Goal: Task Accomplishment & Management: Manage account settings

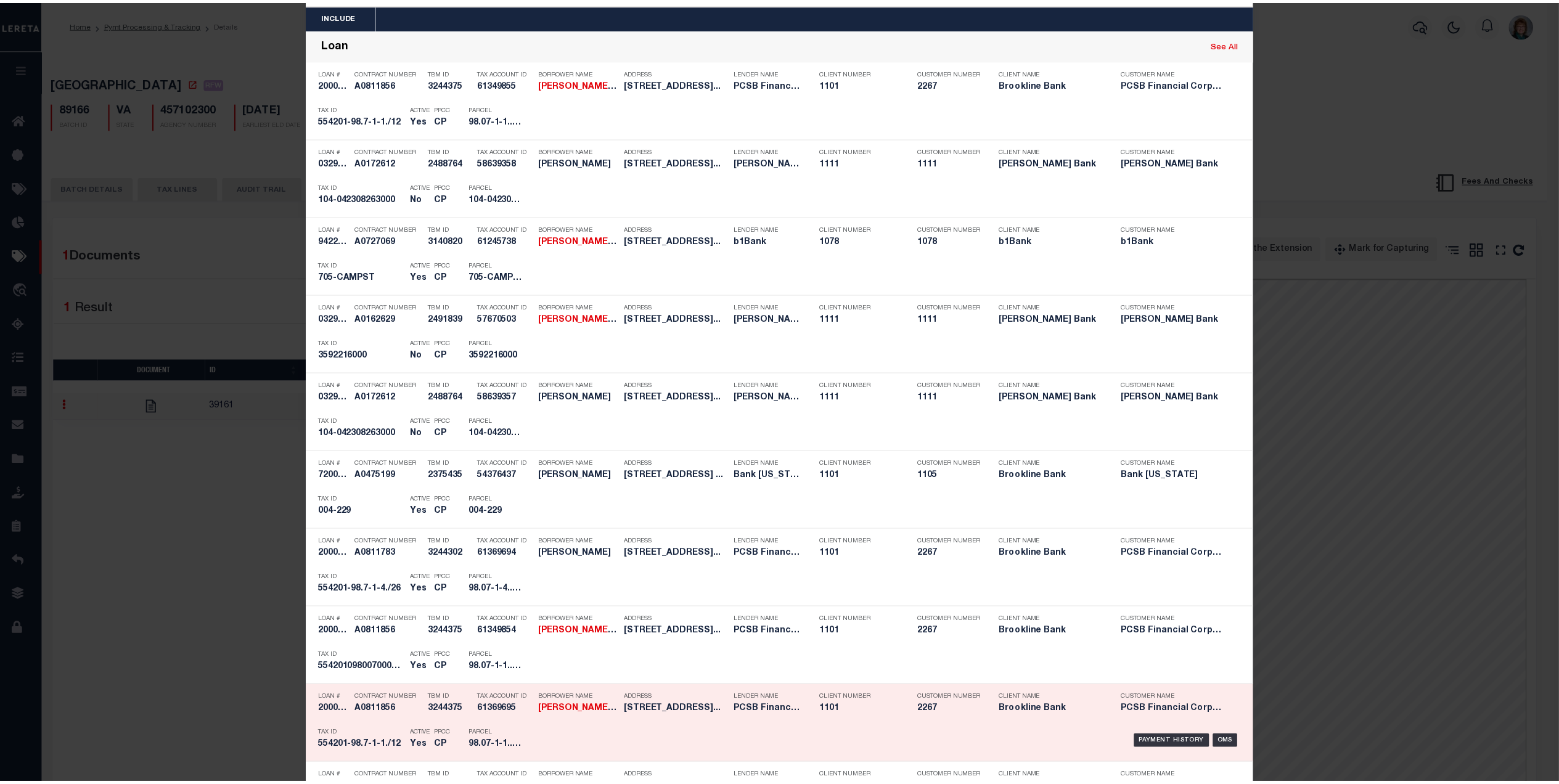
scroll to position [82, 0]
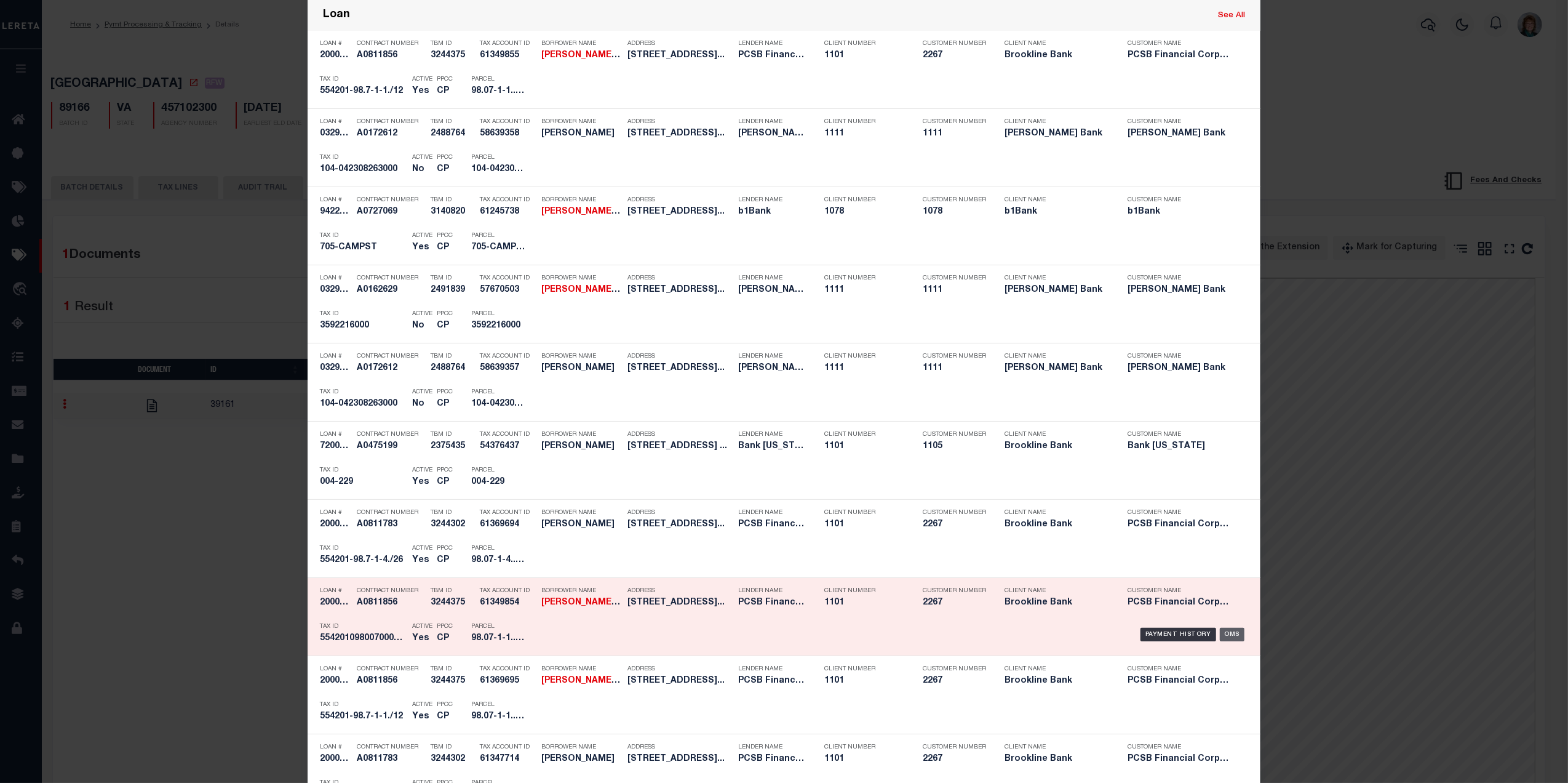
click at [1223, 631] on div "OMS" at bounding box center [1232, 633] width 26 height 13
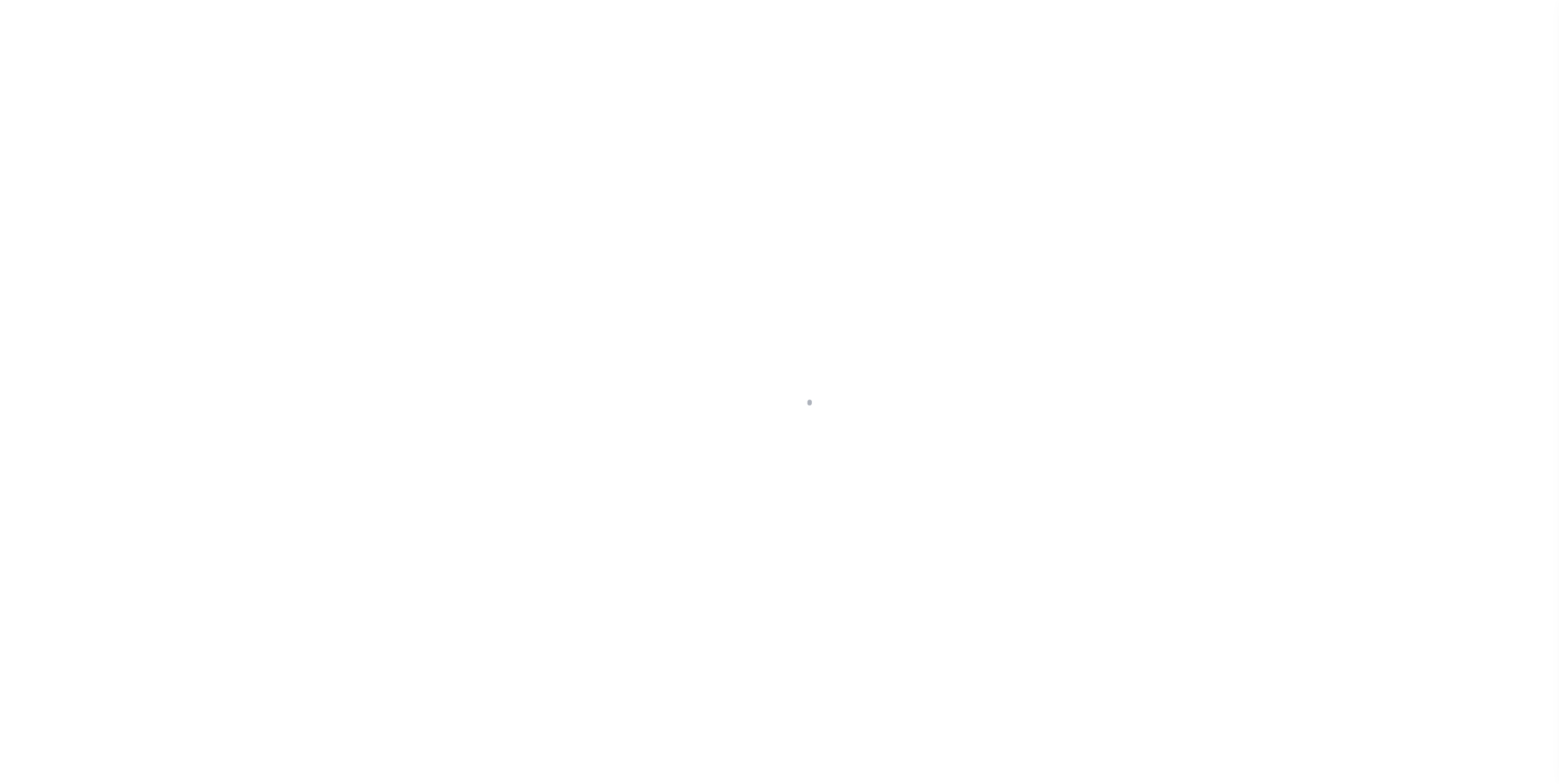
select select "Escrow"
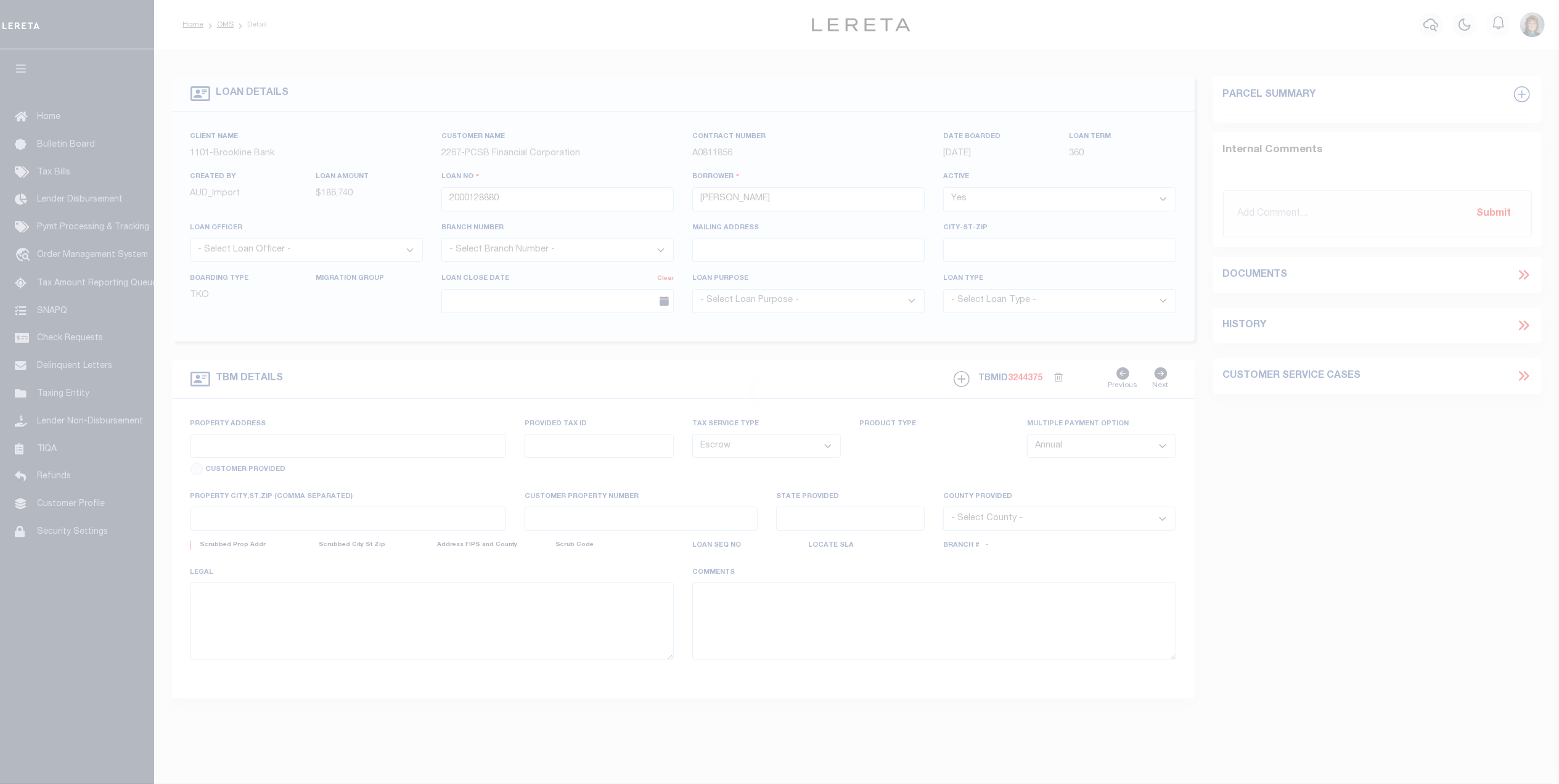
type input "[STREET_ADDRESS]"
type input "55420109800700010010000012"
type input "[GEOGRAPHIC_DATA]"
type input "14855"
type input "NY"
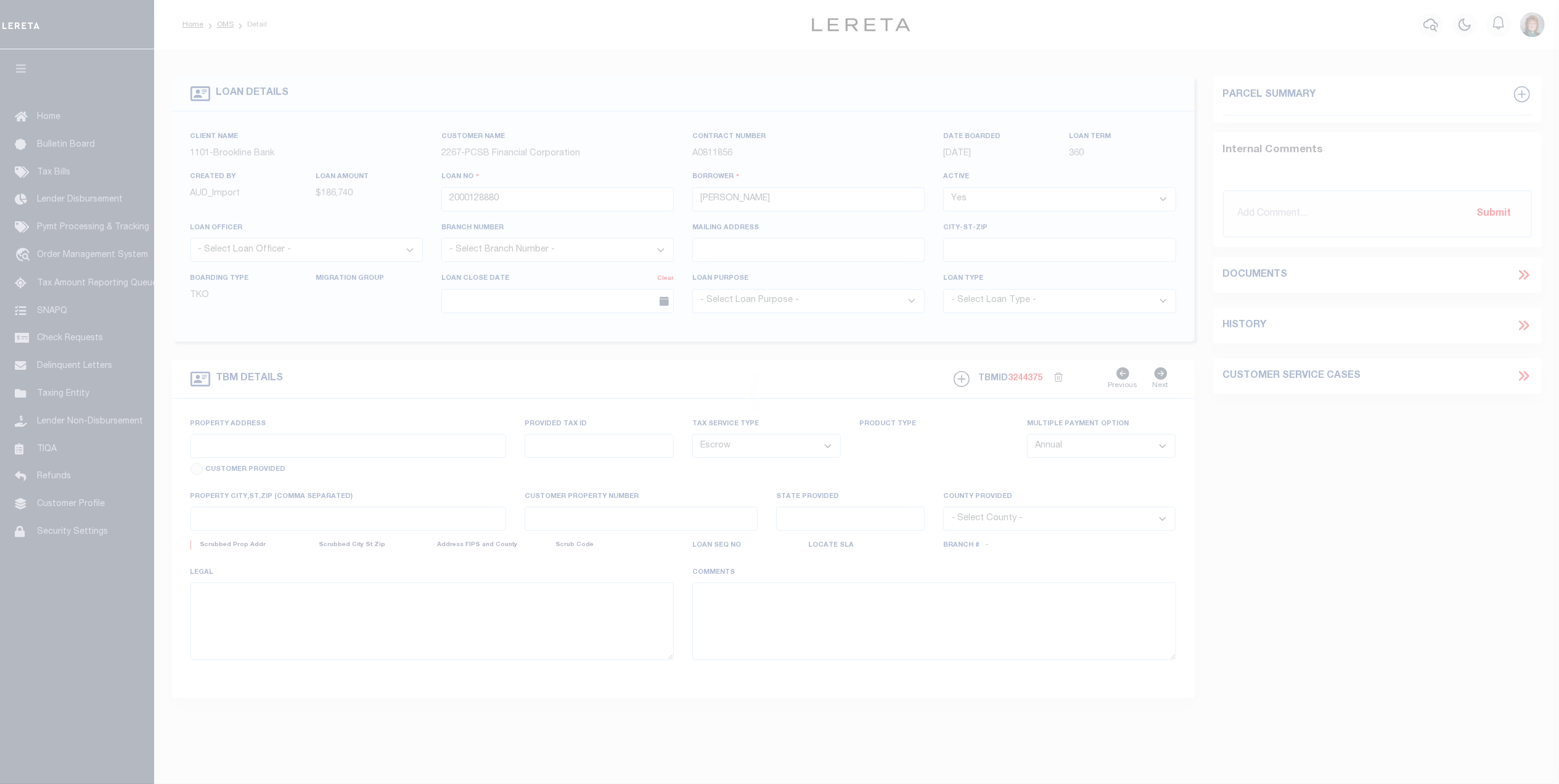
select select
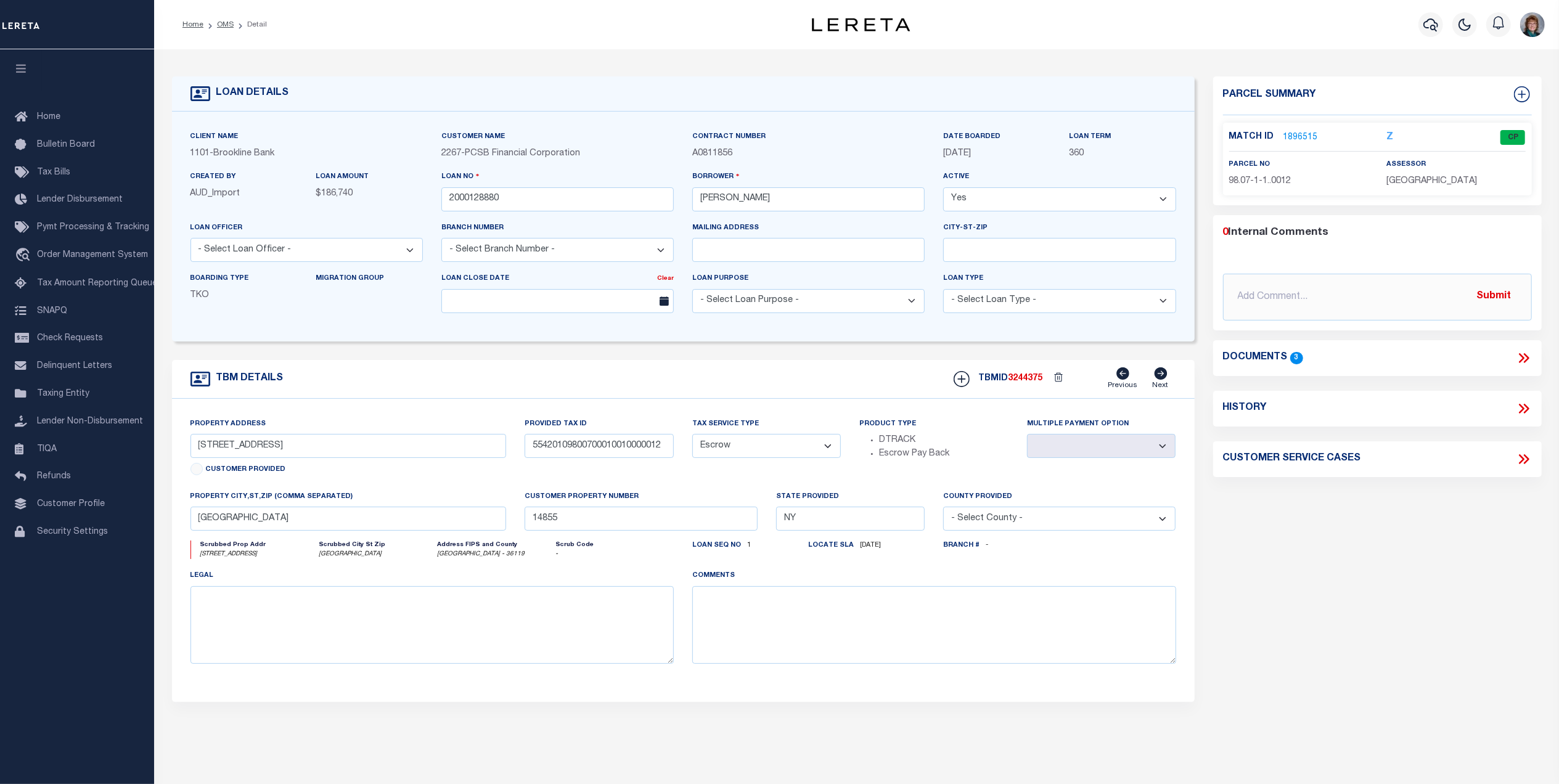
click at [1293, 135] on link "1896515" at bounding box center [1300, 137] width 35 height 13
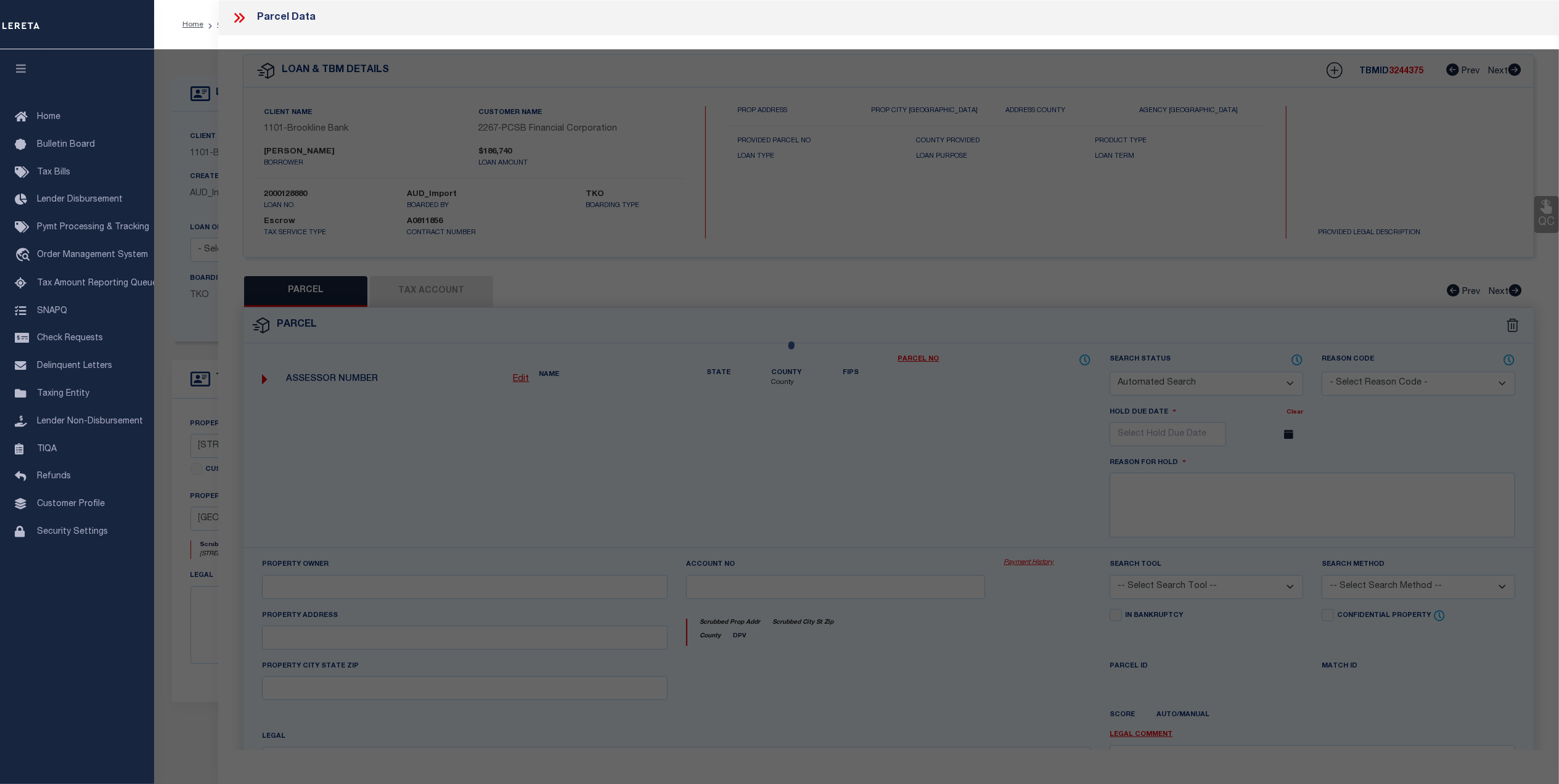
checkbox input "false"
select select "CP"
type input "[PERSON_NAME] & [PERSON_NAME]"
select select "AGF"
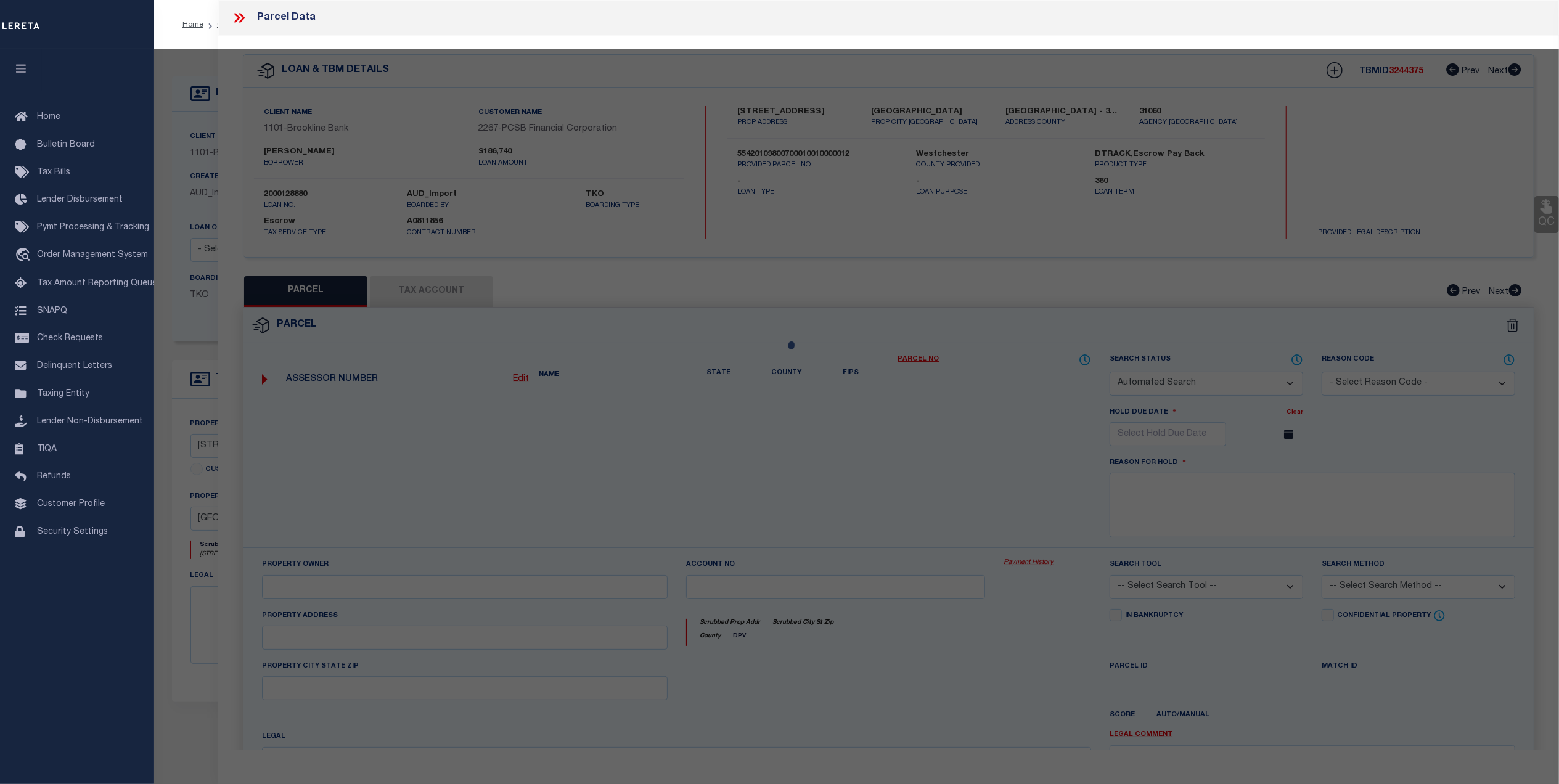
select select "ADD"
type input "445 NORTH STATE RD UNIT 0012"
checkbox input "false"
type input "[GEOGRAPHIC_DATA]"
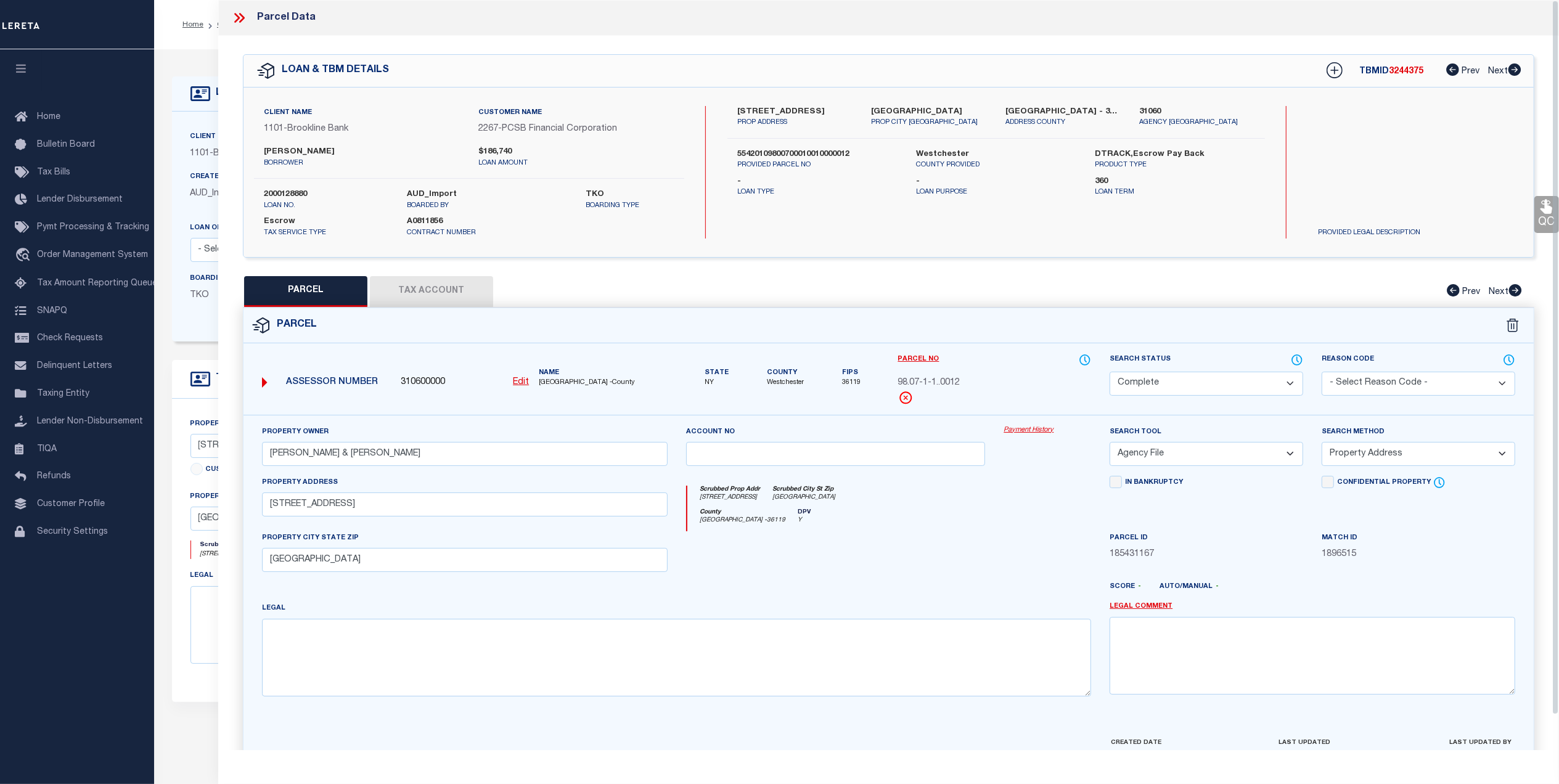
click at [1024, 428] on link "Payment History" at bounding box center [1047, 431] width 88 height 11
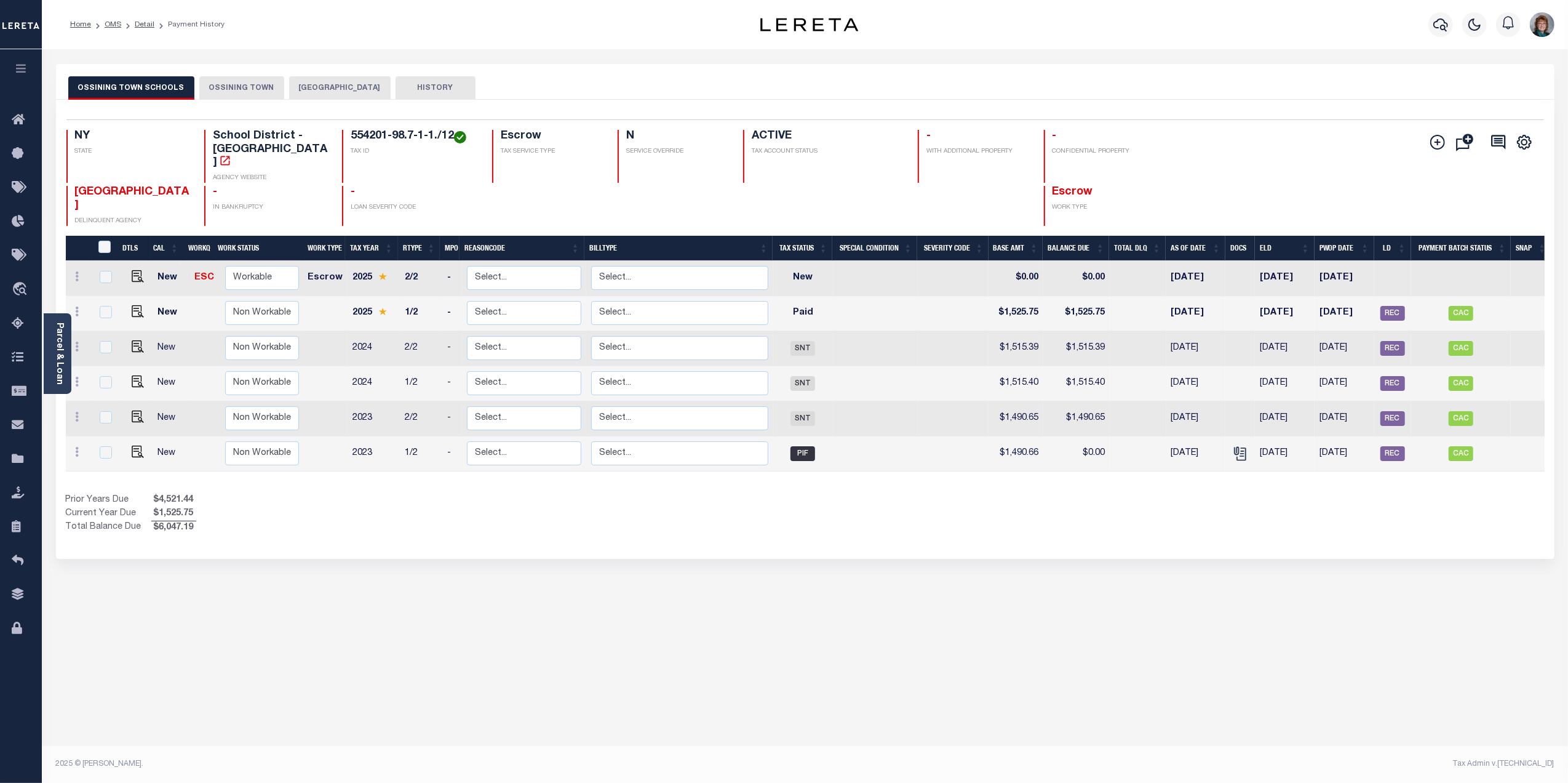
click at [251, 84] on button "OSSINING TOWN" at bounding box center [241, 88] width 85 height 23
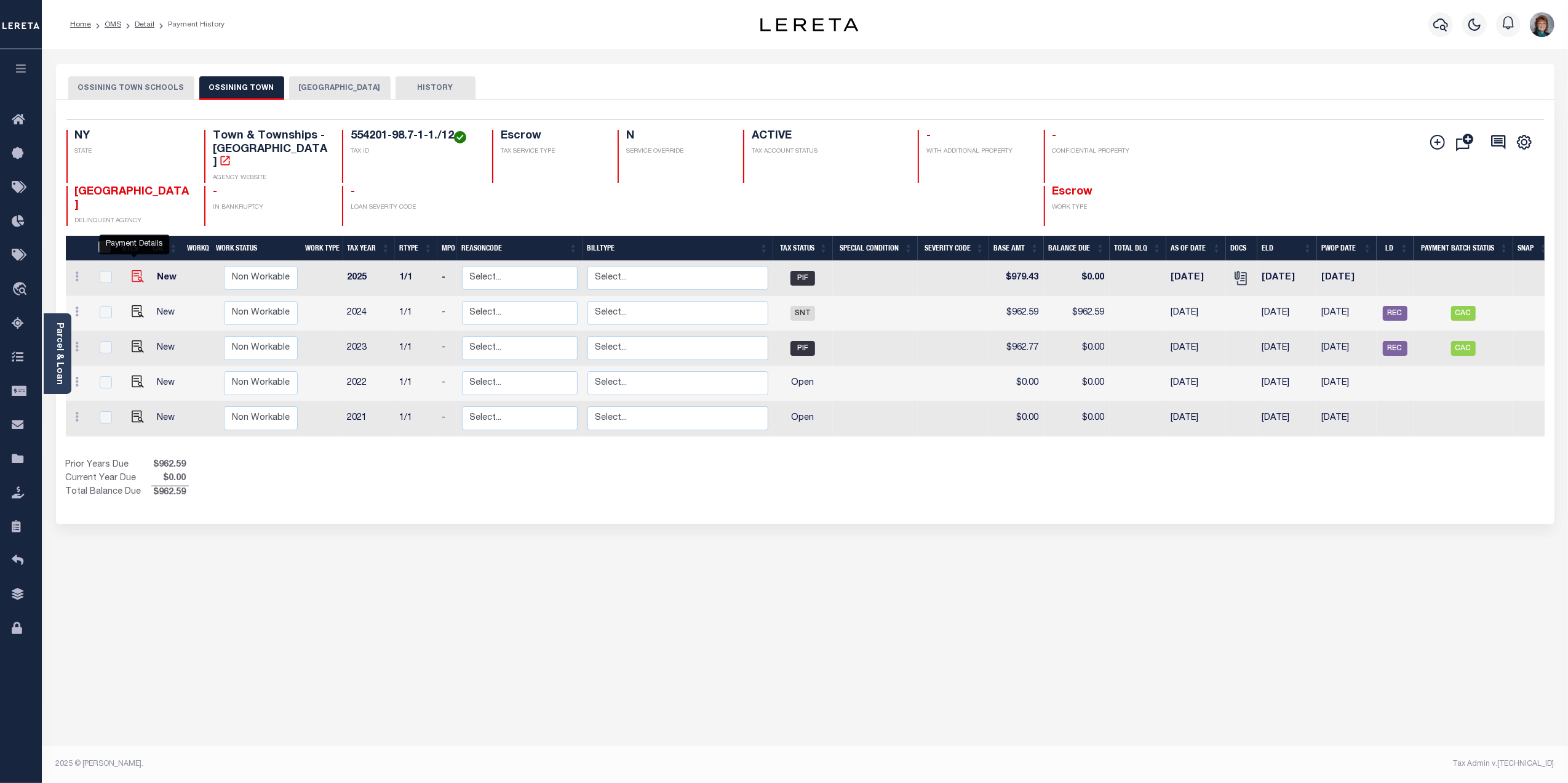
click at [132, 270] on img "" at bounding box center [138, 276] width 12 height 12
checkbox input "true"
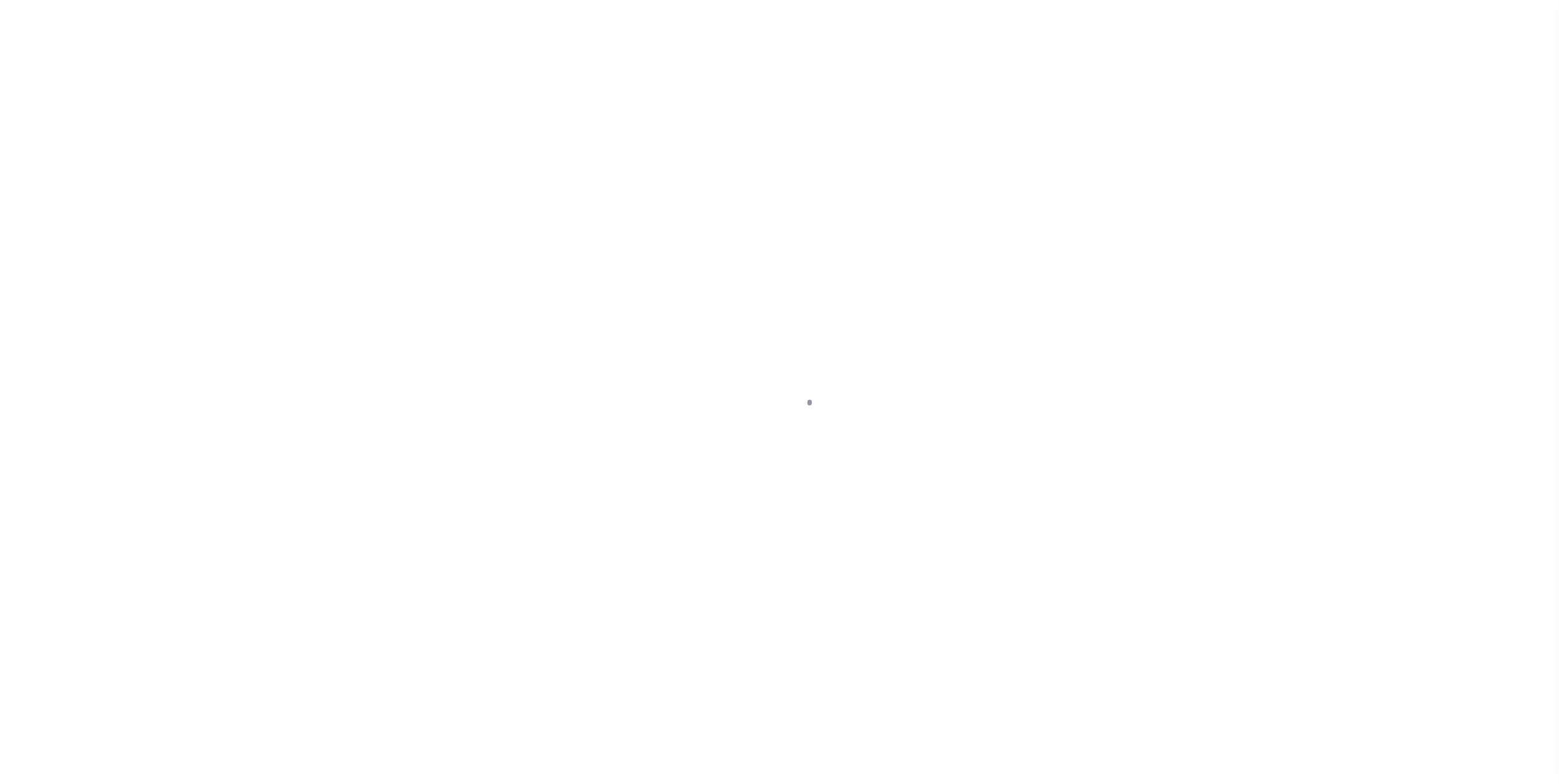
select select "PIF"
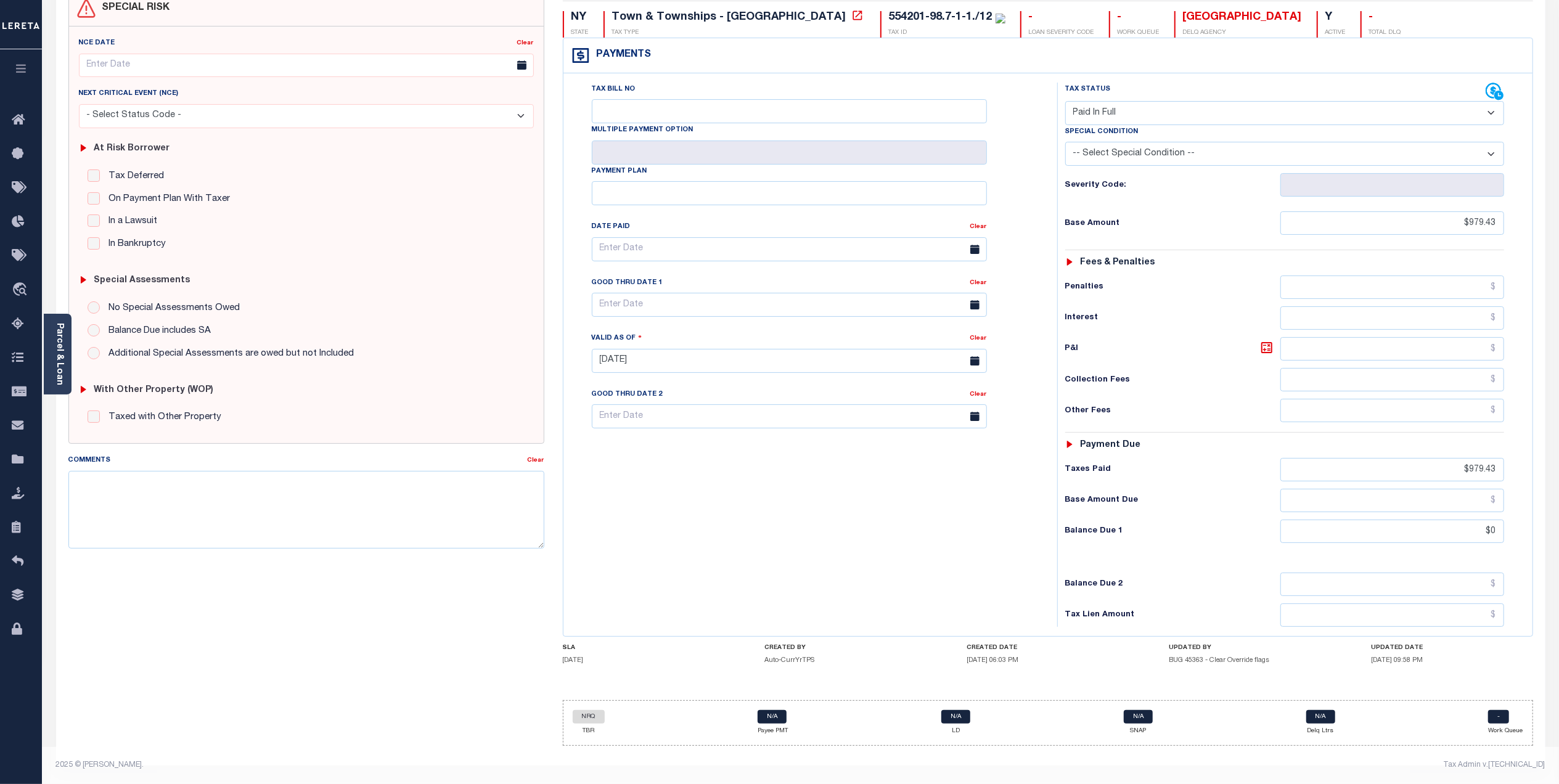
scroll to position [48, 0]
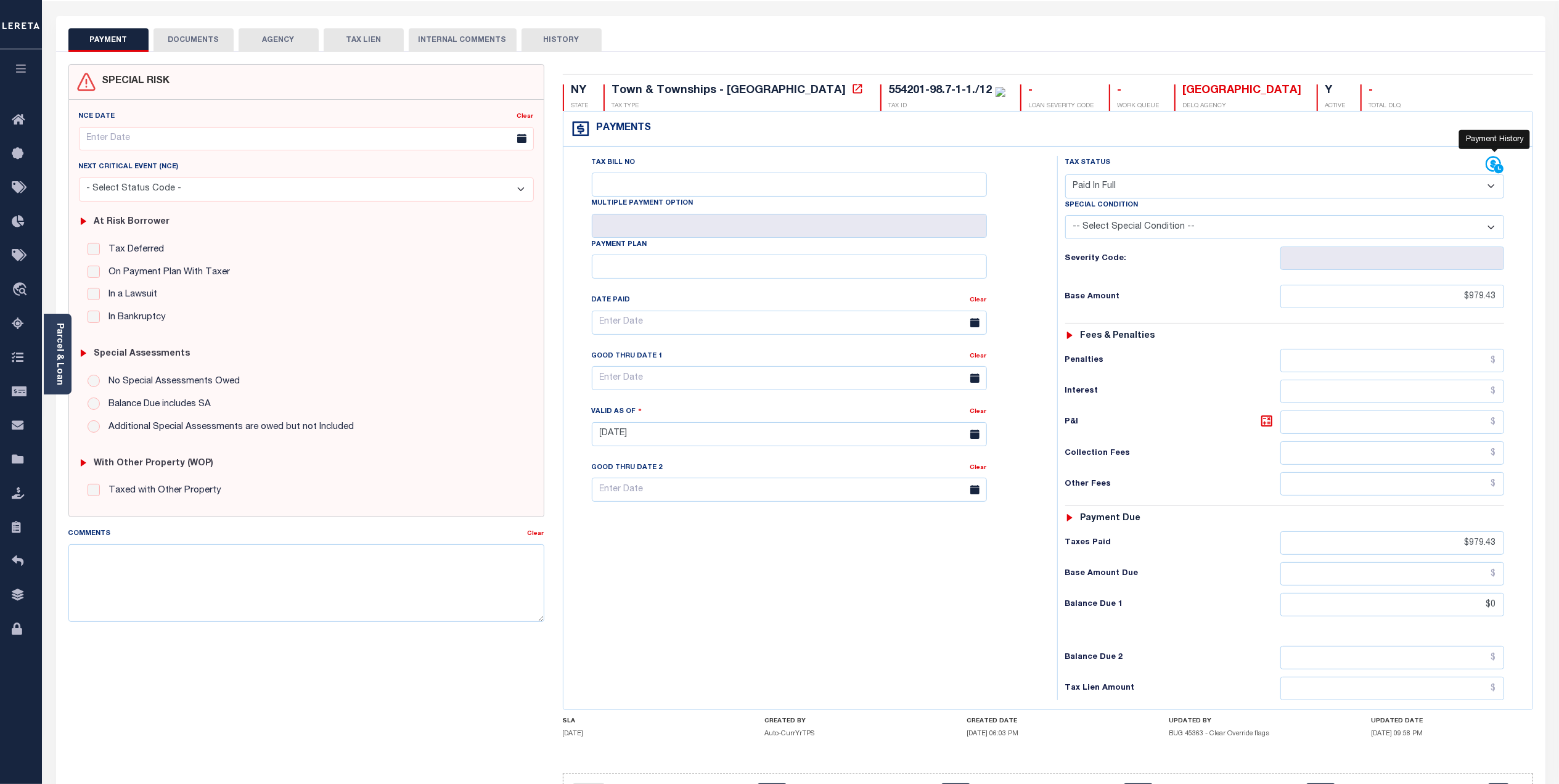
click at [1493, 164] on icon at bounding box center [1493, 164] width 15 height 15
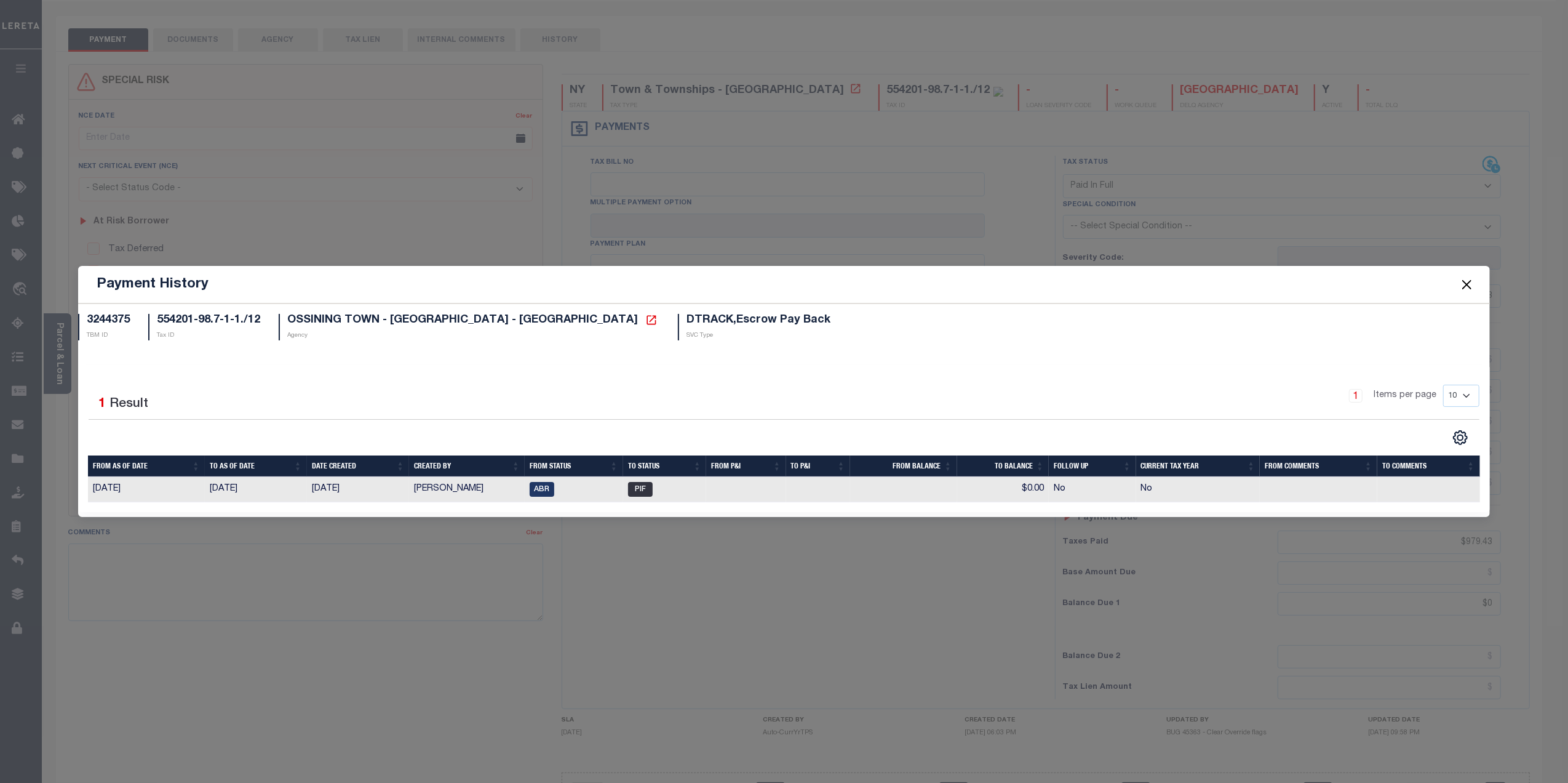
click at [1463, 284] on button "Close" at bounding box center [1466, 284] width 16 height 16
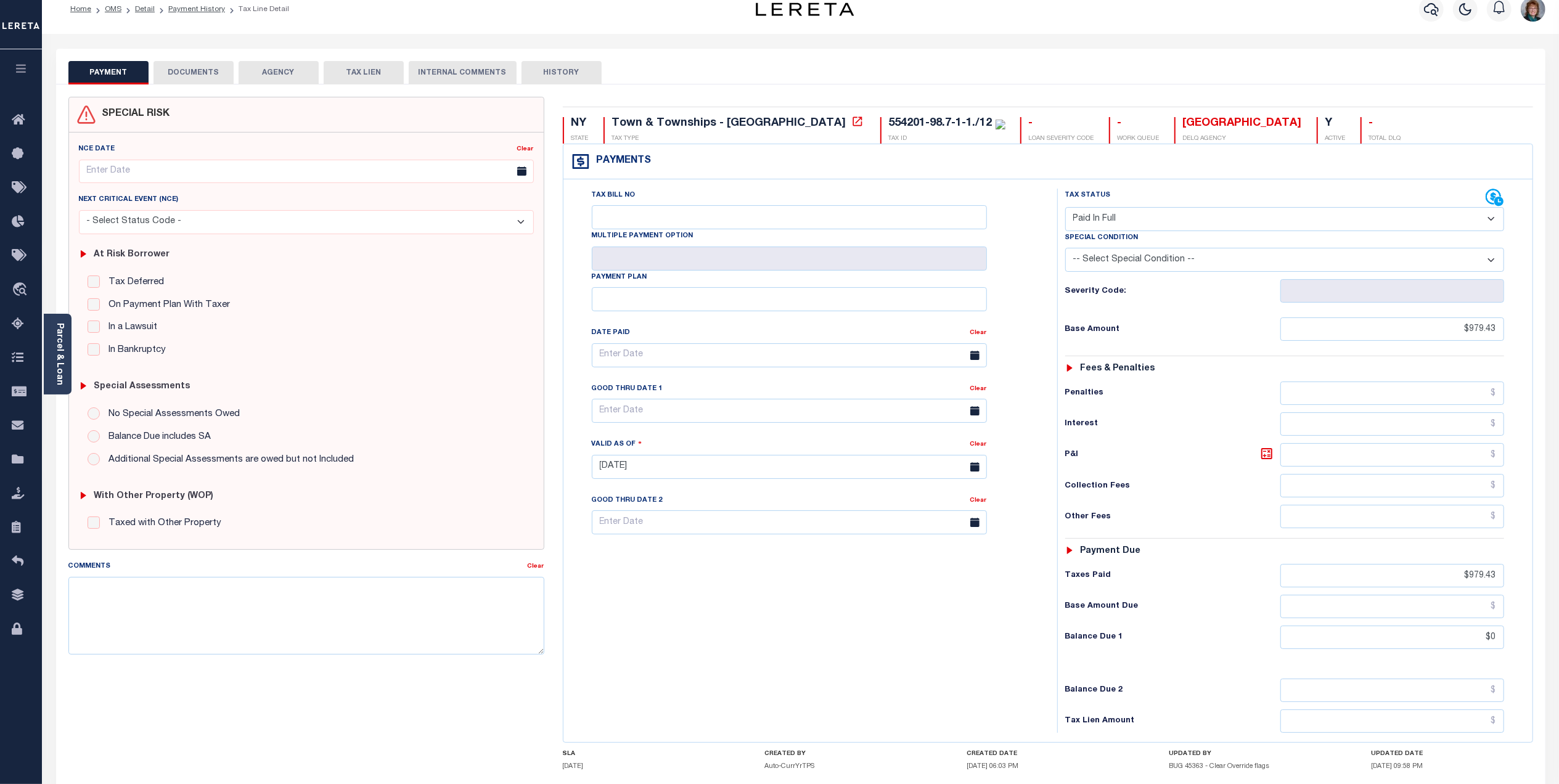
scroll to position [0, 0]
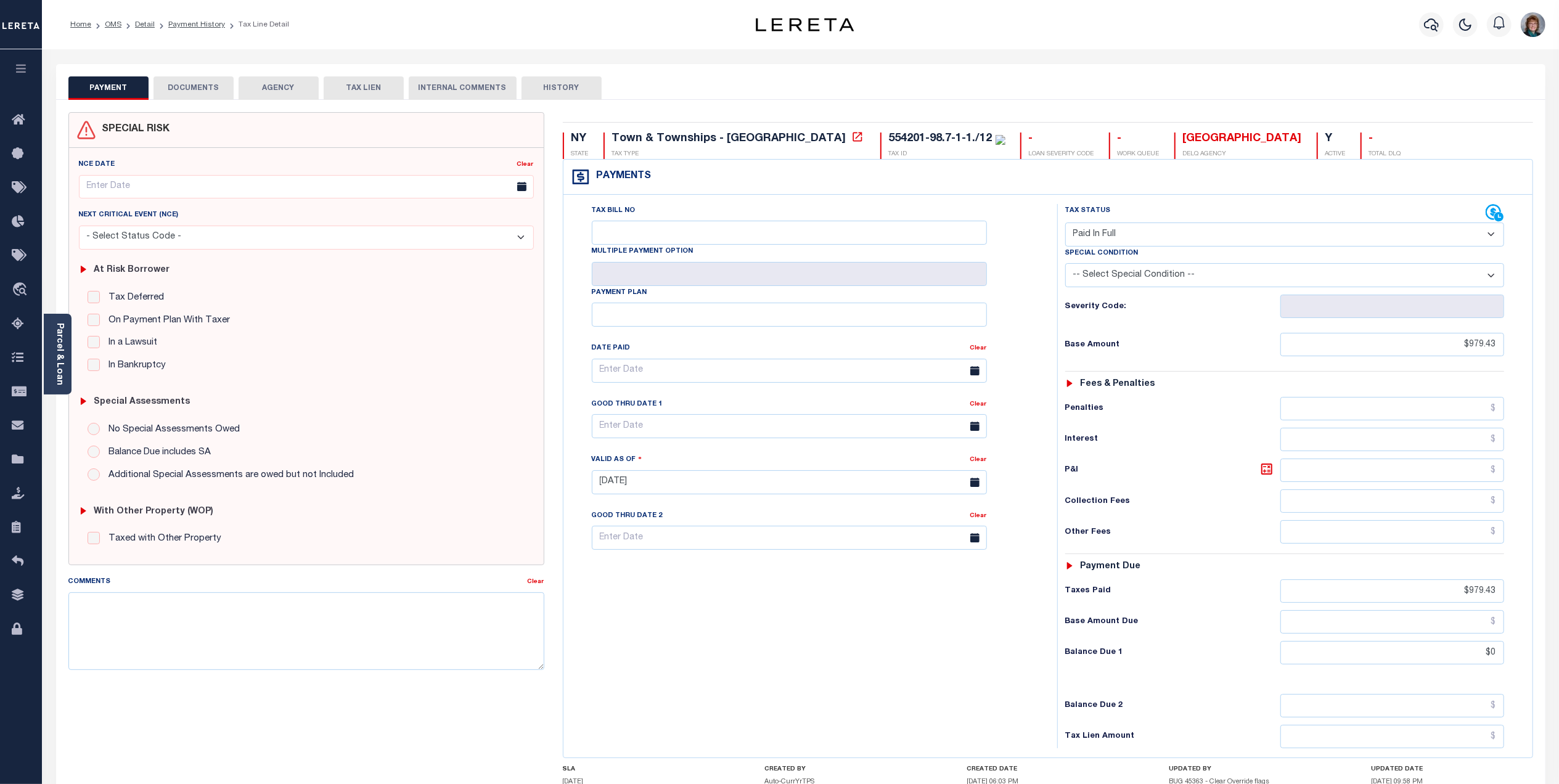
click at [1500, 211] on icon at bounding box center [1494, 213] width 19 height 19
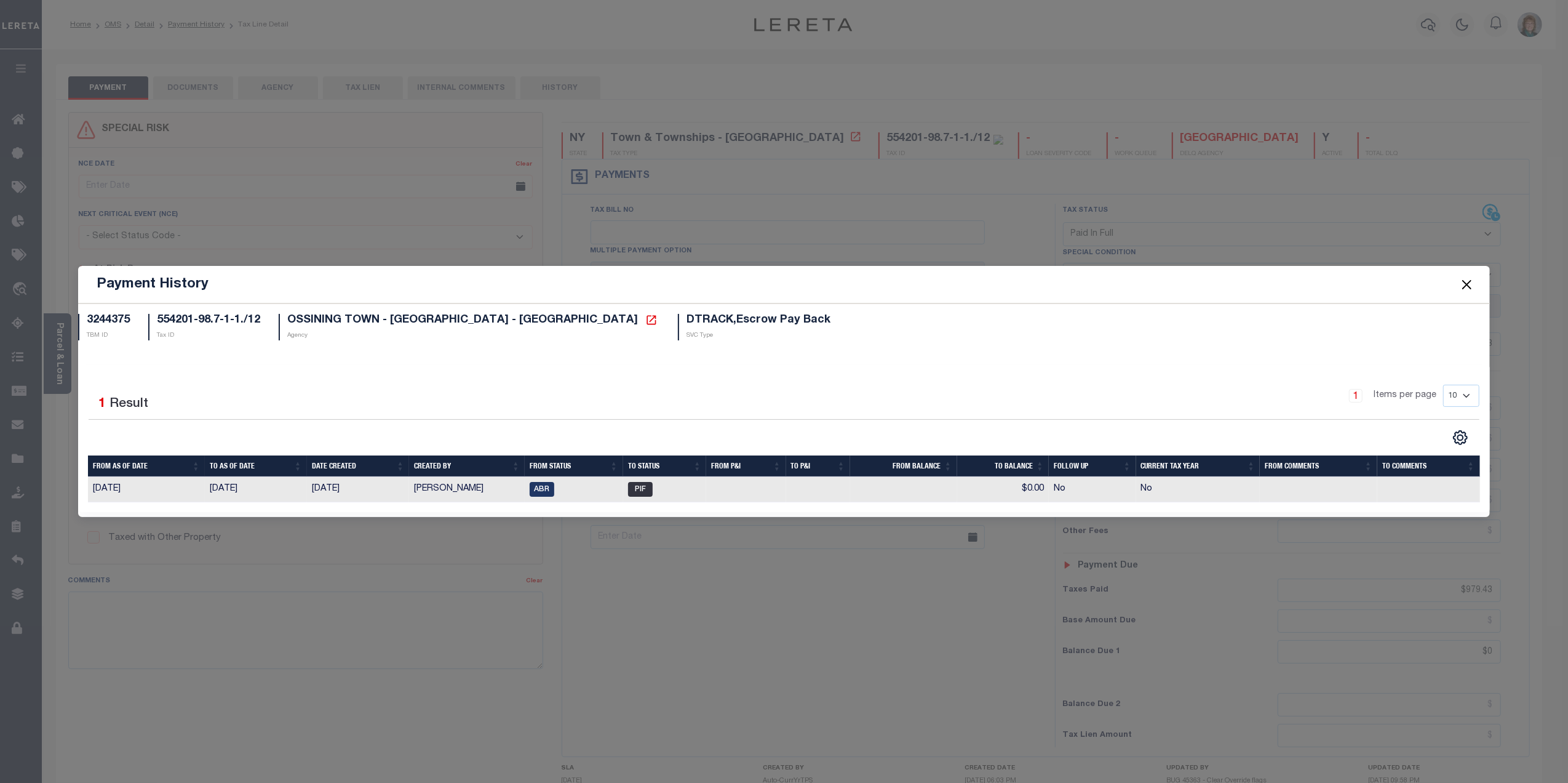
click at [1462, 286] on button "Close" at bounding box center [1466, 284] width 16 height 16
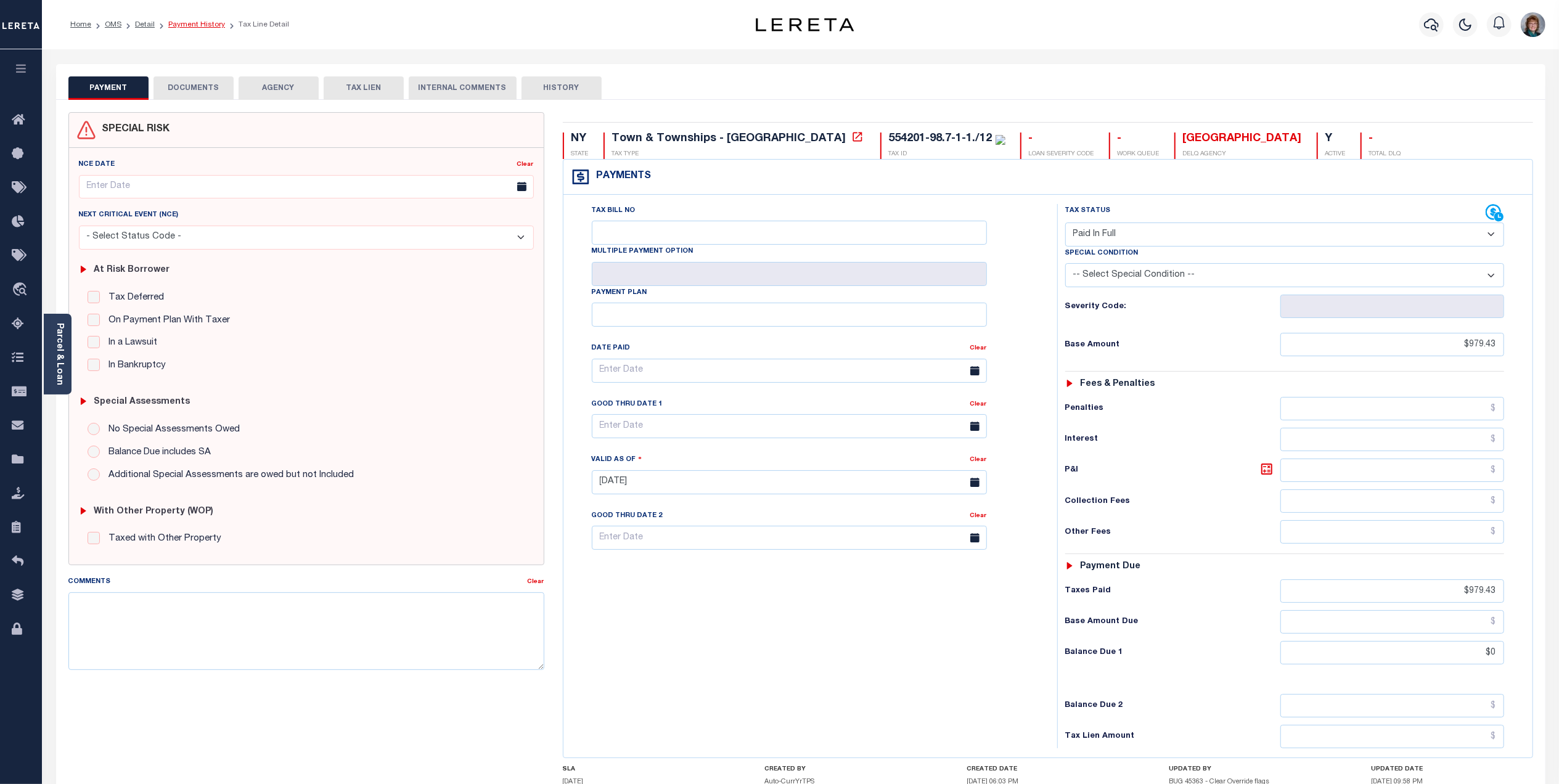
click at [191, 23] on link "Payment History" at bounding box center [197, 25] width 57 height 7
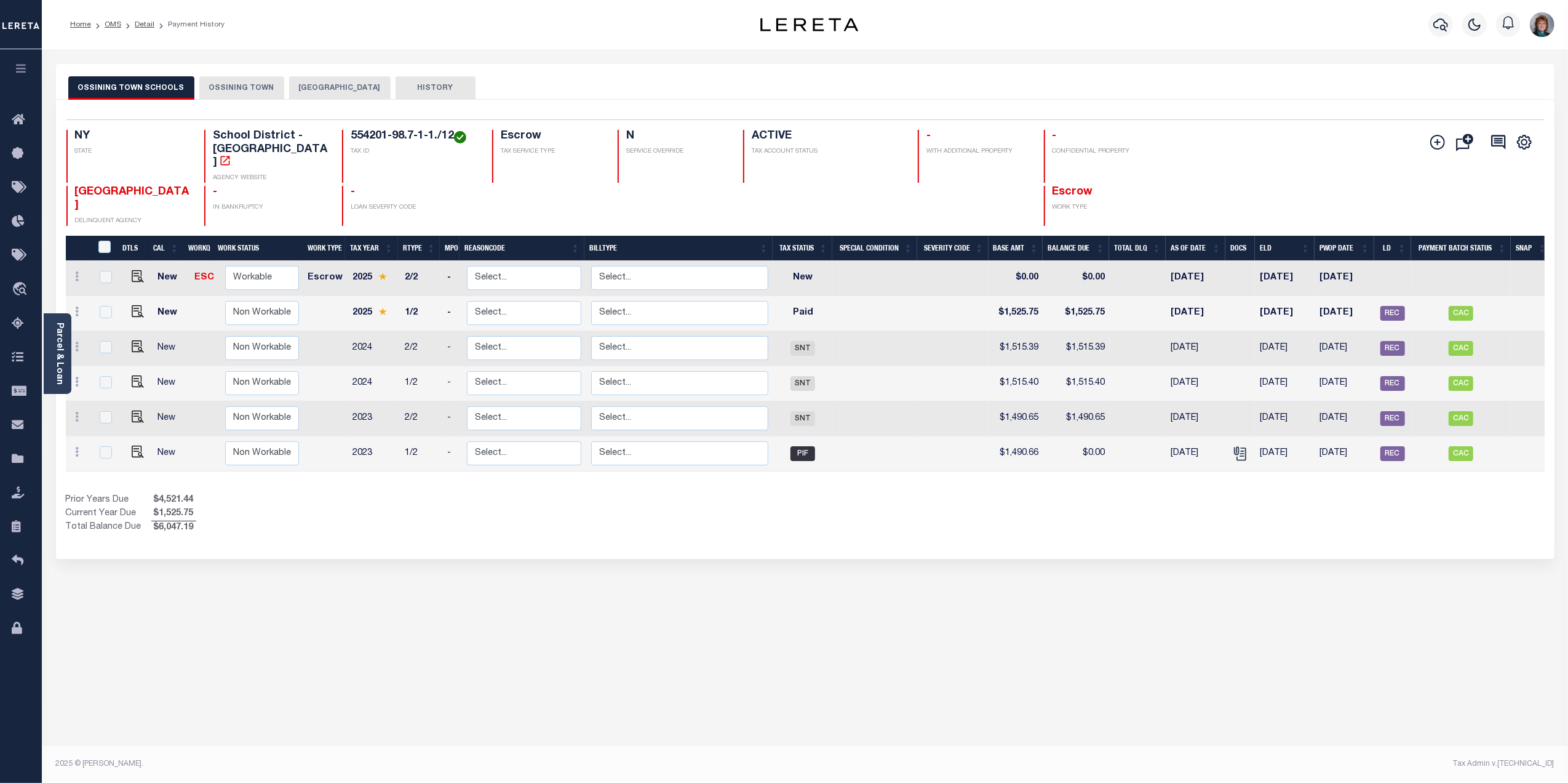
click at [225, 77] on button "OSSINING TOWN" at bounding box center [241, 88] width 85 height 23
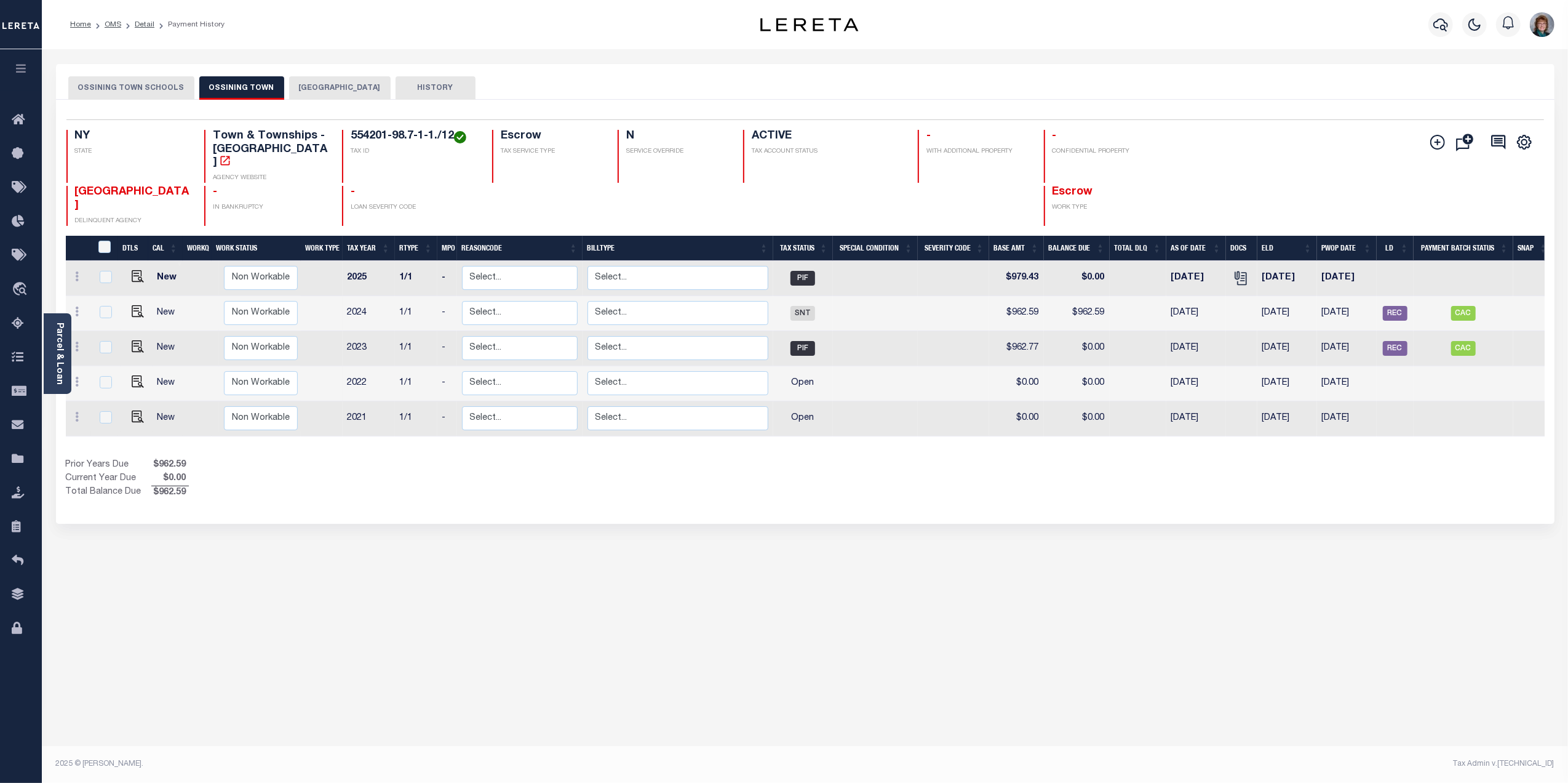
click at [136, 87] on button "OSSINING TOWN SCHOOLS" at bounding box center [131, 88] width 126 height 23
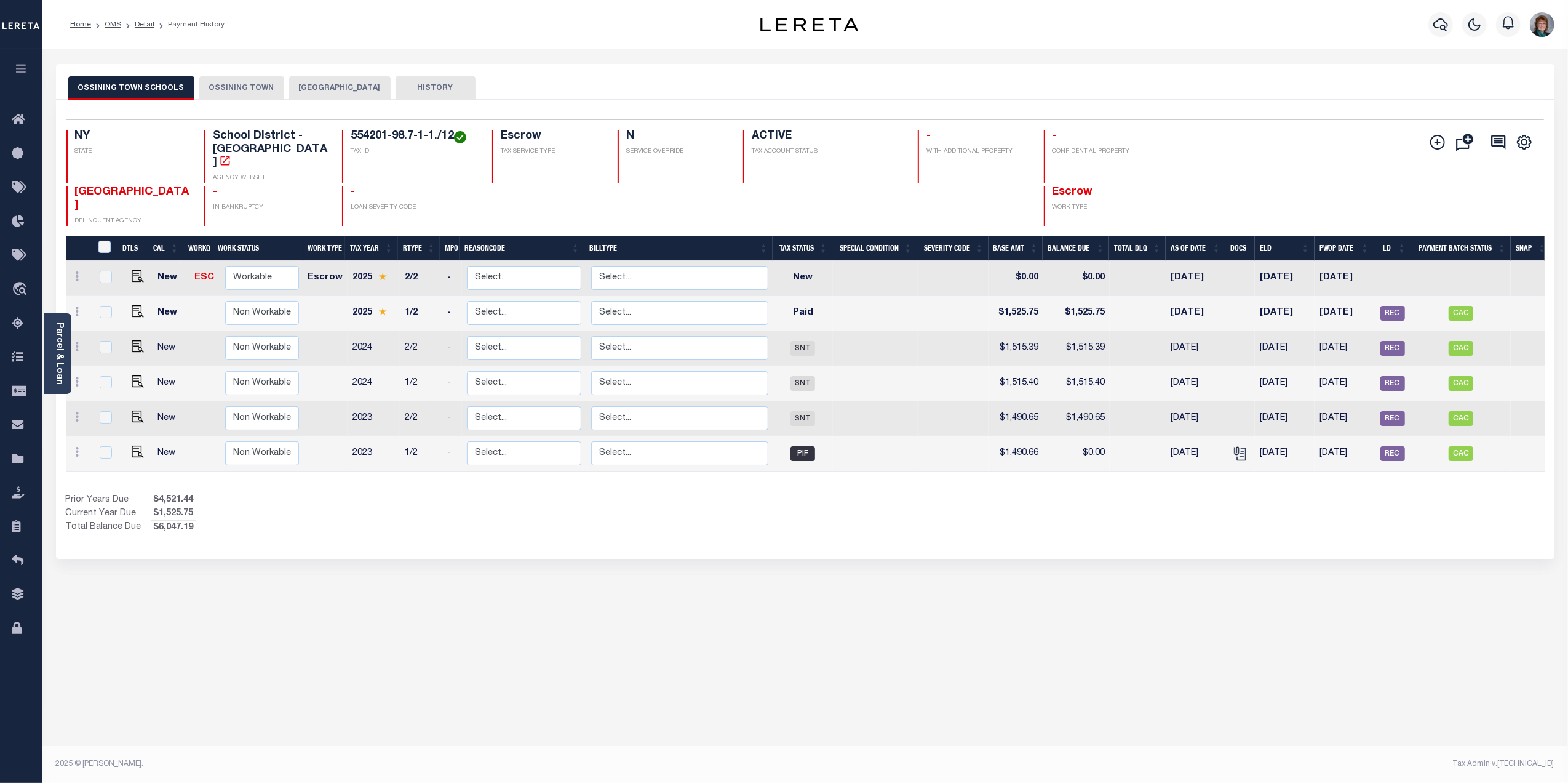
click at [355, 75] on div "OSSINING TOWN SCHOOLS OSSINING TOWN BRIARCLIFF MANOR VILLAGE HISTORY" at bounding box center [805, 81] width 1498 height 35
click at [356, 88] on button "[GEOGRAPHIC_DATA]" at bounding box center [340, 88] width 102 height 23
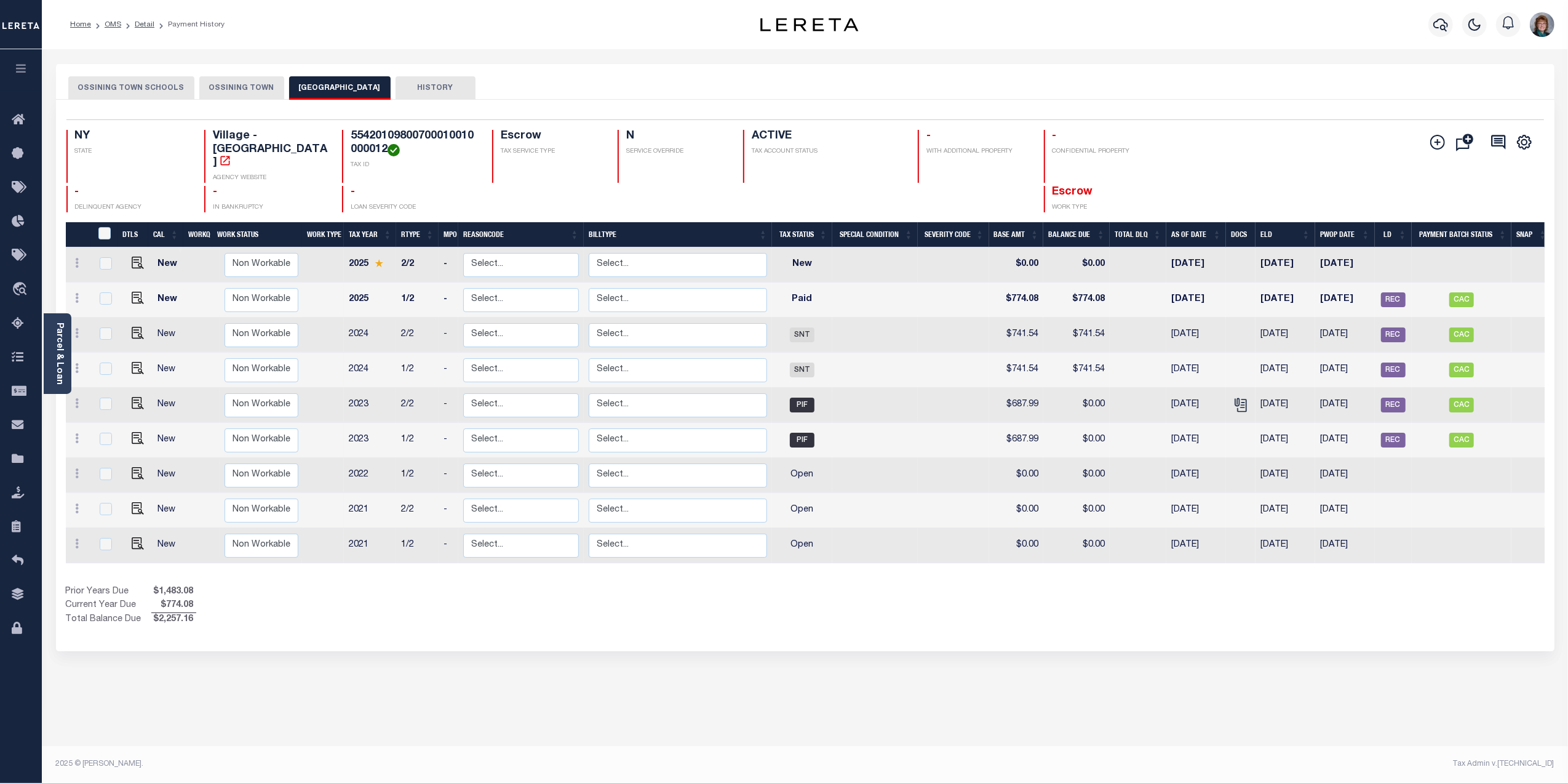
click at [240, 89] on button "OSSINING TOWN" at bounding box center [241, 88] width 85 height 23
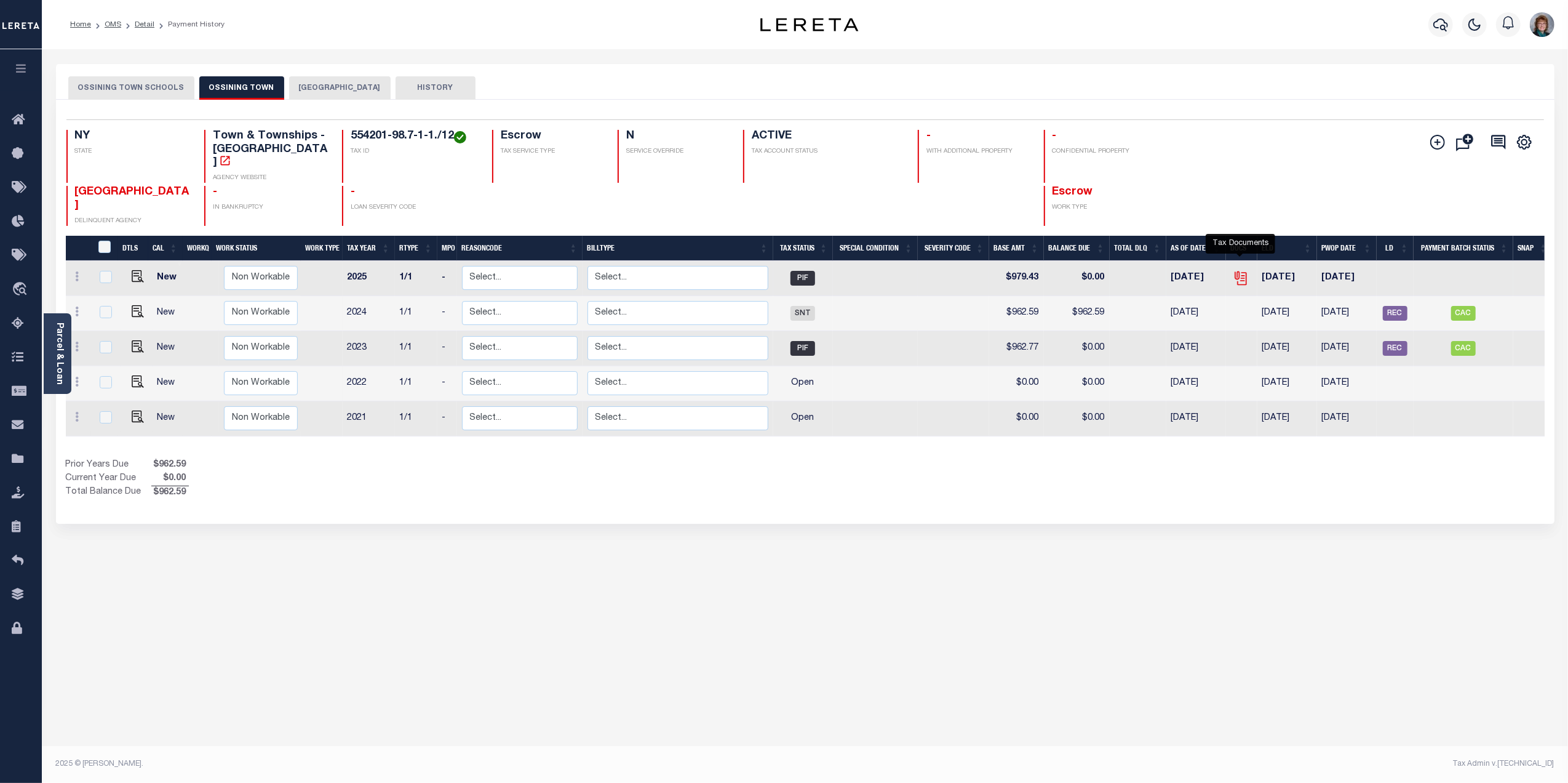
click at [1234, 270] on icon "" at bounding box center [1241, 278] width 16 height 16
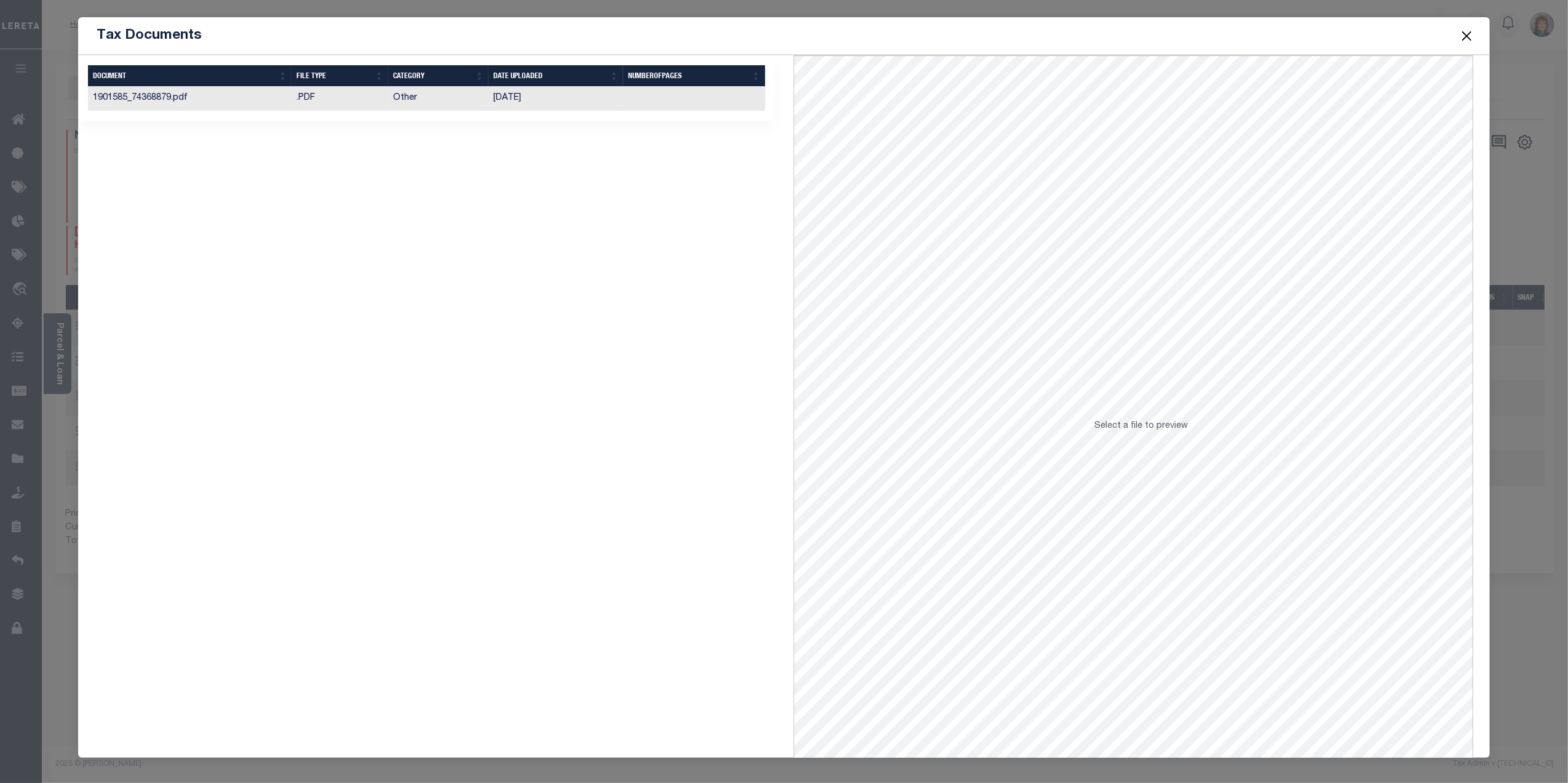
click at [526, 102] on td "04/17/2025" at bounding box center [555, 98] width 134 height 24
click at [1459, 37] on button "Close" at bounding box center [1466, 35] width 16 height 16
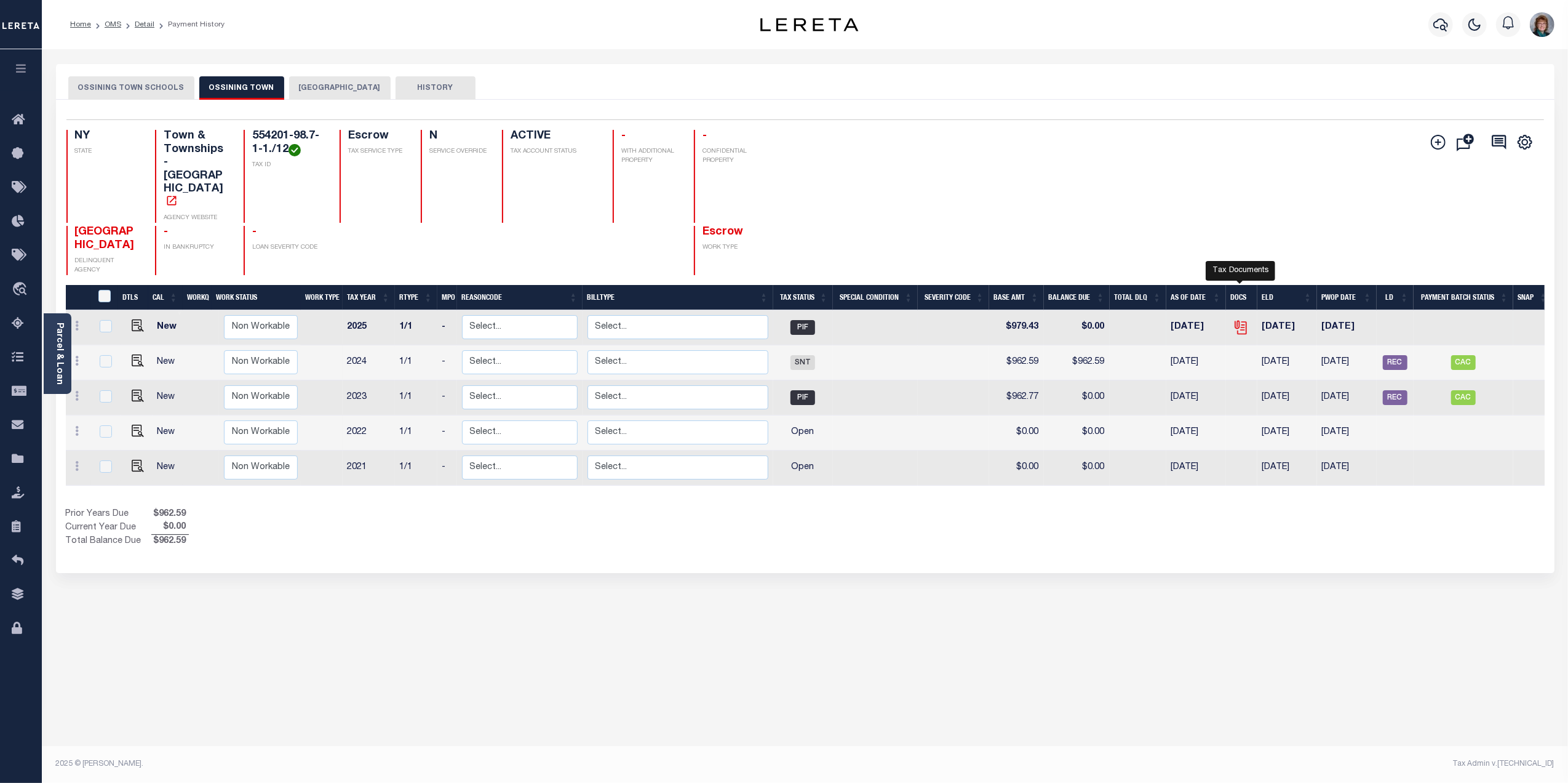
click at [1243, 319] on icon "" at bounding box center [1241, 327] width 16 height 16
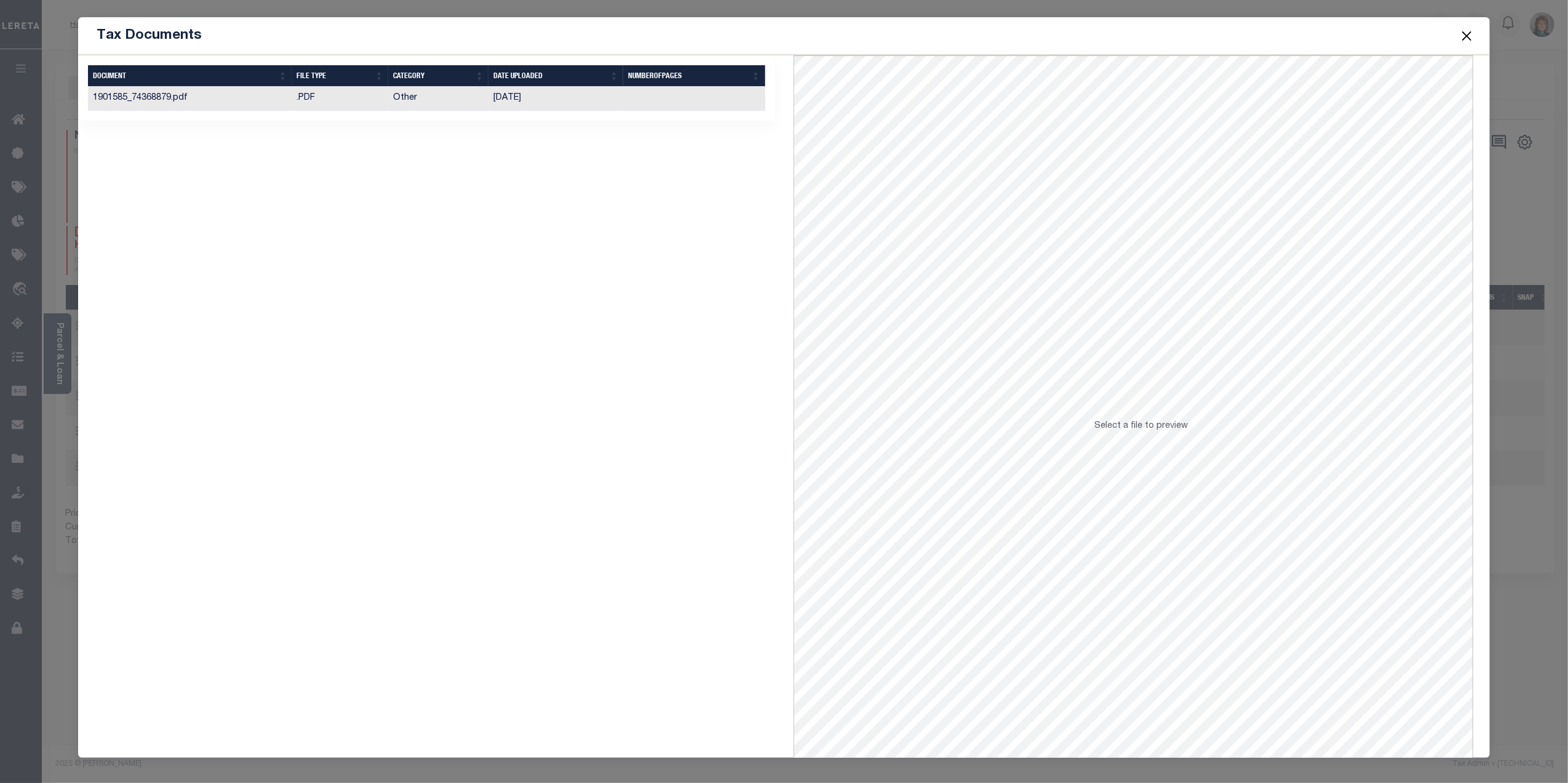
click at [409, 104] on td "Other" at bounding box center [438, 98] width 100 height 24
drag, startPoint x: 1468, startPoint y: 26, endPoint x: 1460, endPoint y: 28, distance: 8.2
click at [1467, 26] on span at bounding box center [1466, 35] width 47 height 35
click at [1463, 35] on button "Close" at bounding box center [1466, 35] width 16 height 16
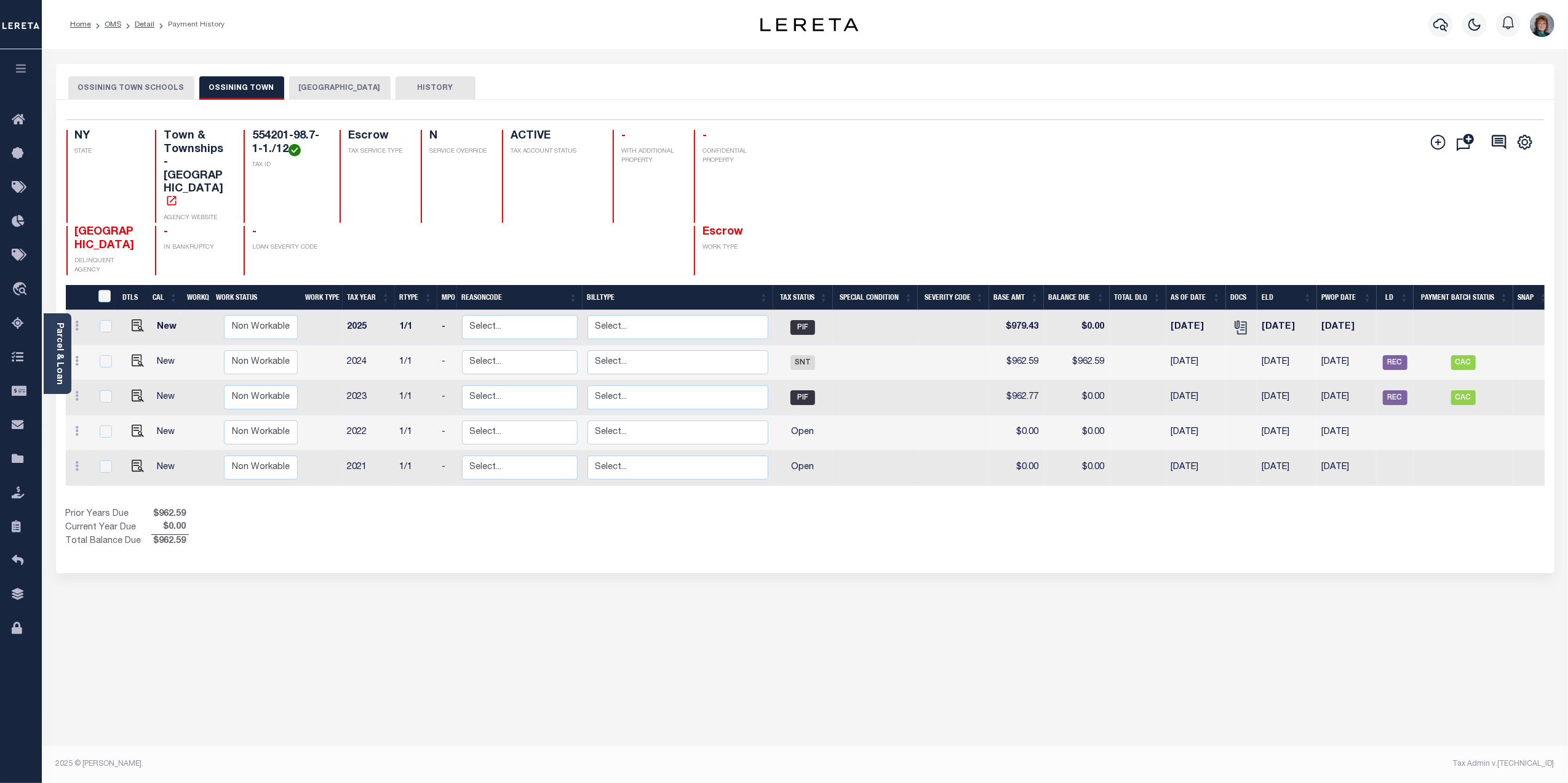
click at [157, 90] on button "OSSINING TOWN SCHOOLS" at bounding box center [131, 88] width 126 height 23
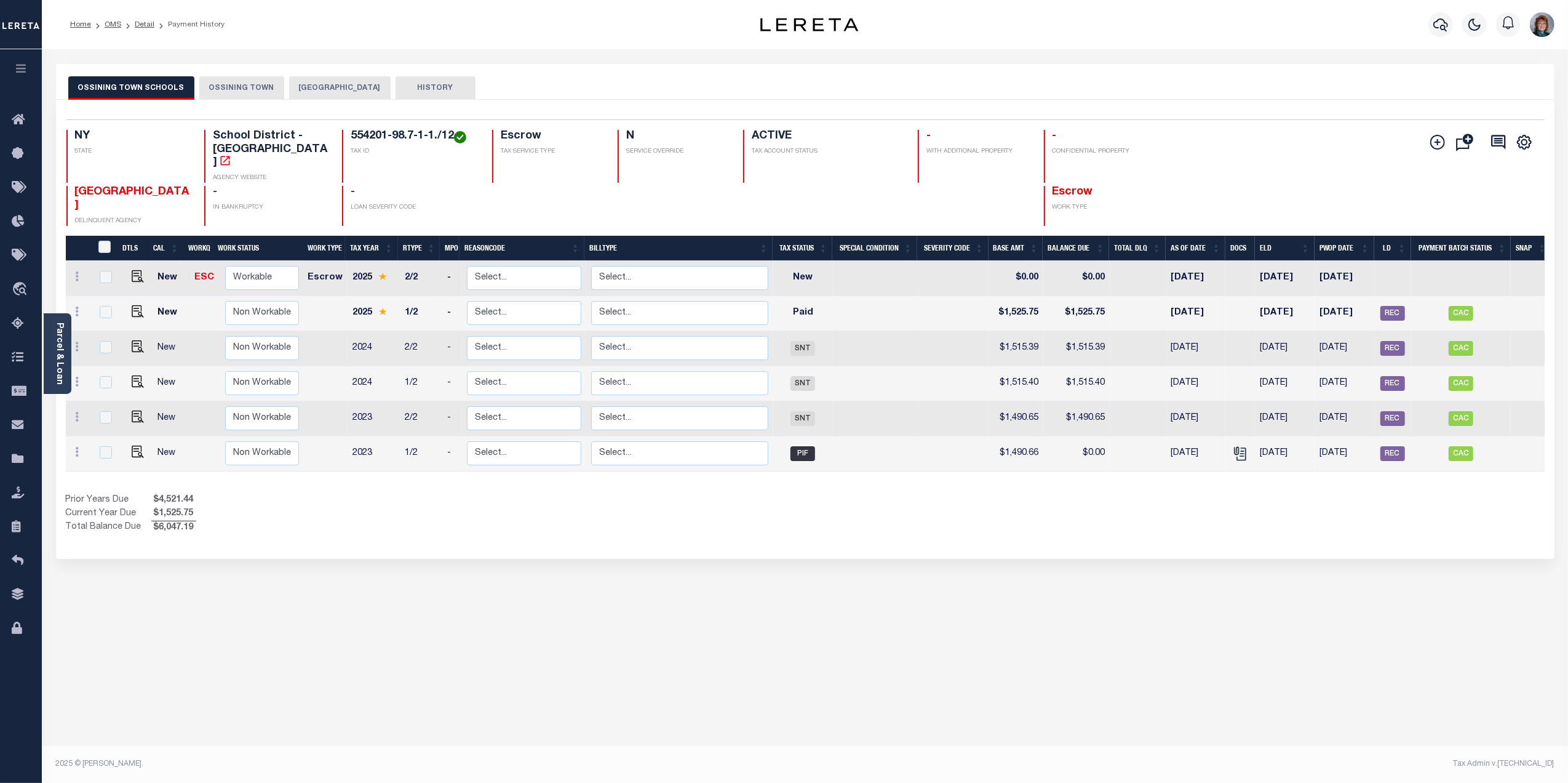
click at [357, 86] on button "BRIARCLIFF MANOR VILLAGE" at bounding box center [340, 88] width 102 height 23
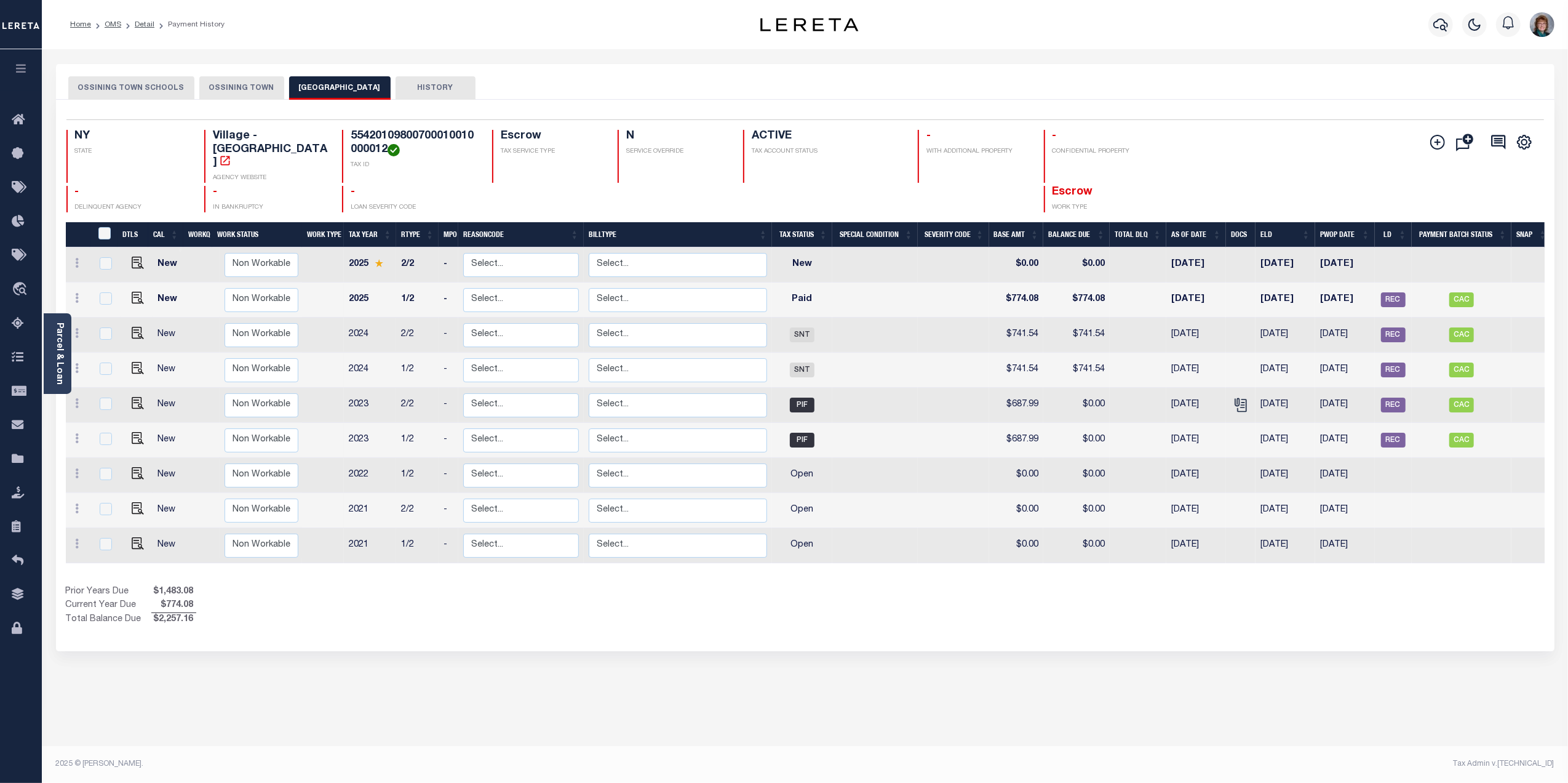
click at [252, 88] on button "OSSINING TOWN" at bounding box center [241, 88] width 85 height 23
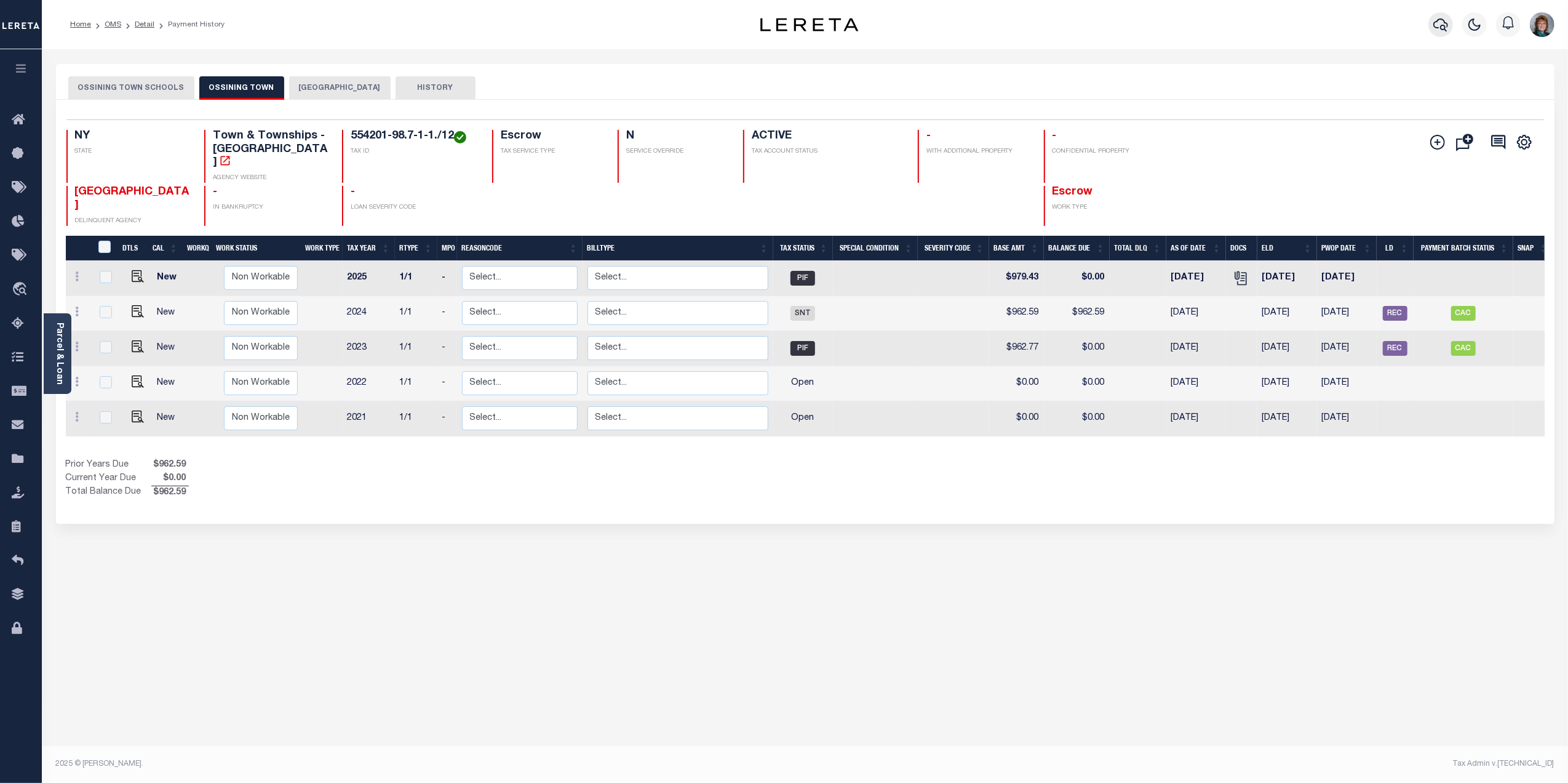
click at [1434, 30] on icon "button" at bounding box center [1441, 24] width 15 height 15
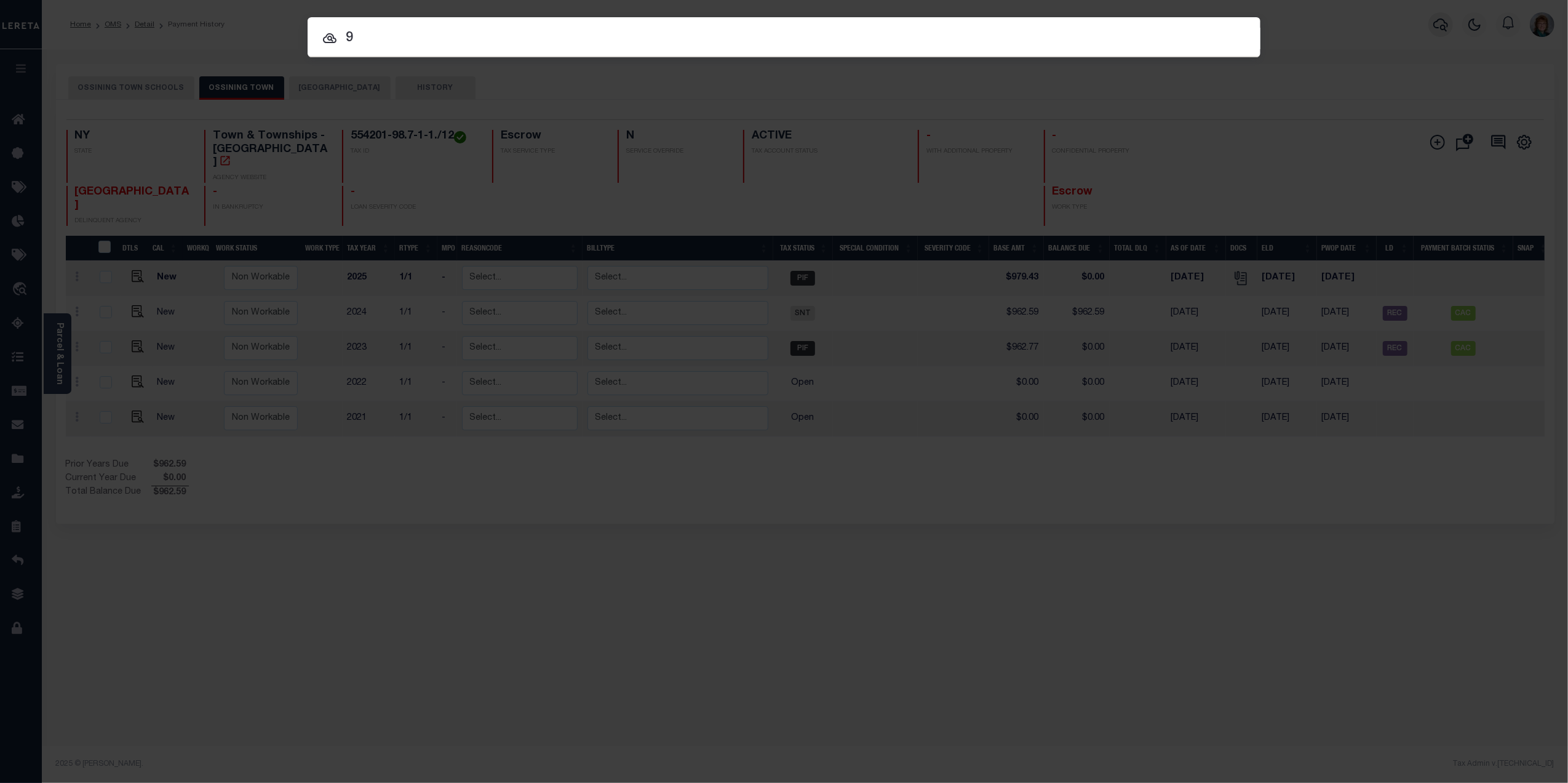
type input "9"
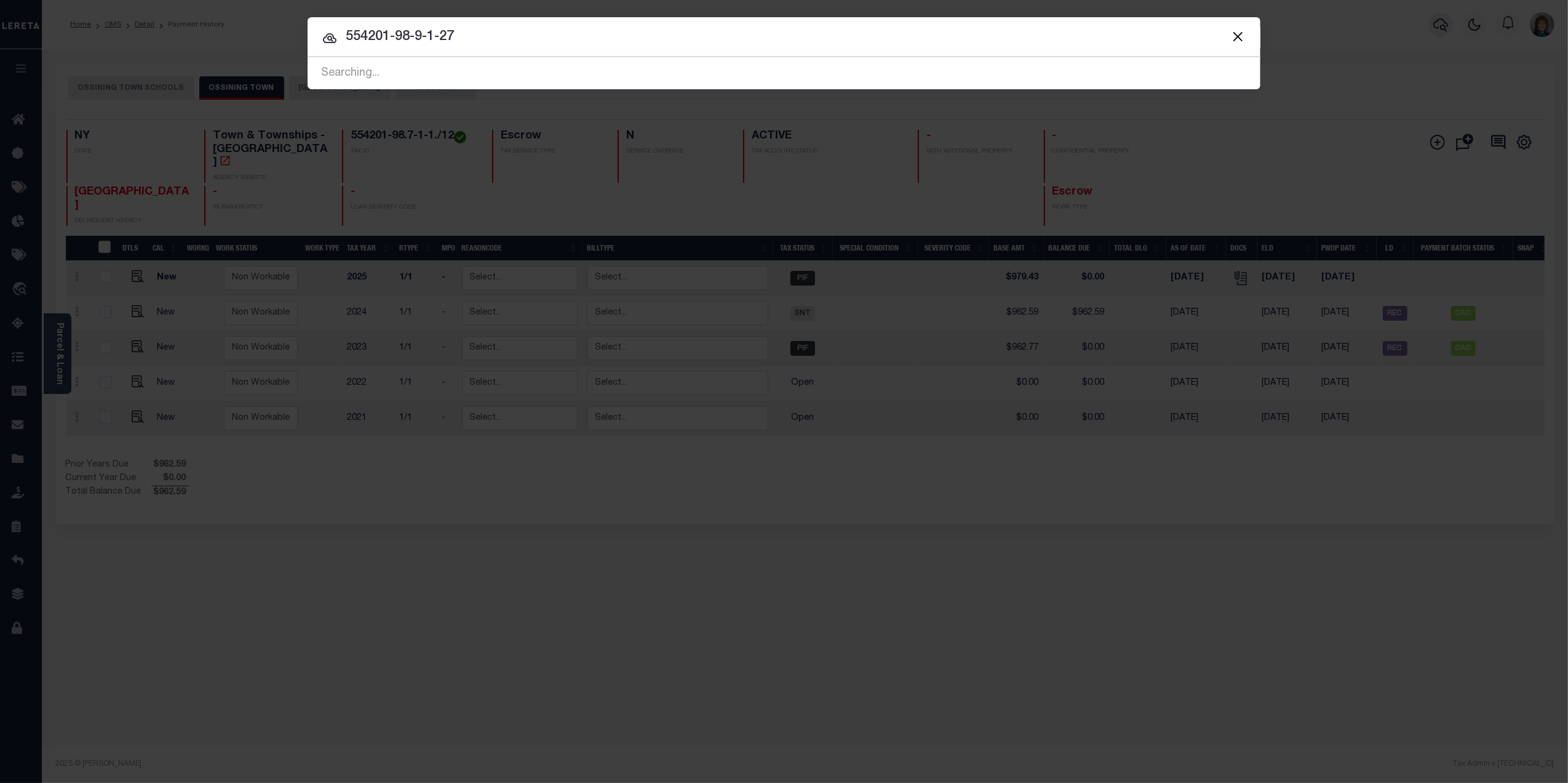
type input "554201-98-9-1-27"
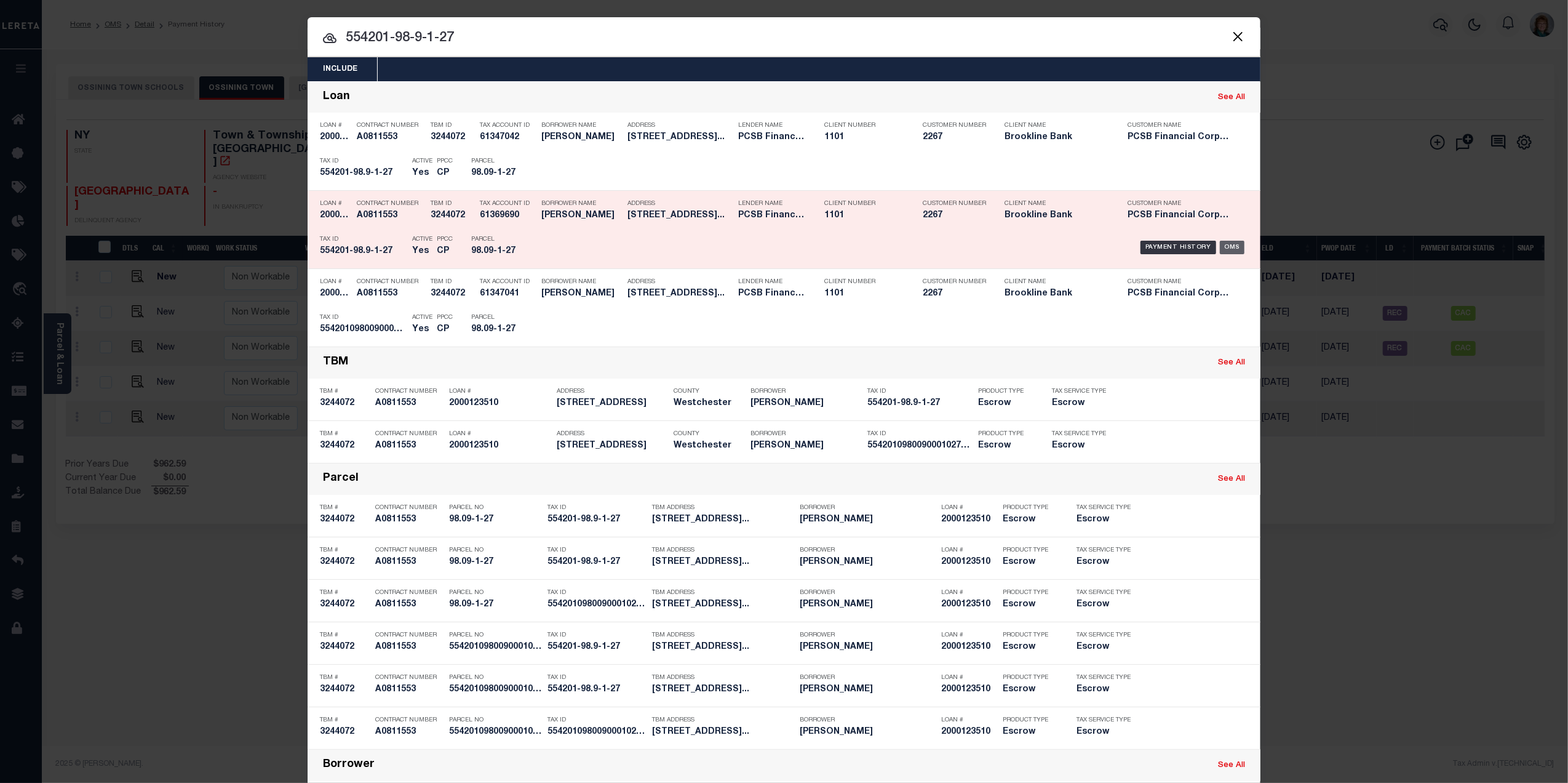
click at [1227, 246] on div "OMS" at bounding box center [1232, 247] width 26 height 13
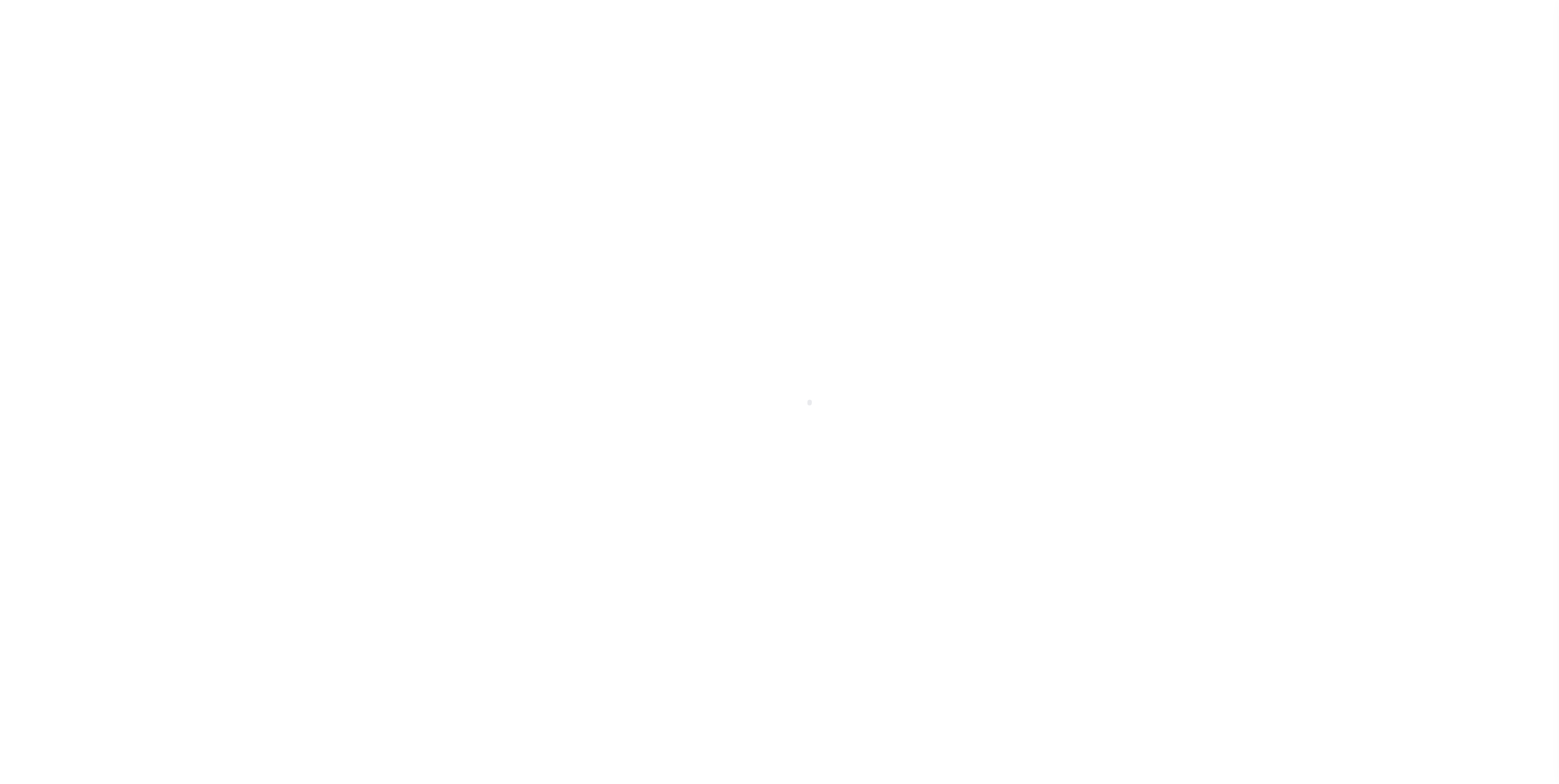
select select "Escrow"
type input "[STREET_ADDRESS]"
type input "55420109800900010270000000"
type input "[GEOGRAPHIC_DATA]"
type input "12149"
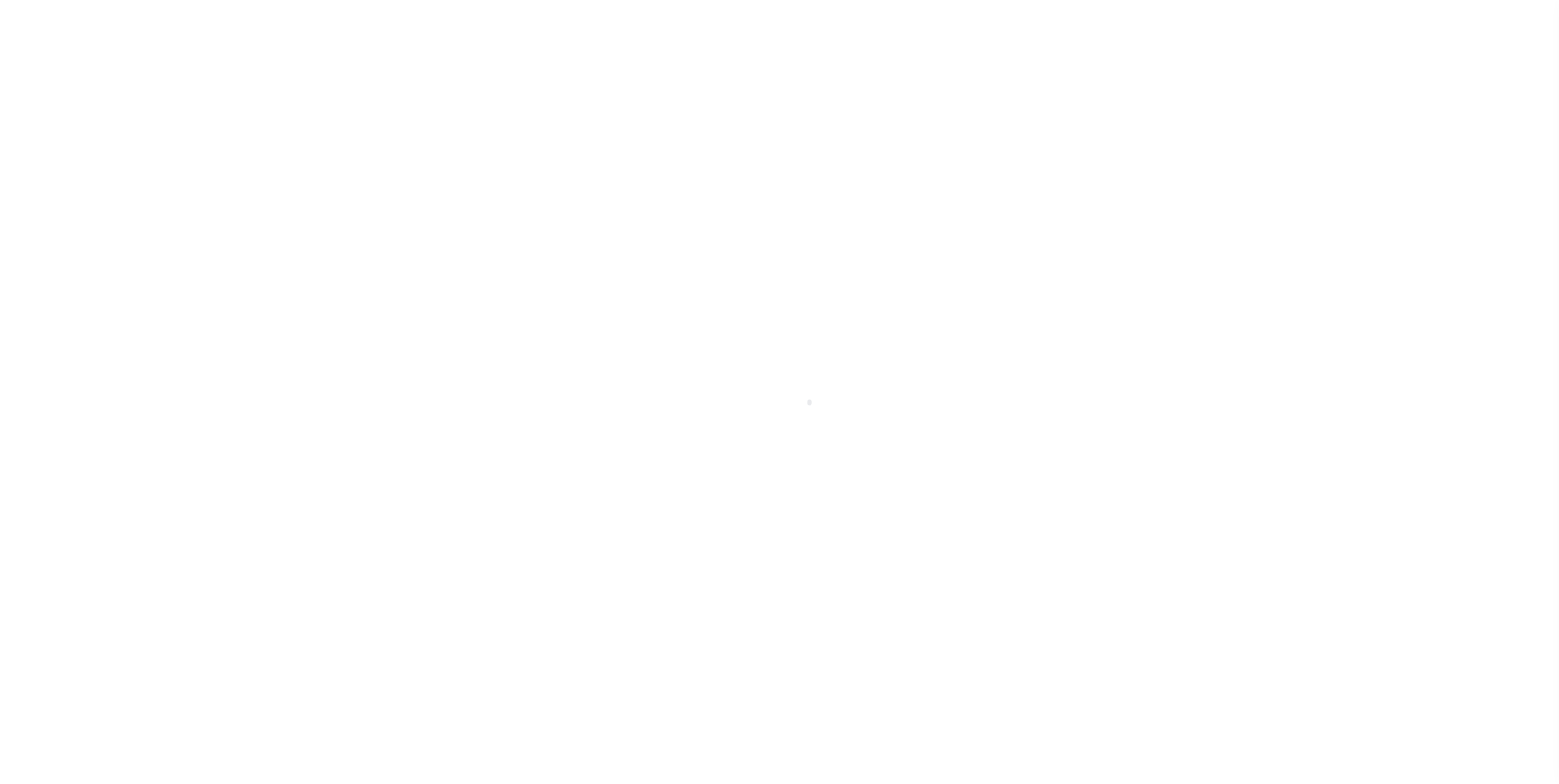
type input "NY"
select select
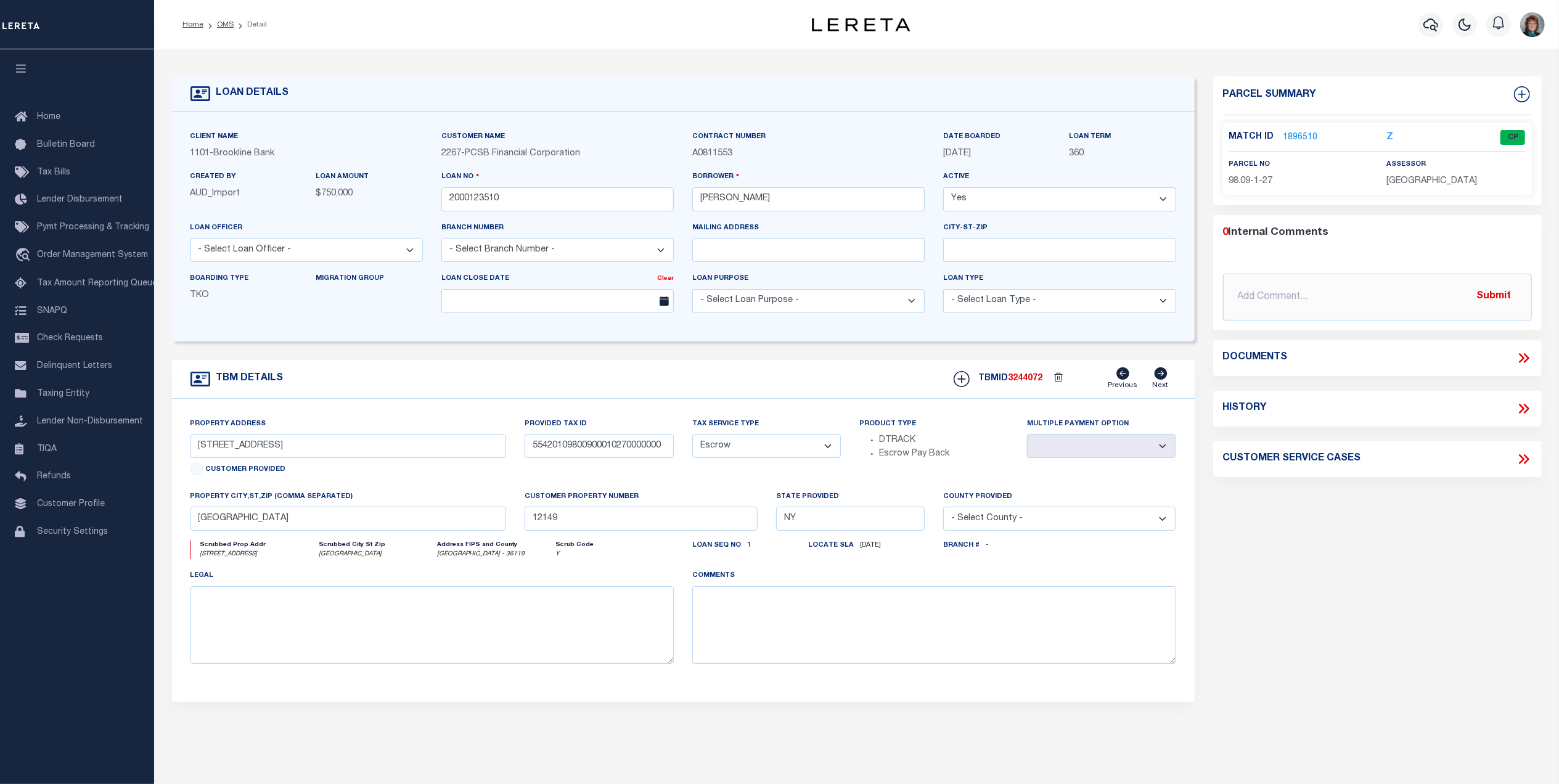
click at [1287, 136] on link "1896510" at bounding box center [1300, 137] width 35 height 13
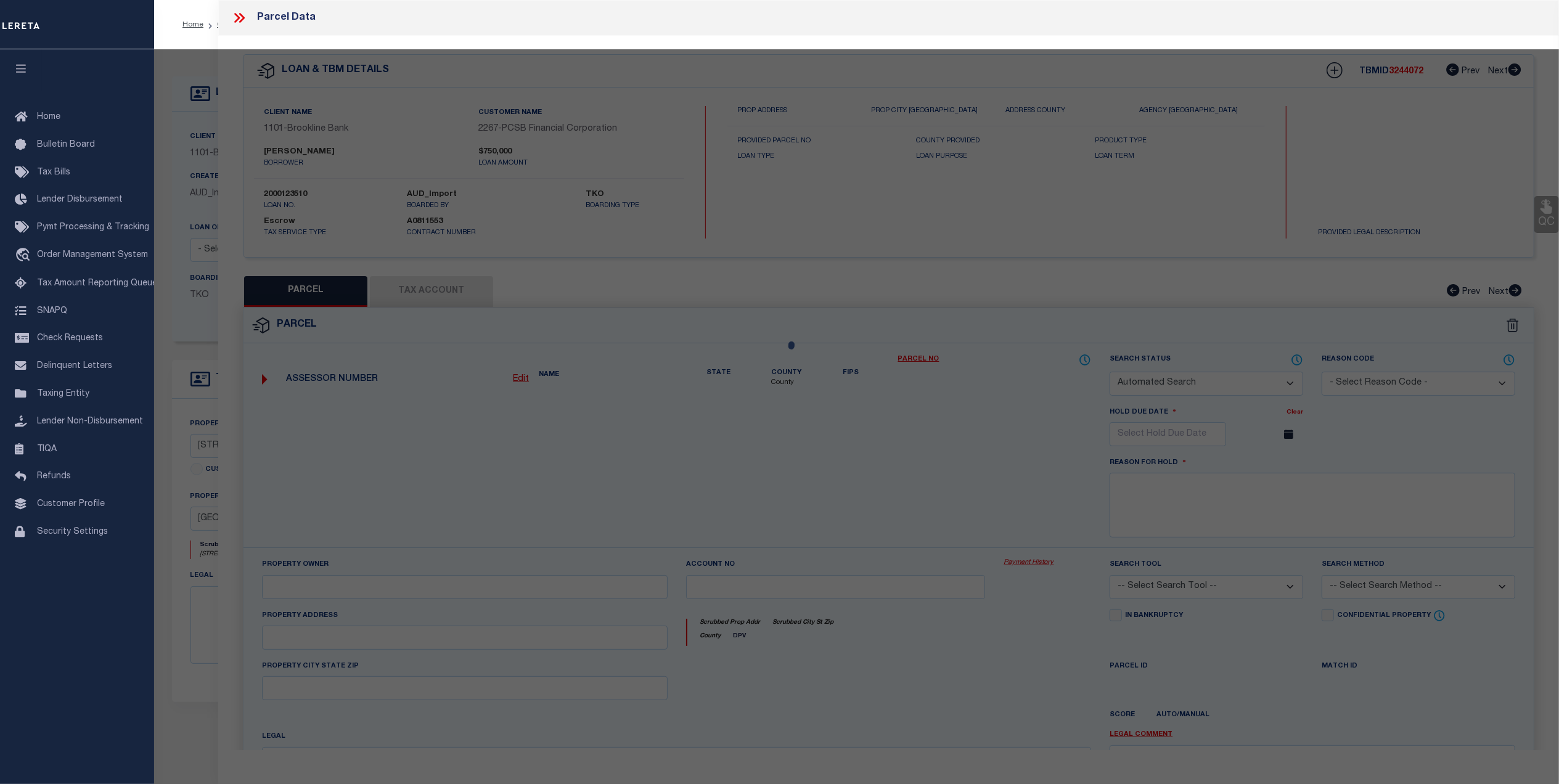
checkbox input "false"
select select "CP"
type input "[STREET_ADDRESS] LLC"
select select "AGW"
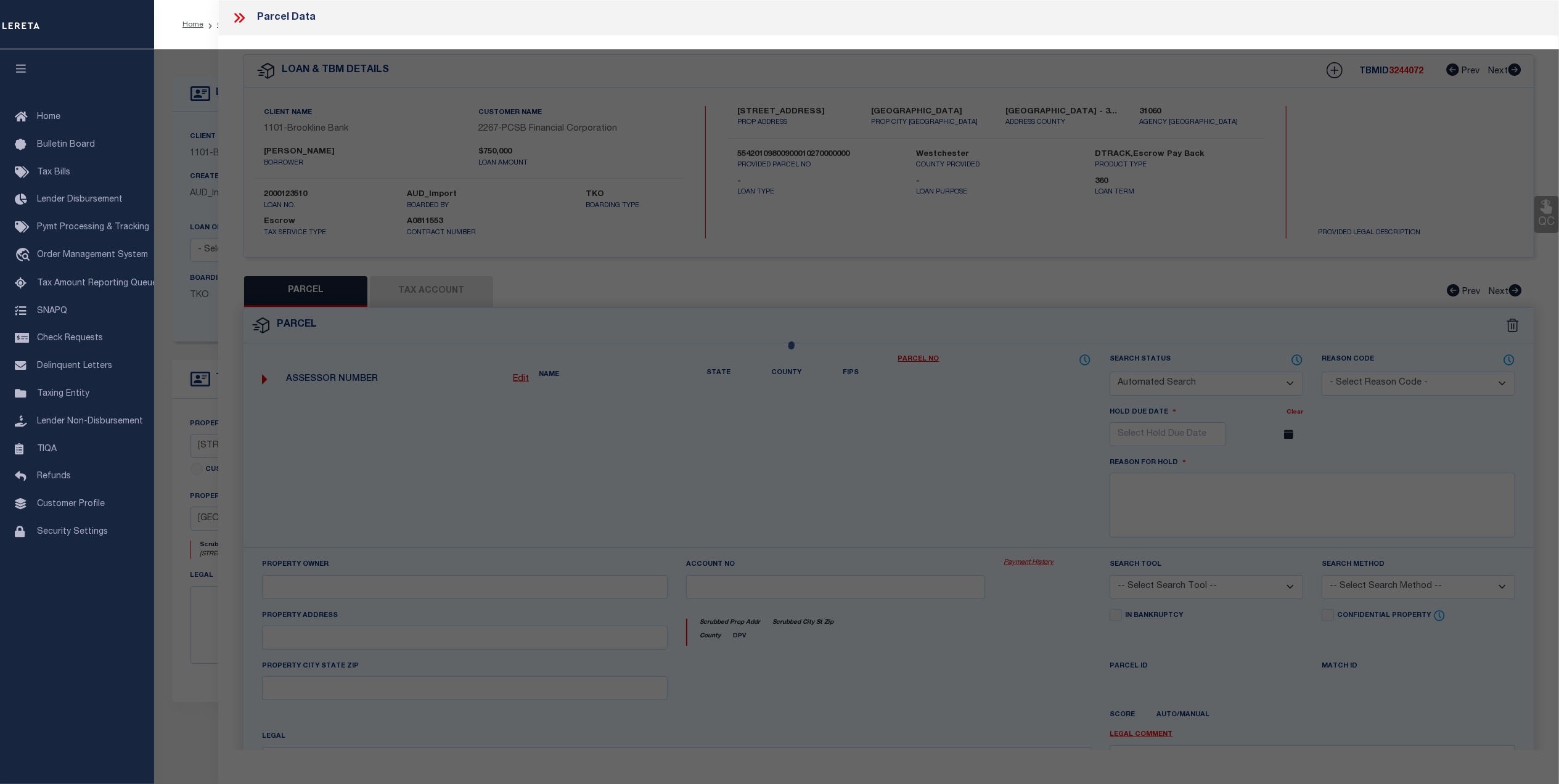
select select "ADD"
type input "[STREET_ADDRESS]"
checkbox input "false"
type input "[GEOGRAPHIC_DATA]"
type textarea "SBL: 09800900010270000000"
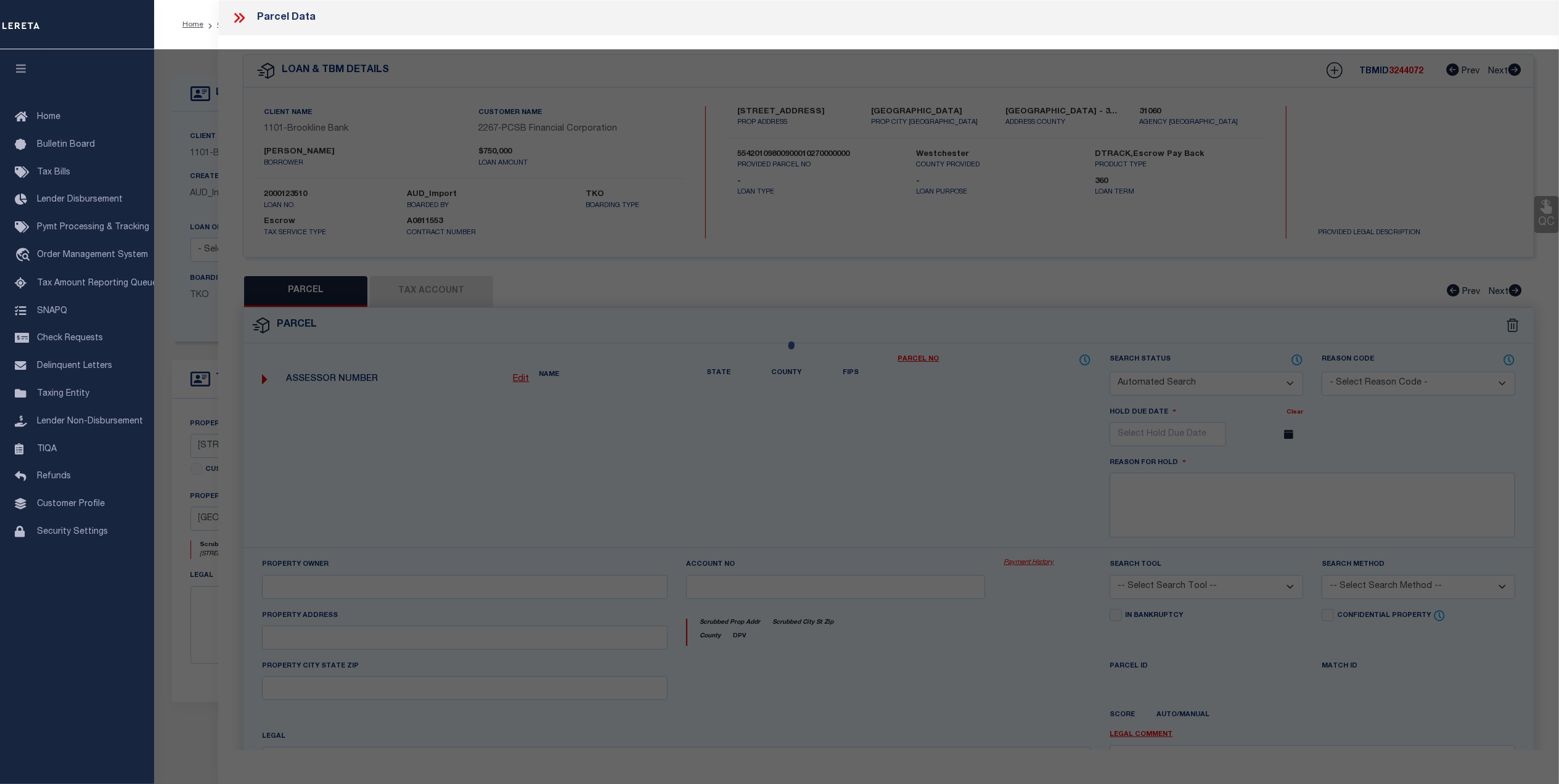
type textarea "Tax ID Special Project"
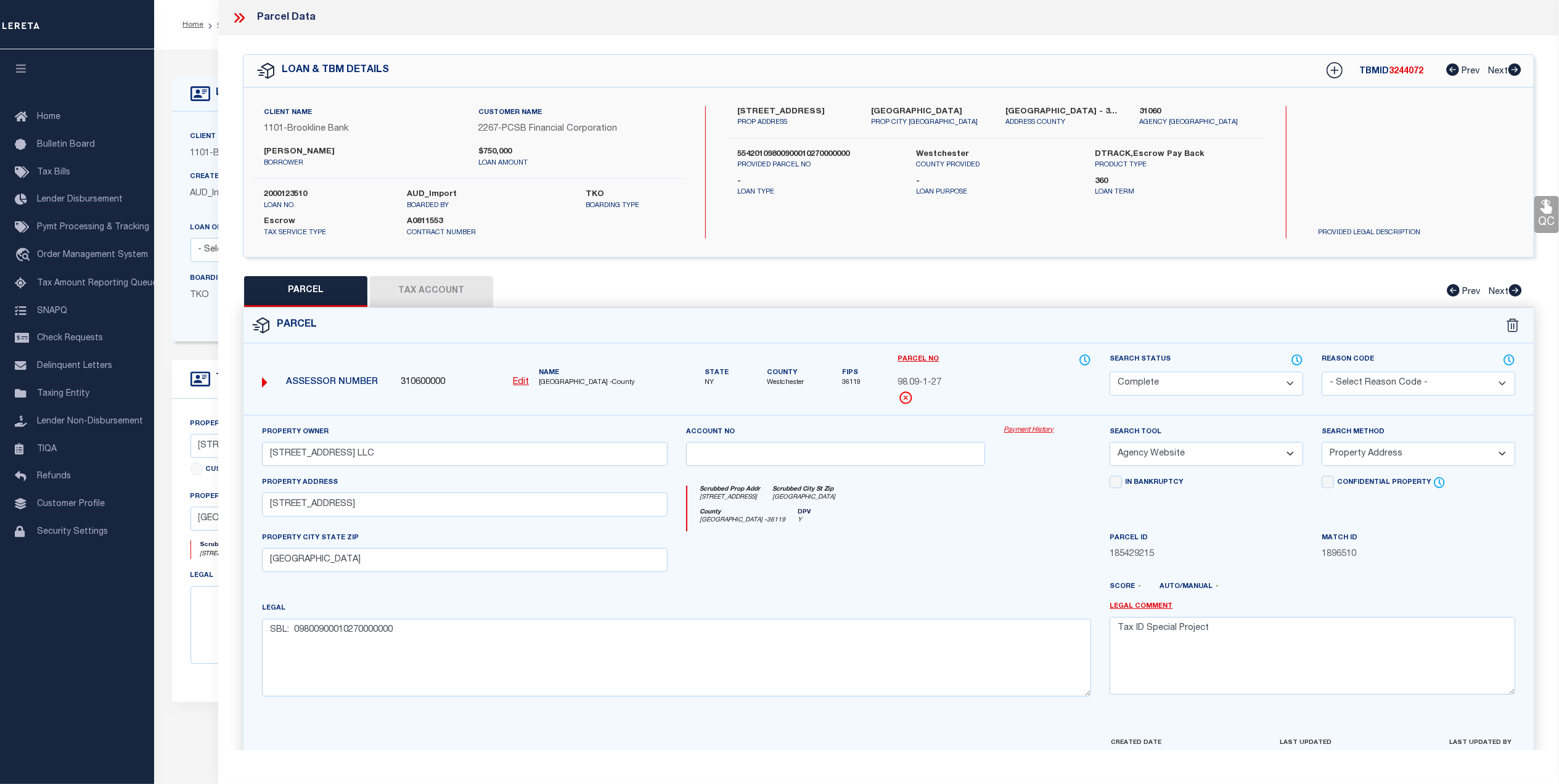
click at [1033, 437] on div "Payment History" at bounding box center [1048, 450] width 106 height 50
click at [1033, 432] on link "Payment History" at bounding box center [1047, 431] width 88 height 11
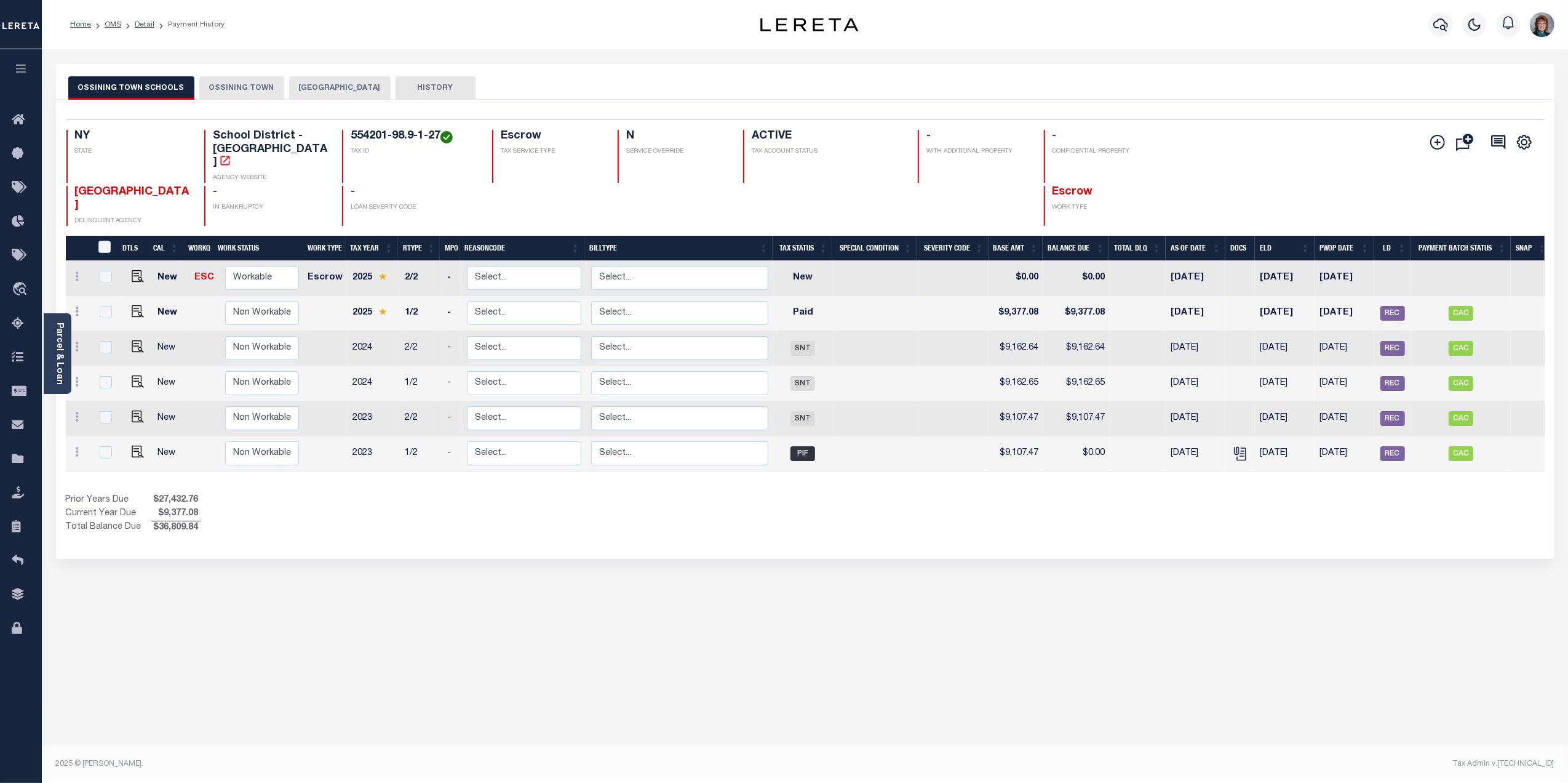
click at [255, 82] on button "OSSINING TOWN" at bounding box center [241, 88] width 85 height 23
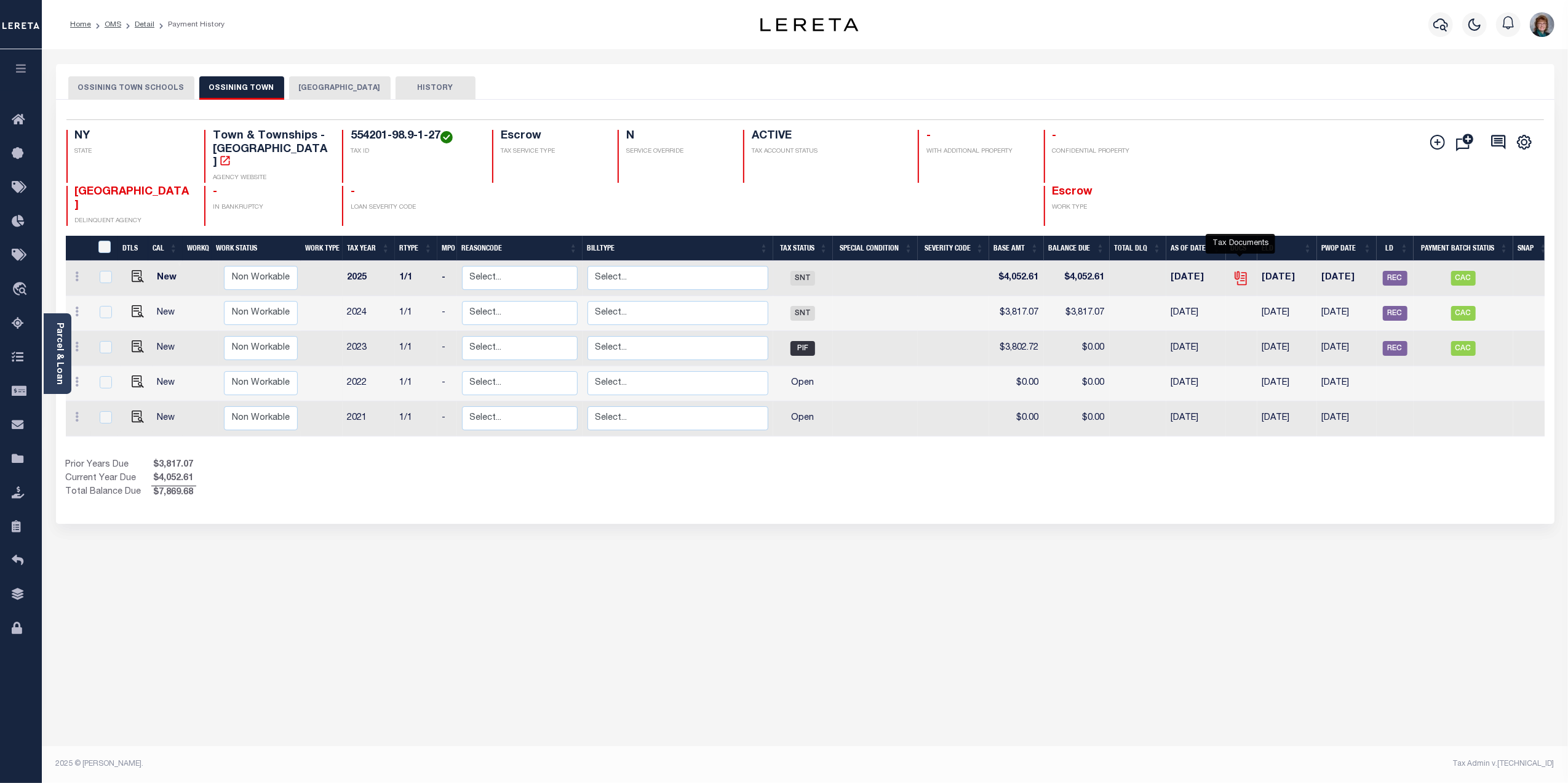
click at [1235, 270] on icon "" at bounding box center [1241, 278] width 16 height 16
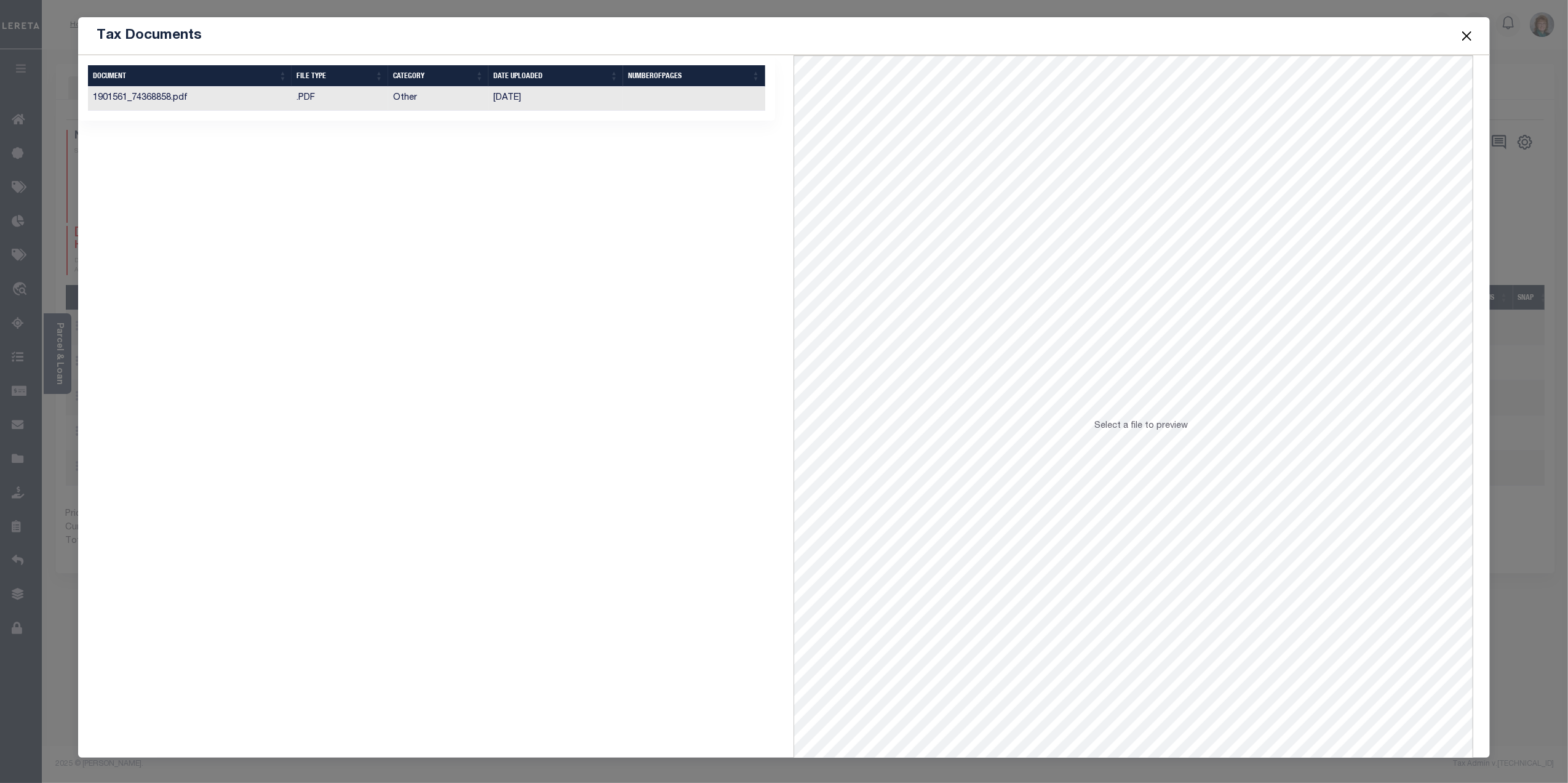
click at [506, 102] on td "04/17/2025" at bounding box center [555, 98] width 134 height 24
click at [1470, 31] on button "Close" at bounding box center [1466, 35] width 16 height 16
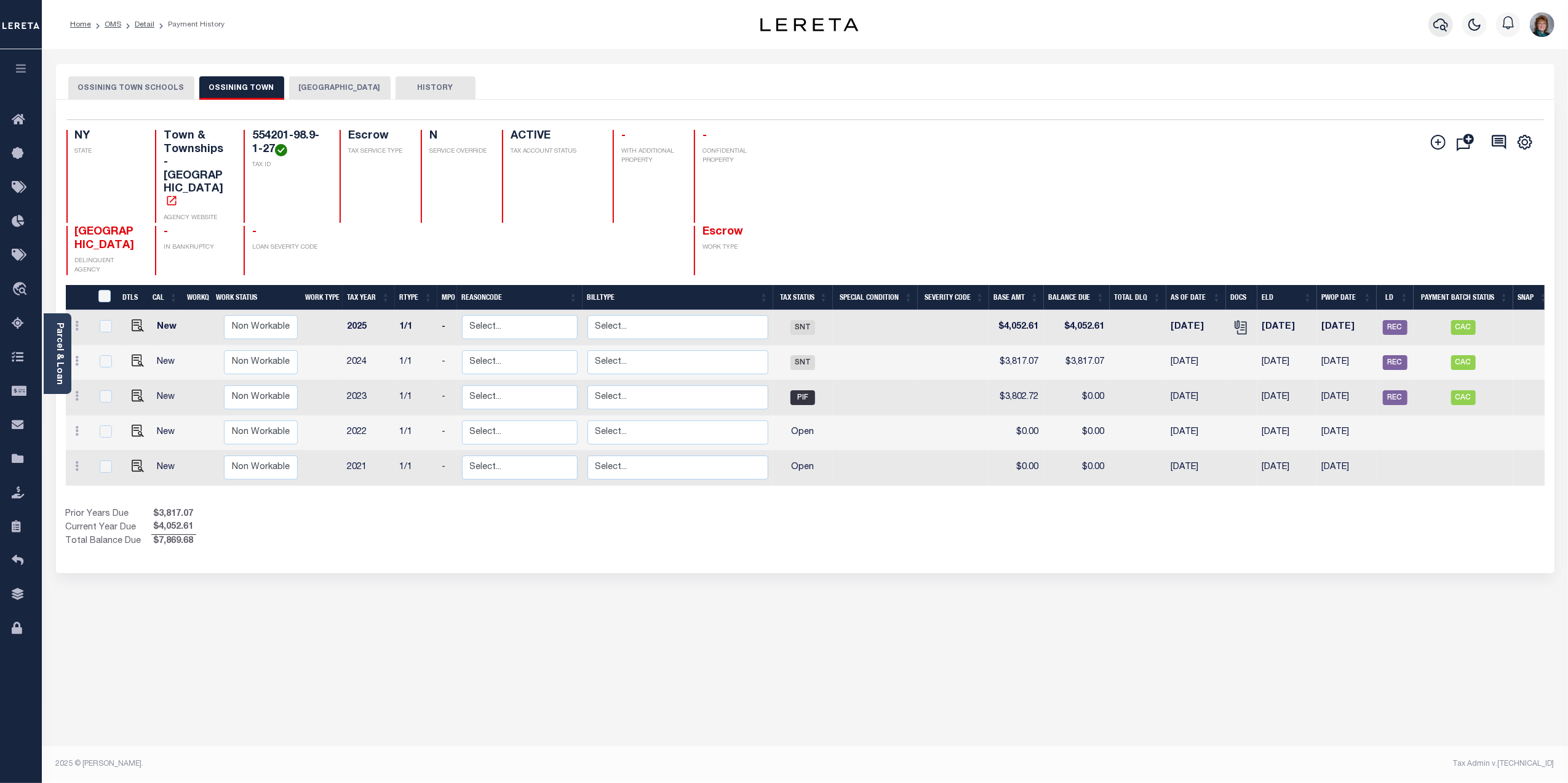
click at [1435, 28] on icon "button" at bounding box center [1441, 24] width 15 height 15
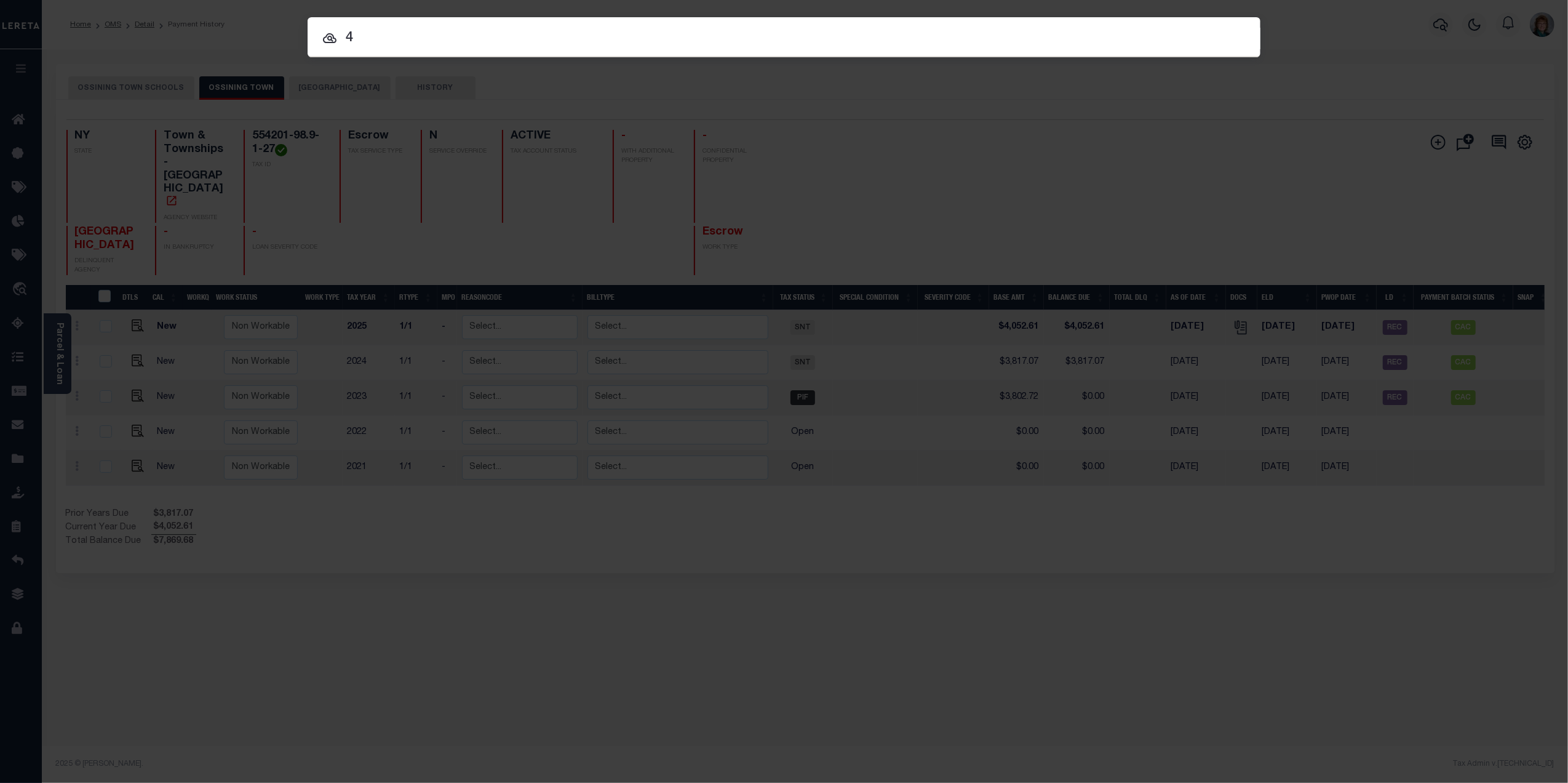
type input "4"
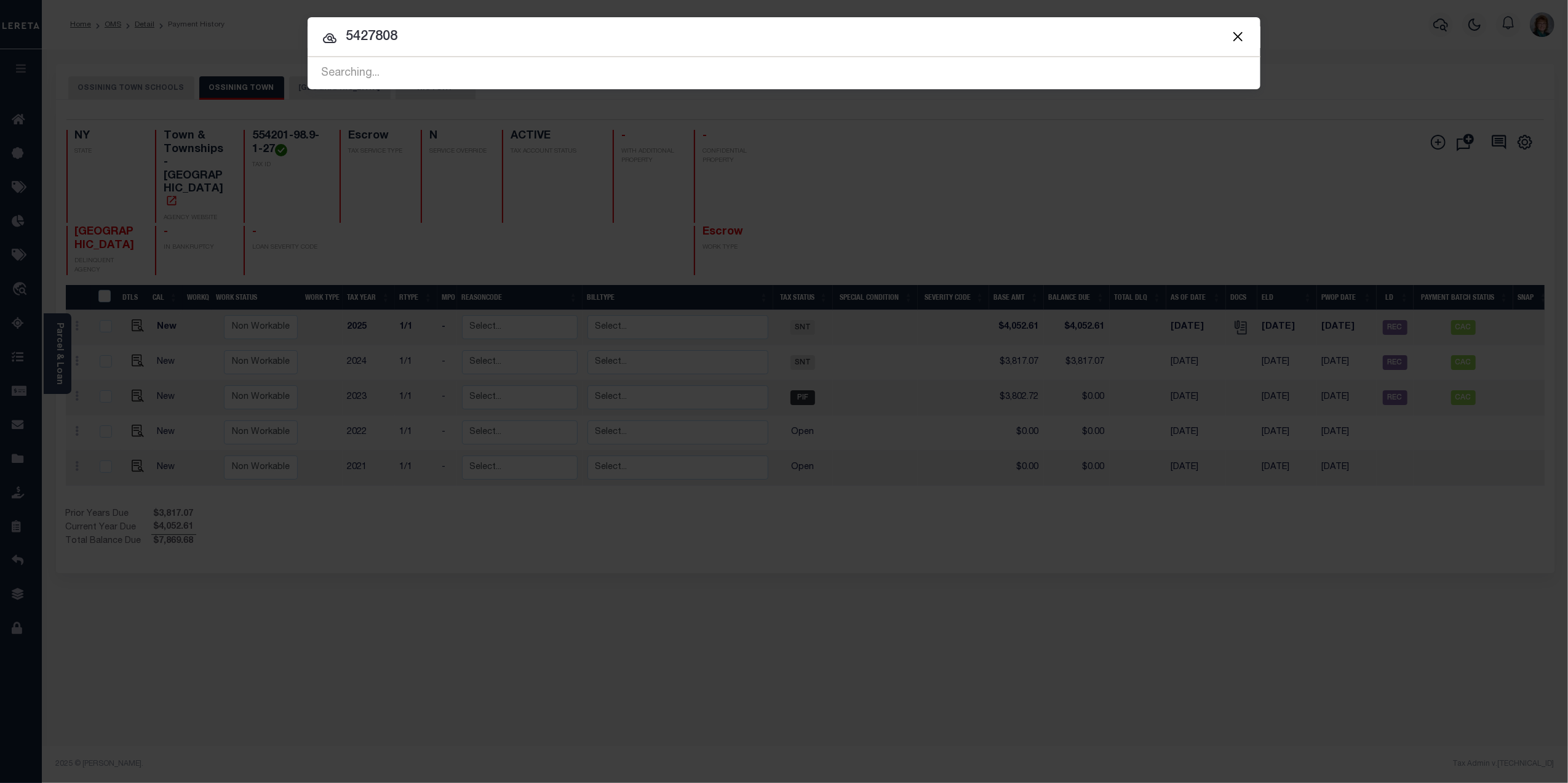
type input "5427808"
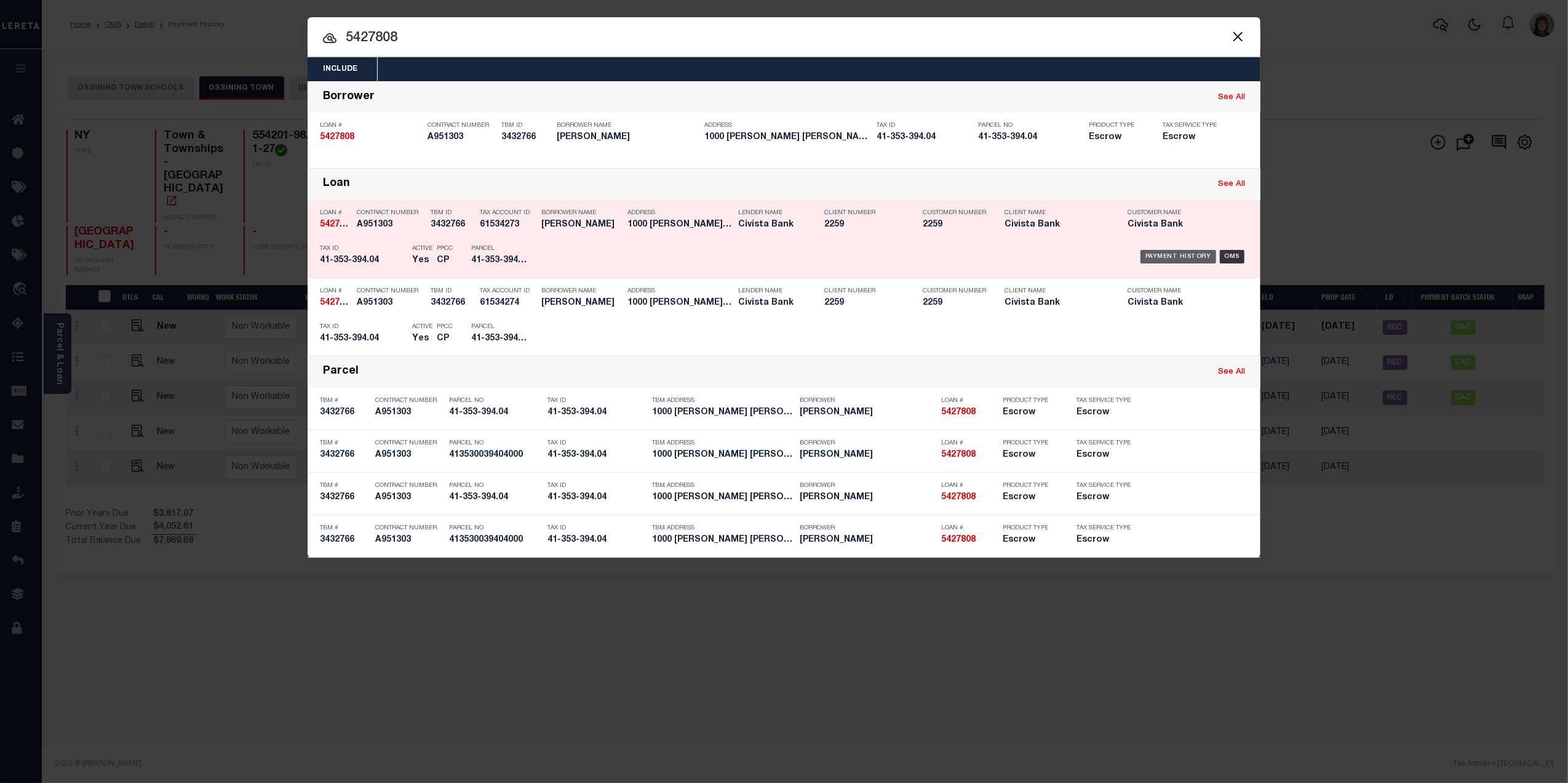
click at [1201, 254] on div "Payment History" at bounding box center [1179, 256] width 76 height 13
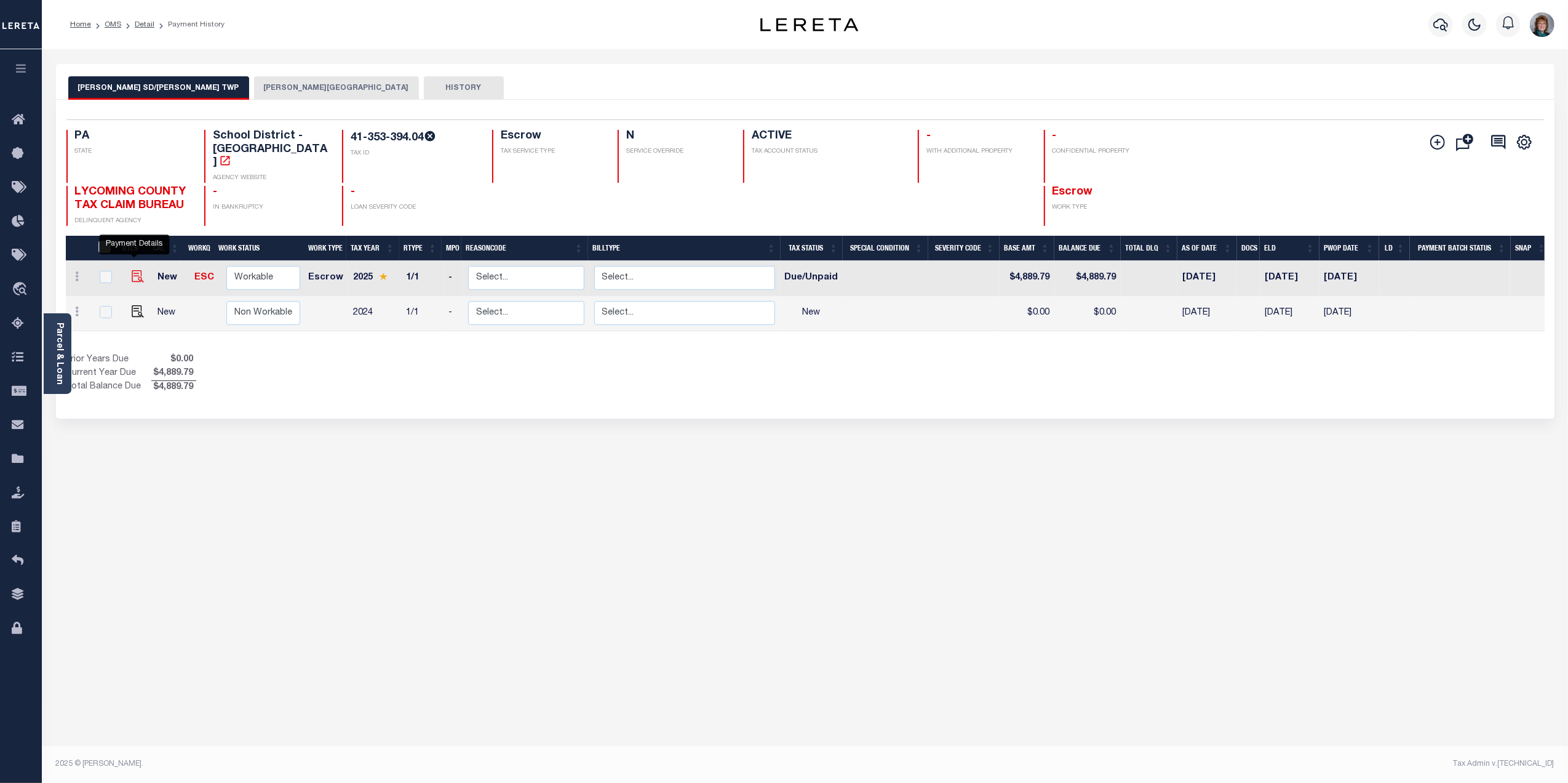
click at [132, 270] on img "" at bounding box center [138, 276] width 12 height 12
checkbox input "true"
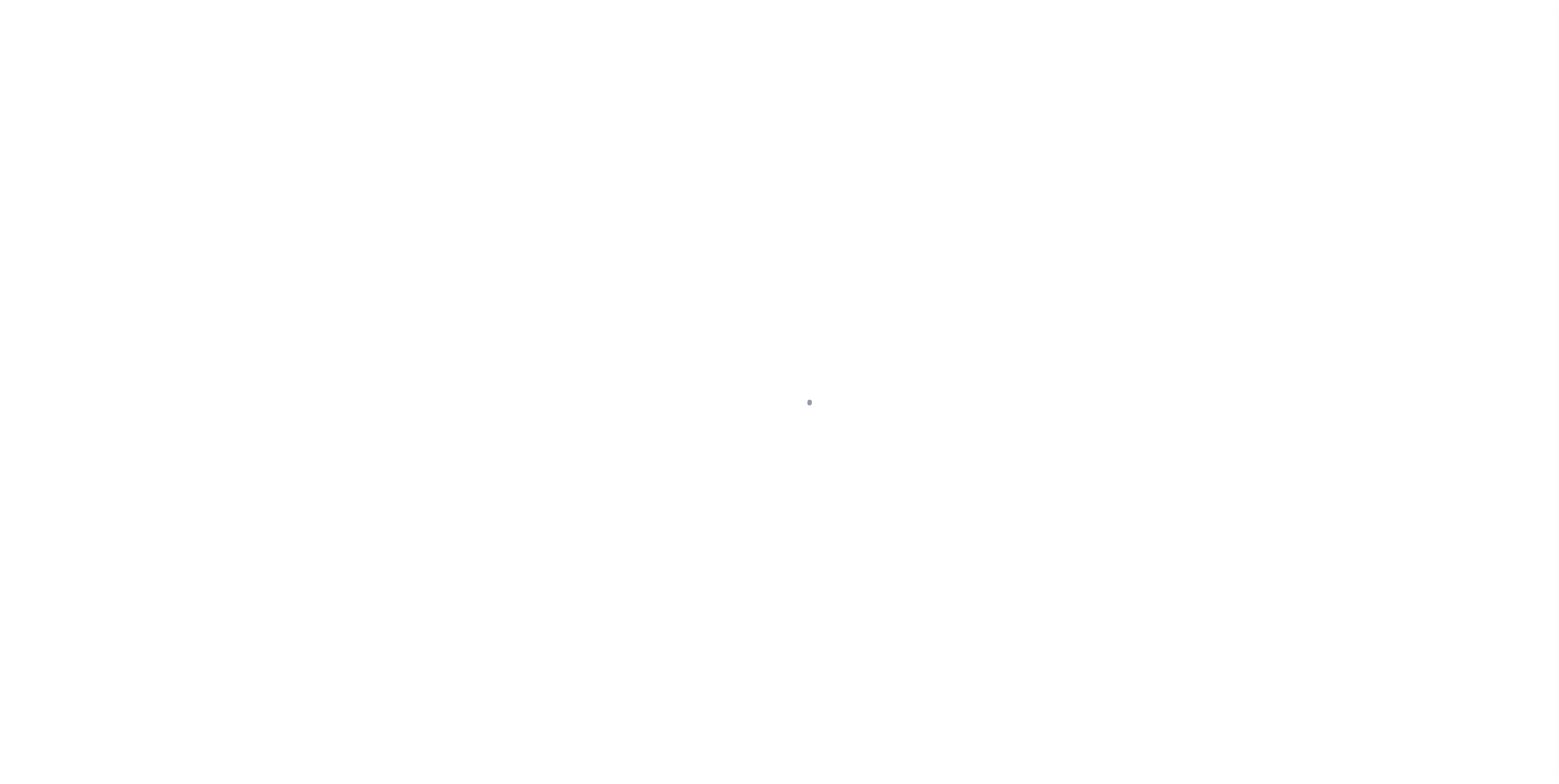
select select "DUE"
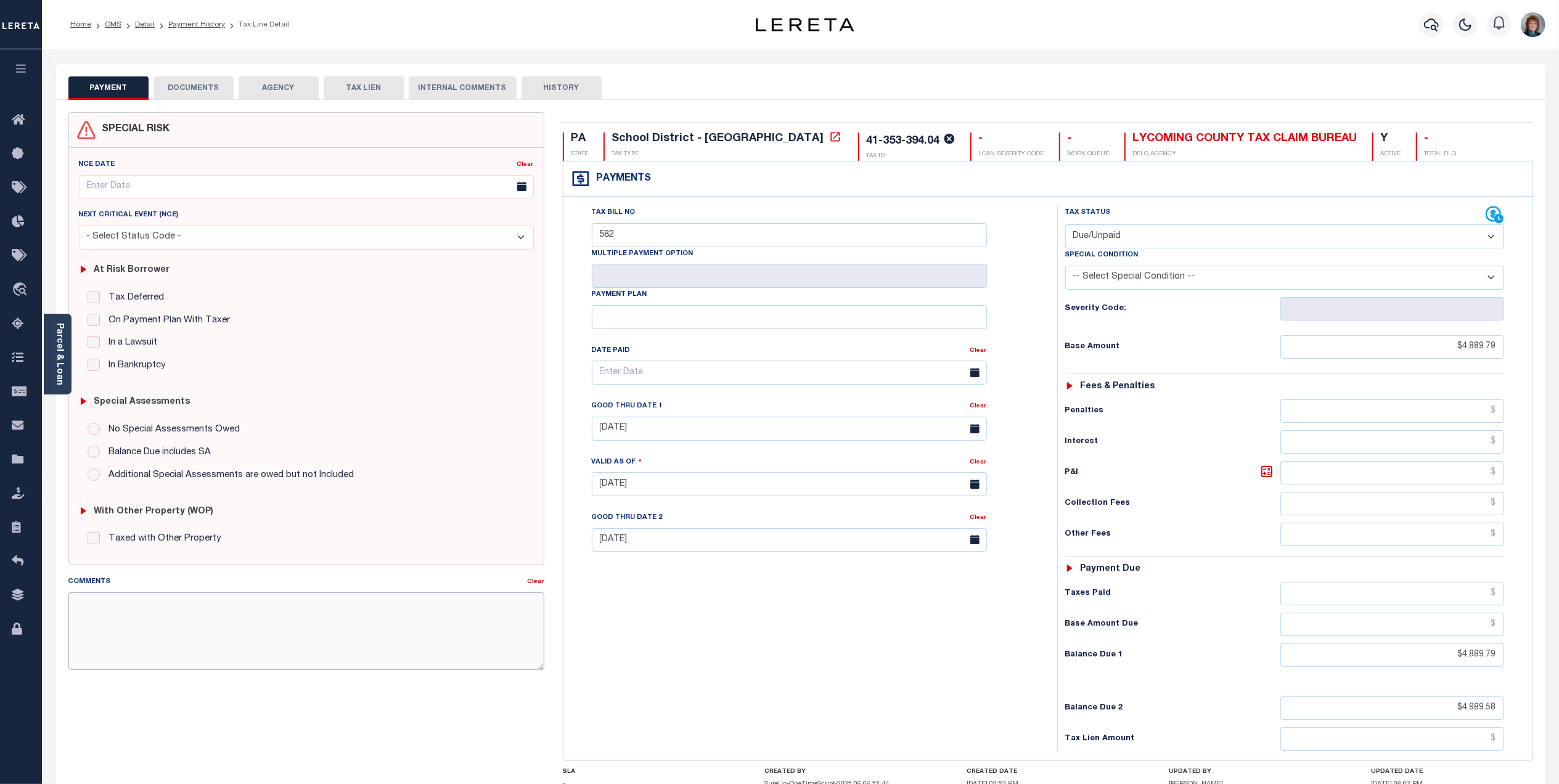
click at [464, 610] on textarea "Comments" at bounding box center [306, 631] width 476 height 78
click at [63, 355] on link "Parcel & Loan" at bounding box center [59, 353] width 9 height 62
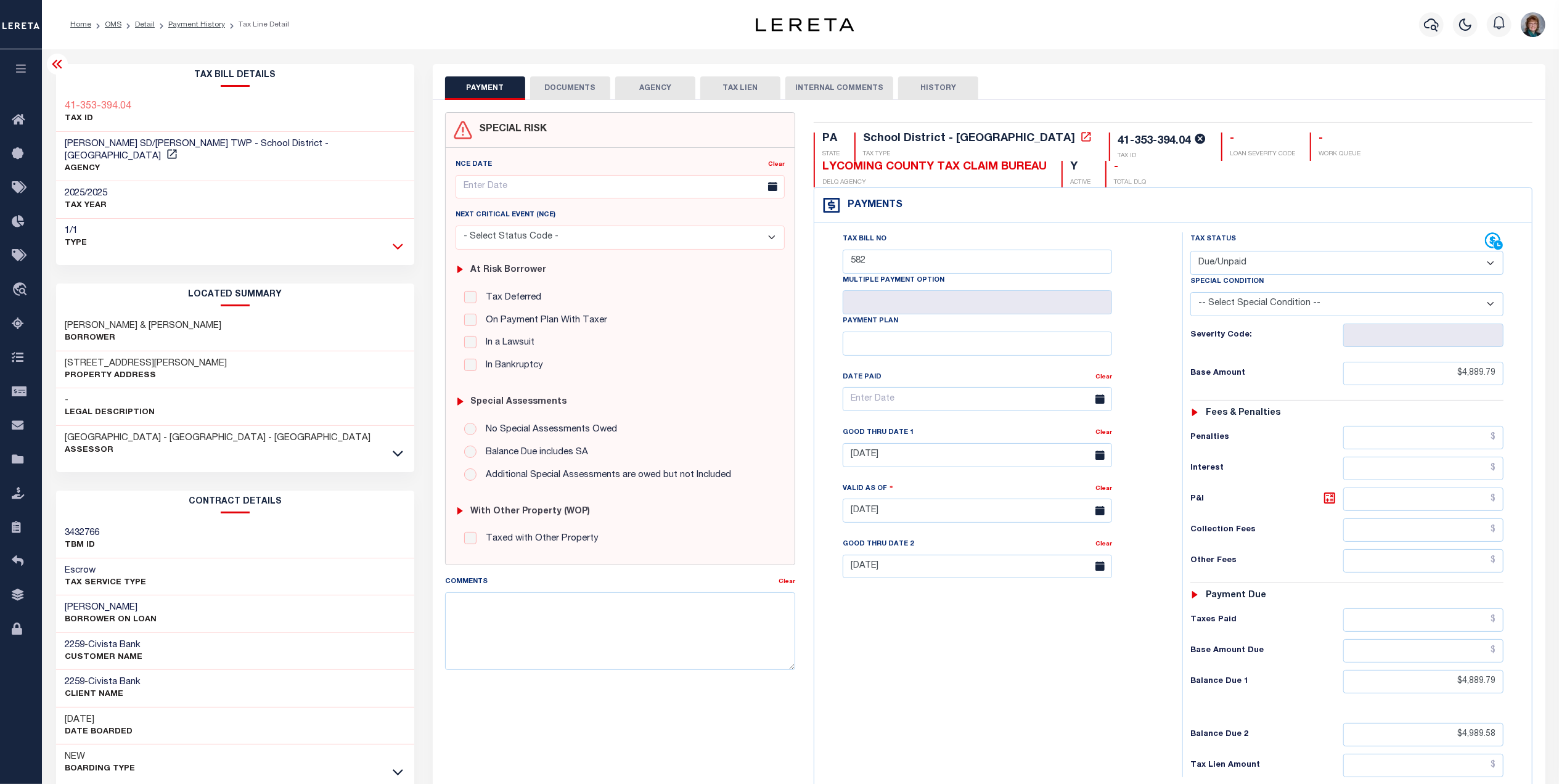
click at [397, 240] on icon at bounding box center [398, 246] width 11 height 13
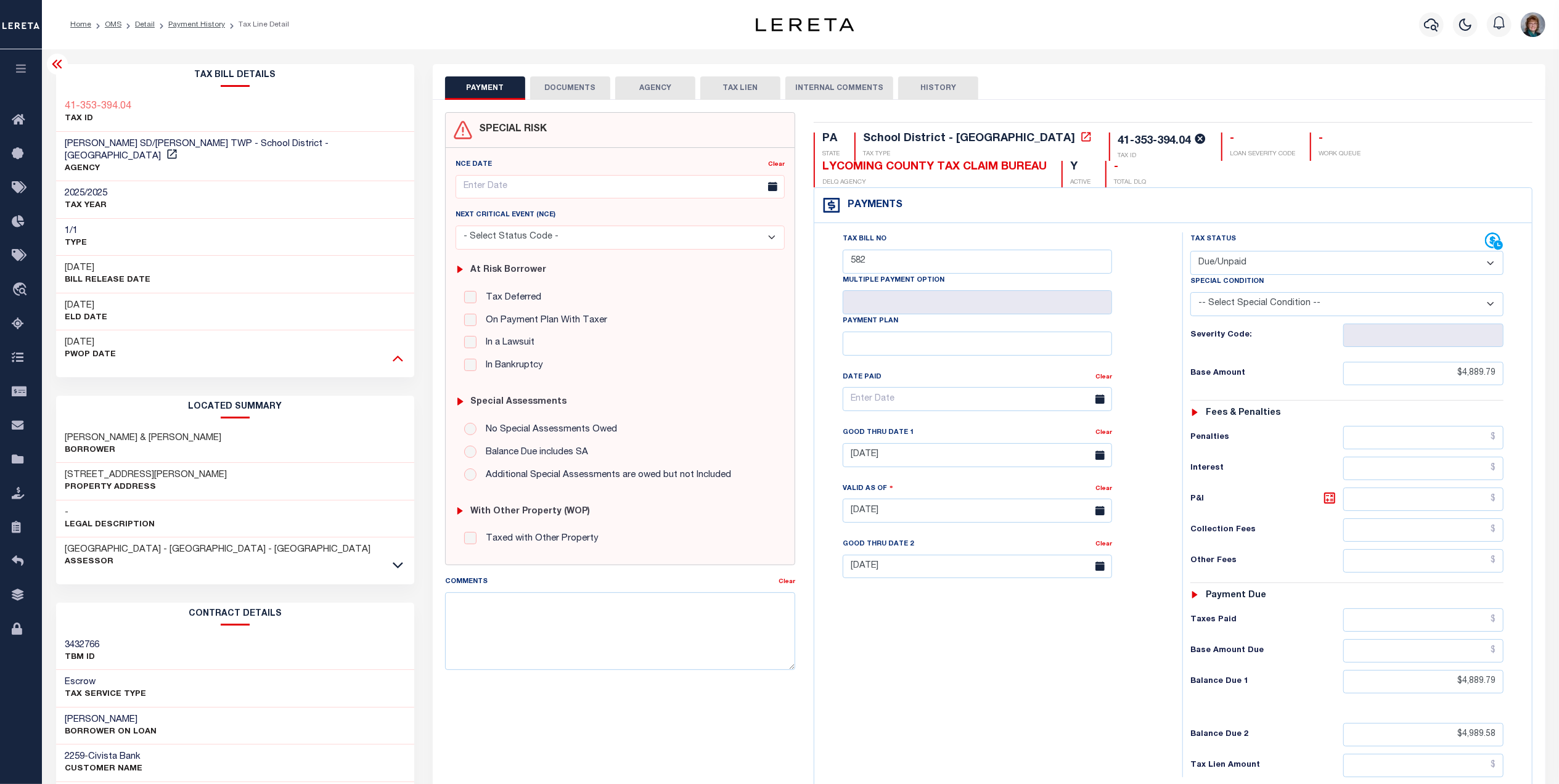
click at [394, 351] on icon at bounding box center [398, 357] width 11 height 13
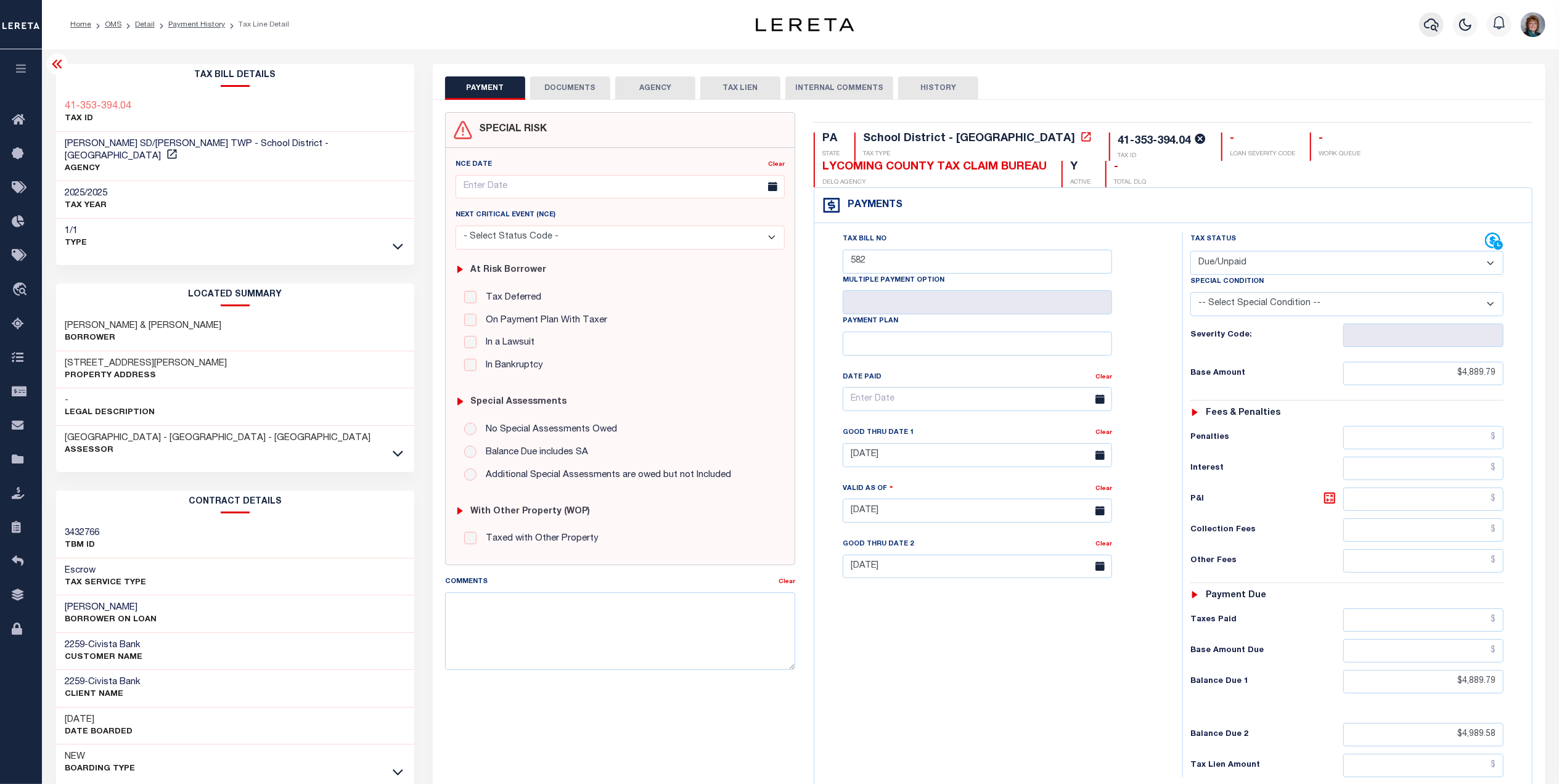
click at [1438, 29] on button "button" at bounding box center [1431, 25] width 25 height 25
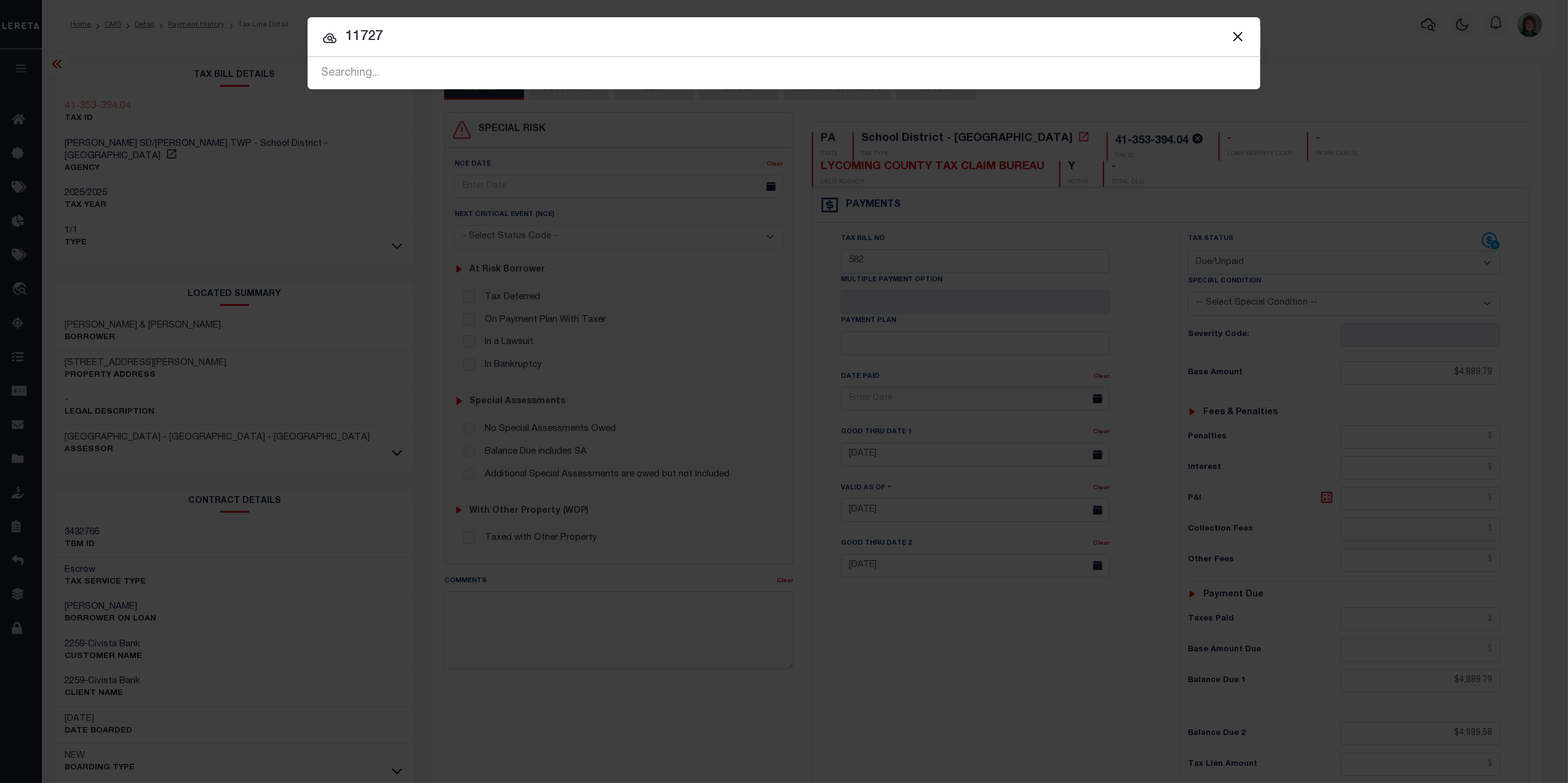
type input "11727"
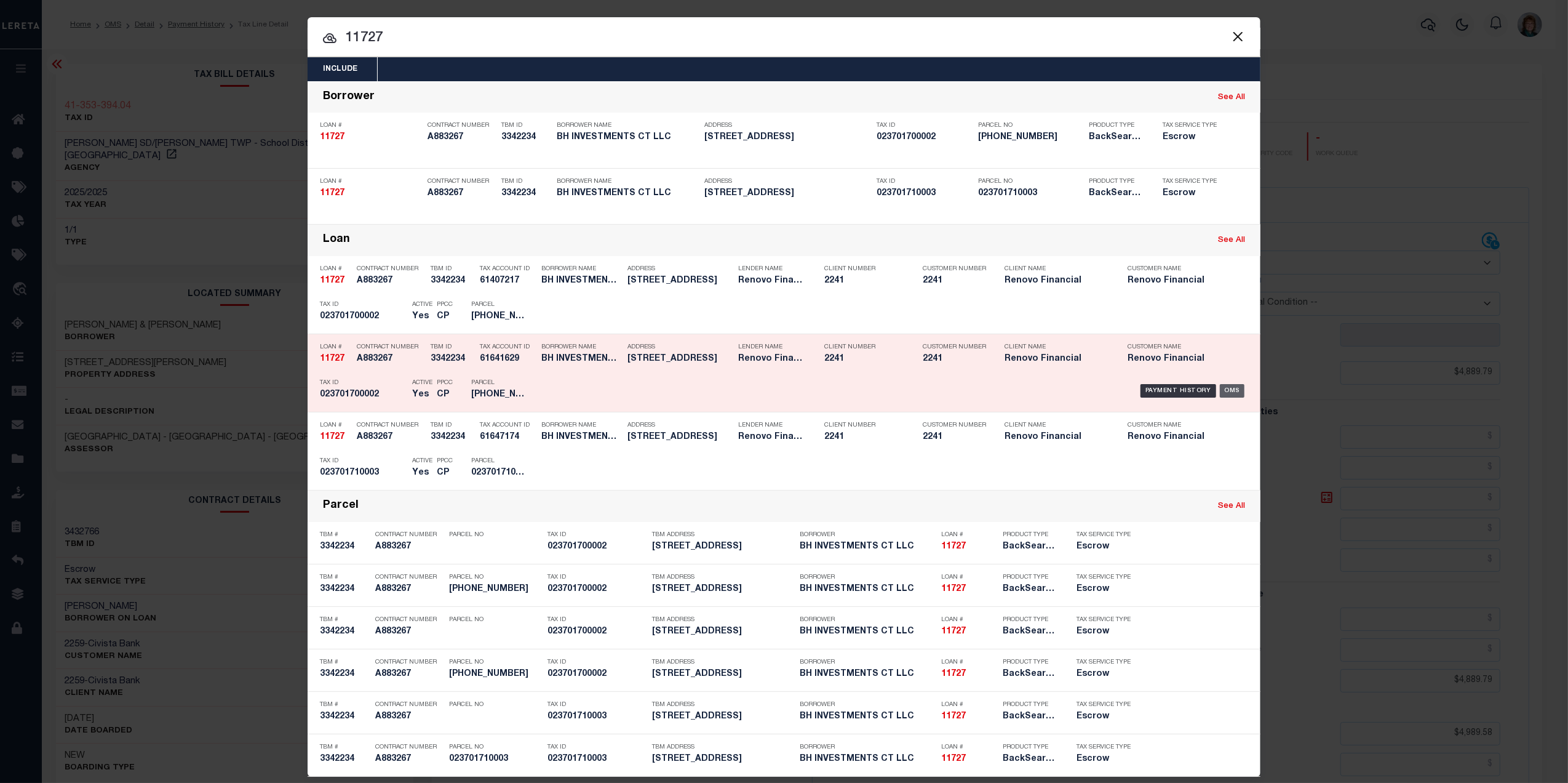
click at [1227, 388] on div "OMS" at bounding box center [1232, 390] width 26 height 13
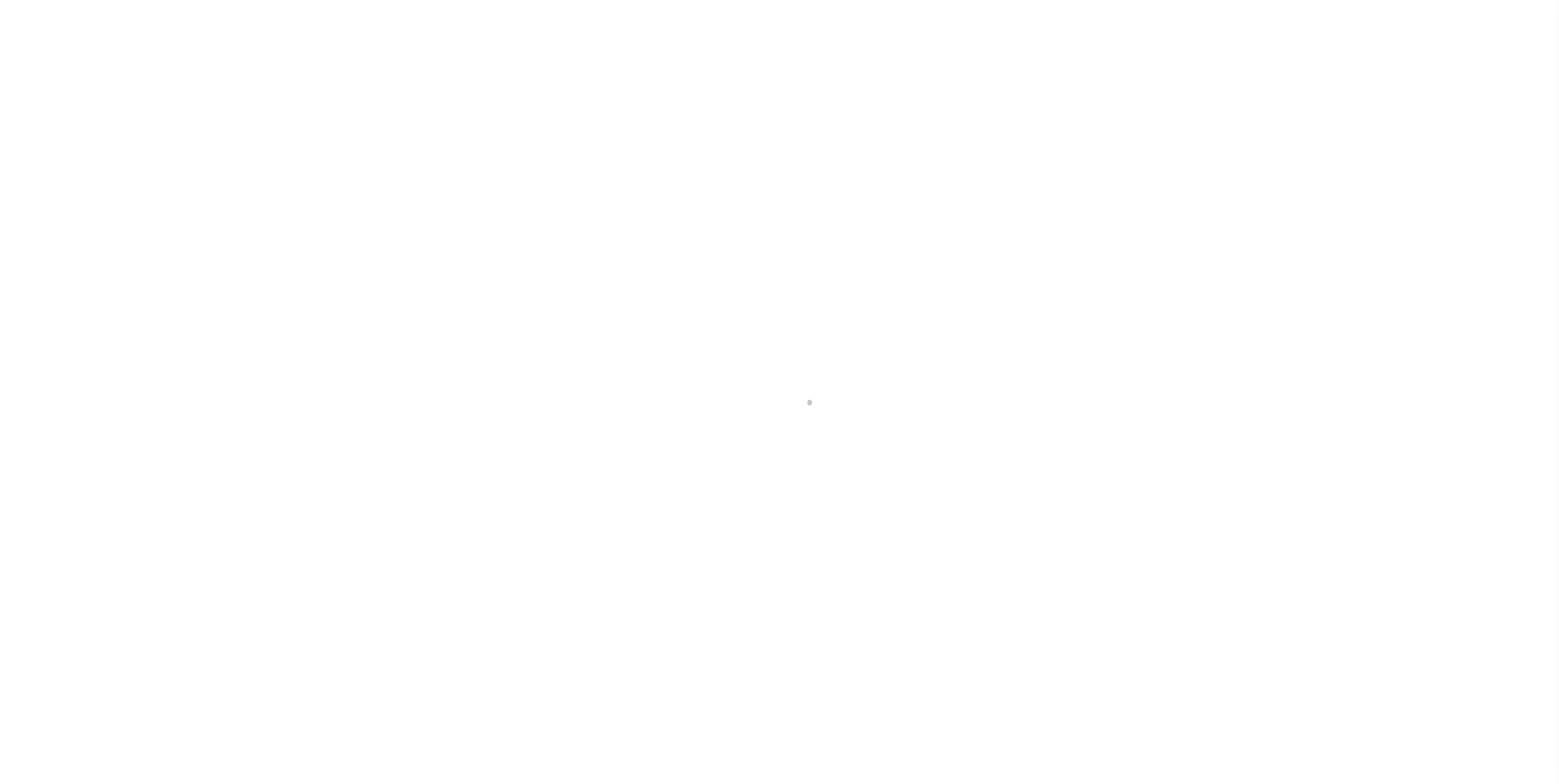
select select "10"
select select "Escrow"
select select "25066"
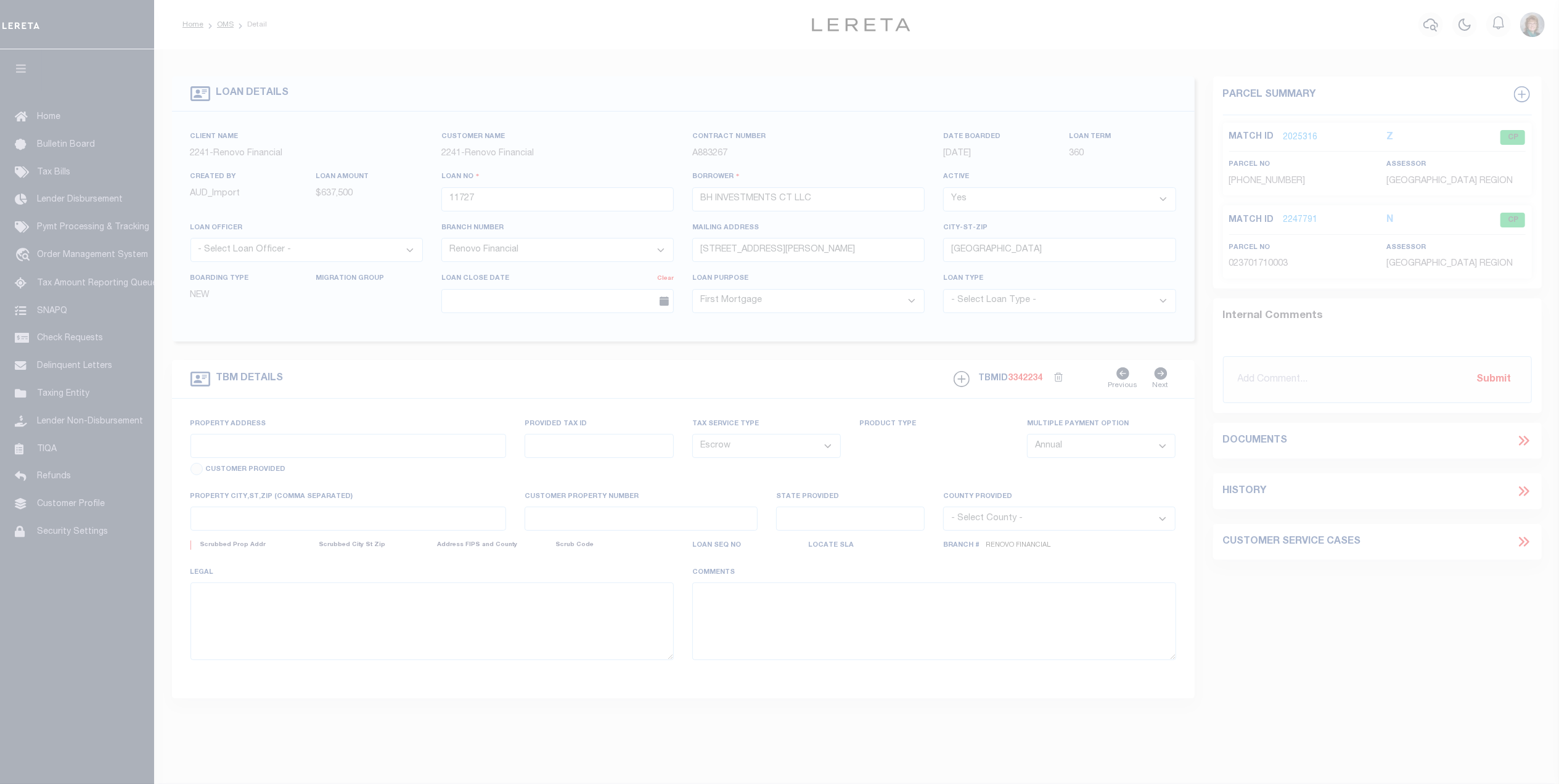
type input "[STREET_ADDRESS]"
type input "Waterbury, CT 06704"
type input "a0kUS000001WTeD"
type input "CT"
select select
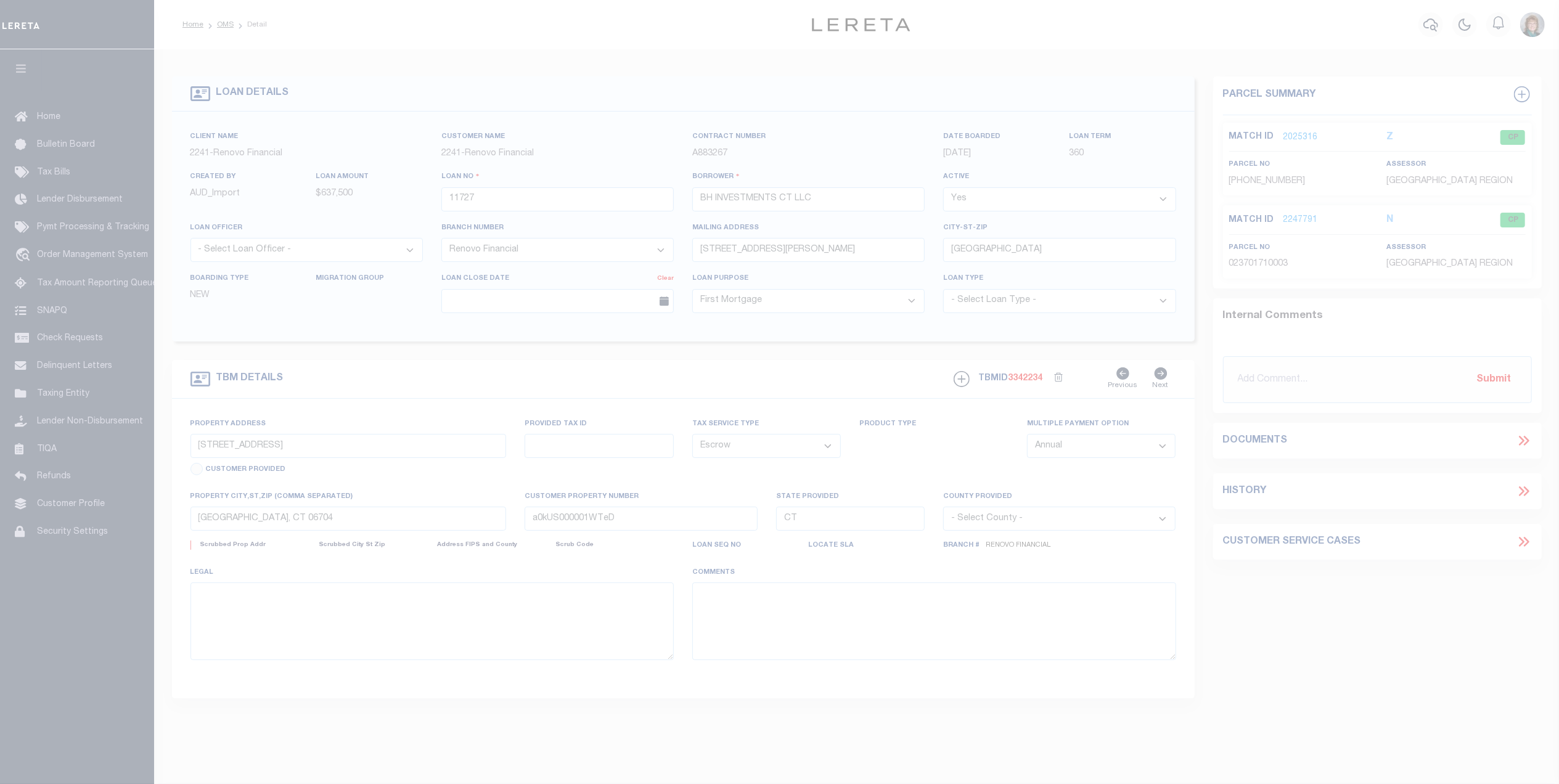
type textarea "LEGAL REQUIRED"
select select
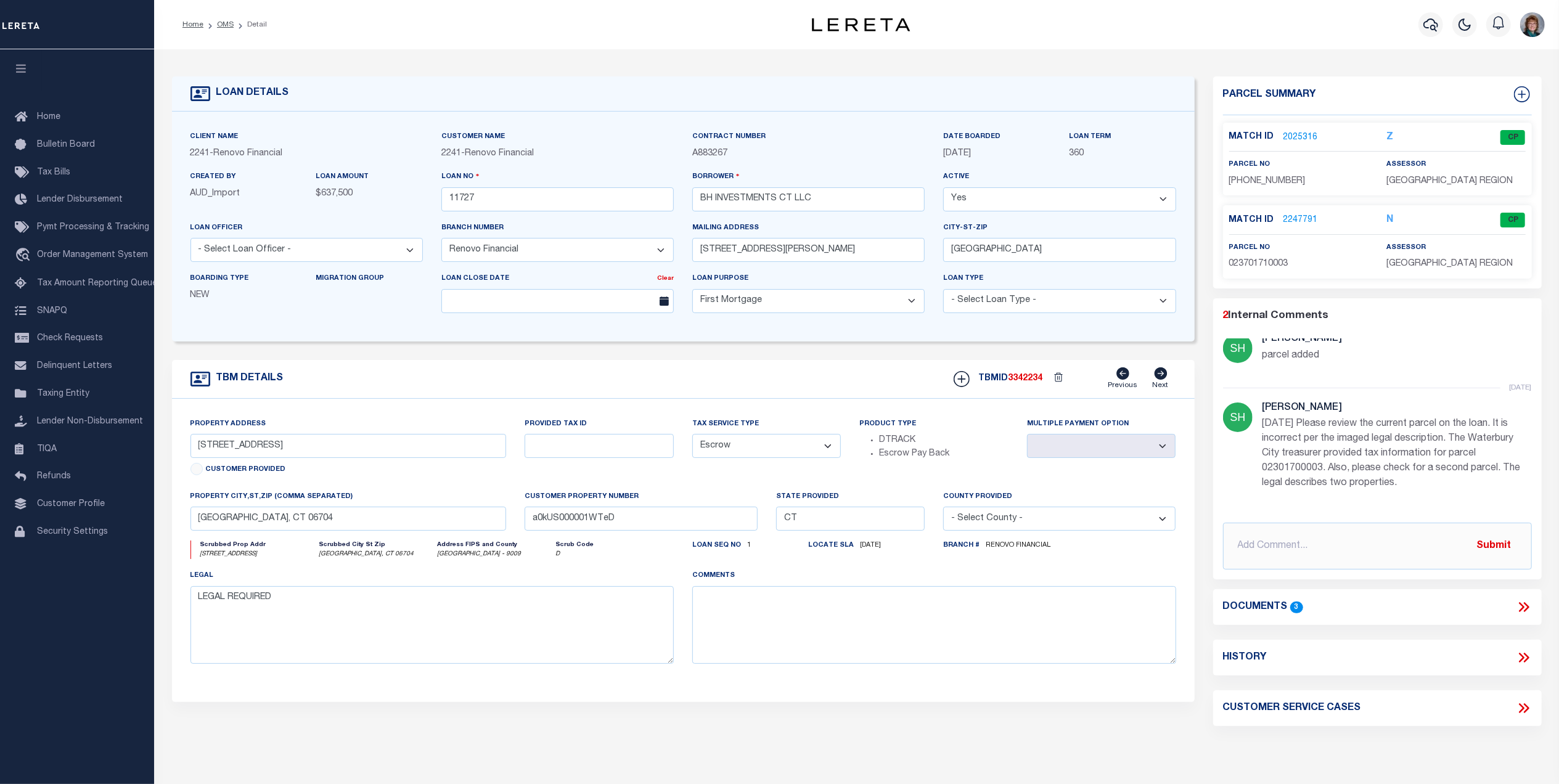
scroll to position [26, 0]
click at [1520, 610] on icon at bounding box center [1524, 607] width 16 height 16
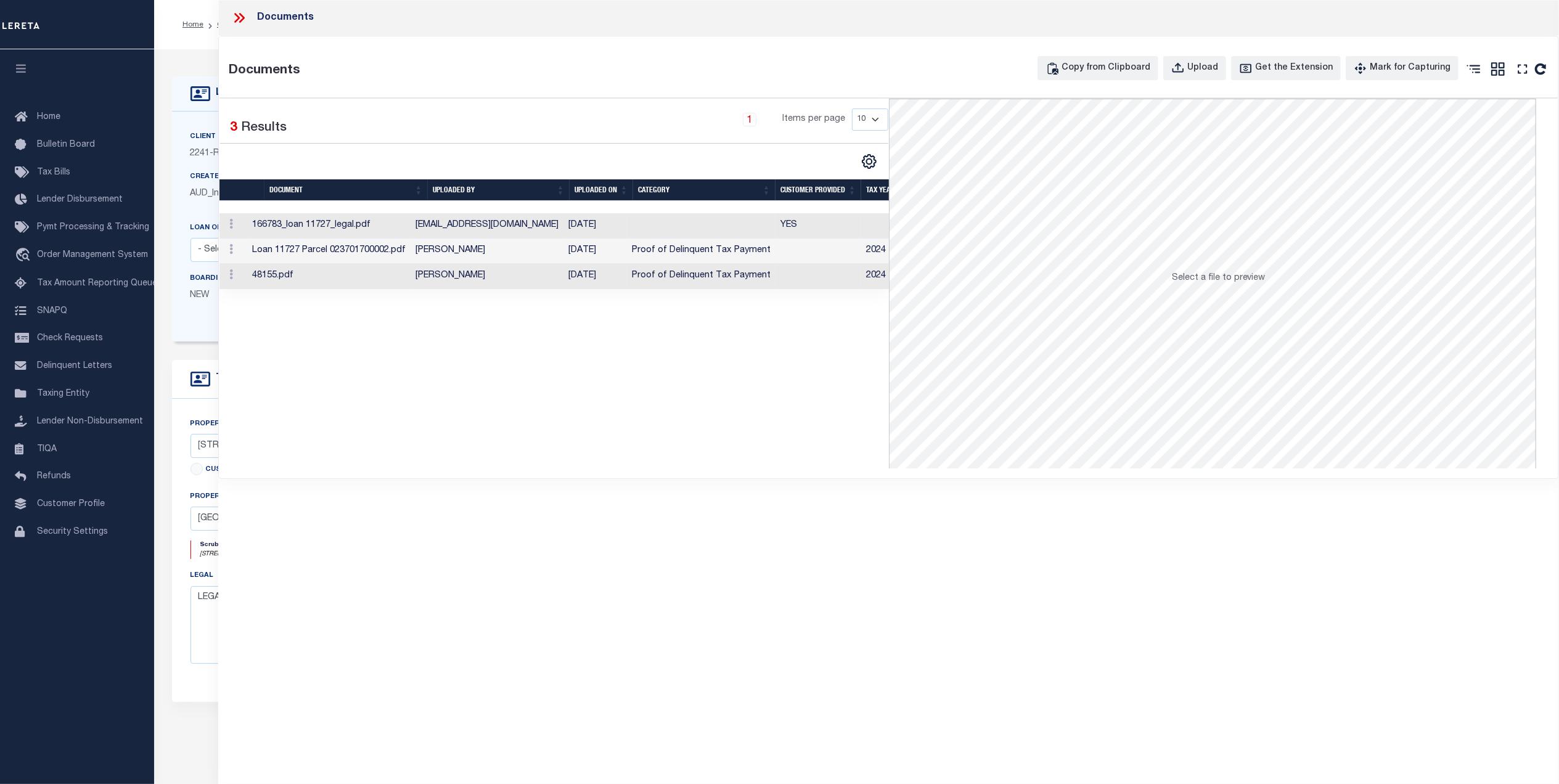
click at [704, 250] on td "Proof of Delinquent Tax Payment" at bounding box center [701, 251] width 149 height 26
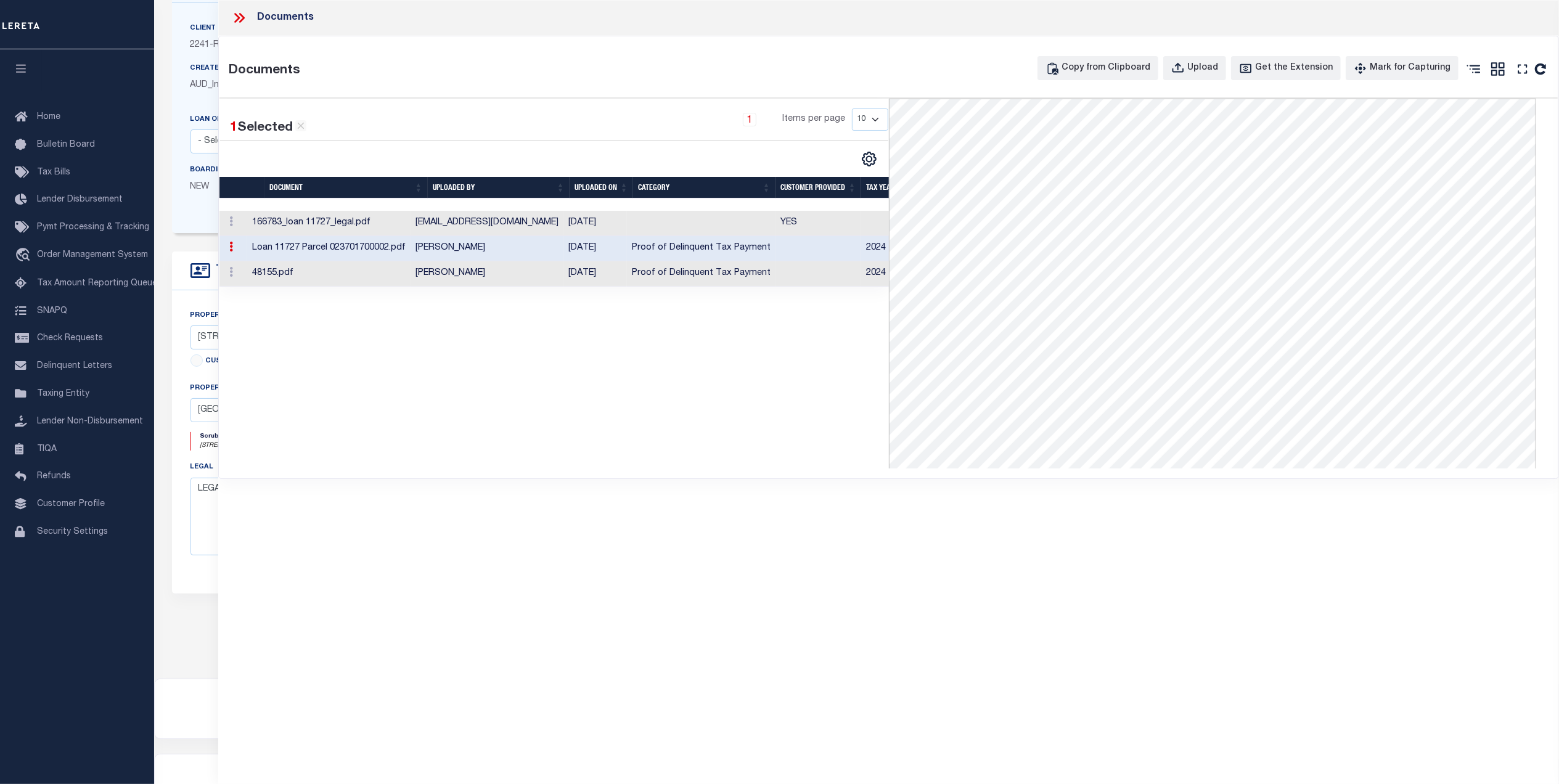
scroll to position [80, 0]
click at [643, 222] on td at bounding box center [701, 223] width 149 height 26
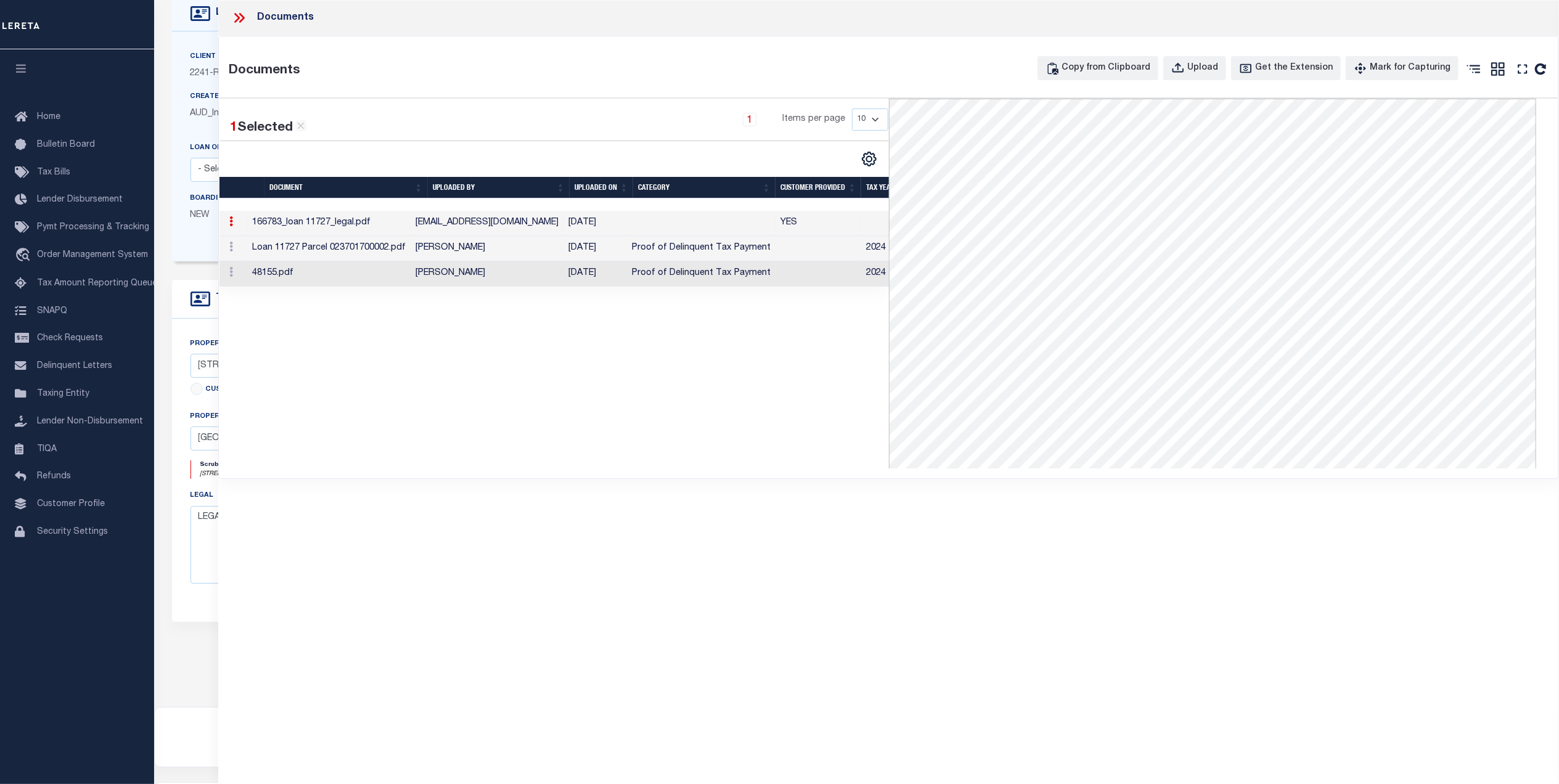
click at [740, 276] on td "Proof of Delinquent Tax Payment" at bounding box center [701, 274] width 149 height 26
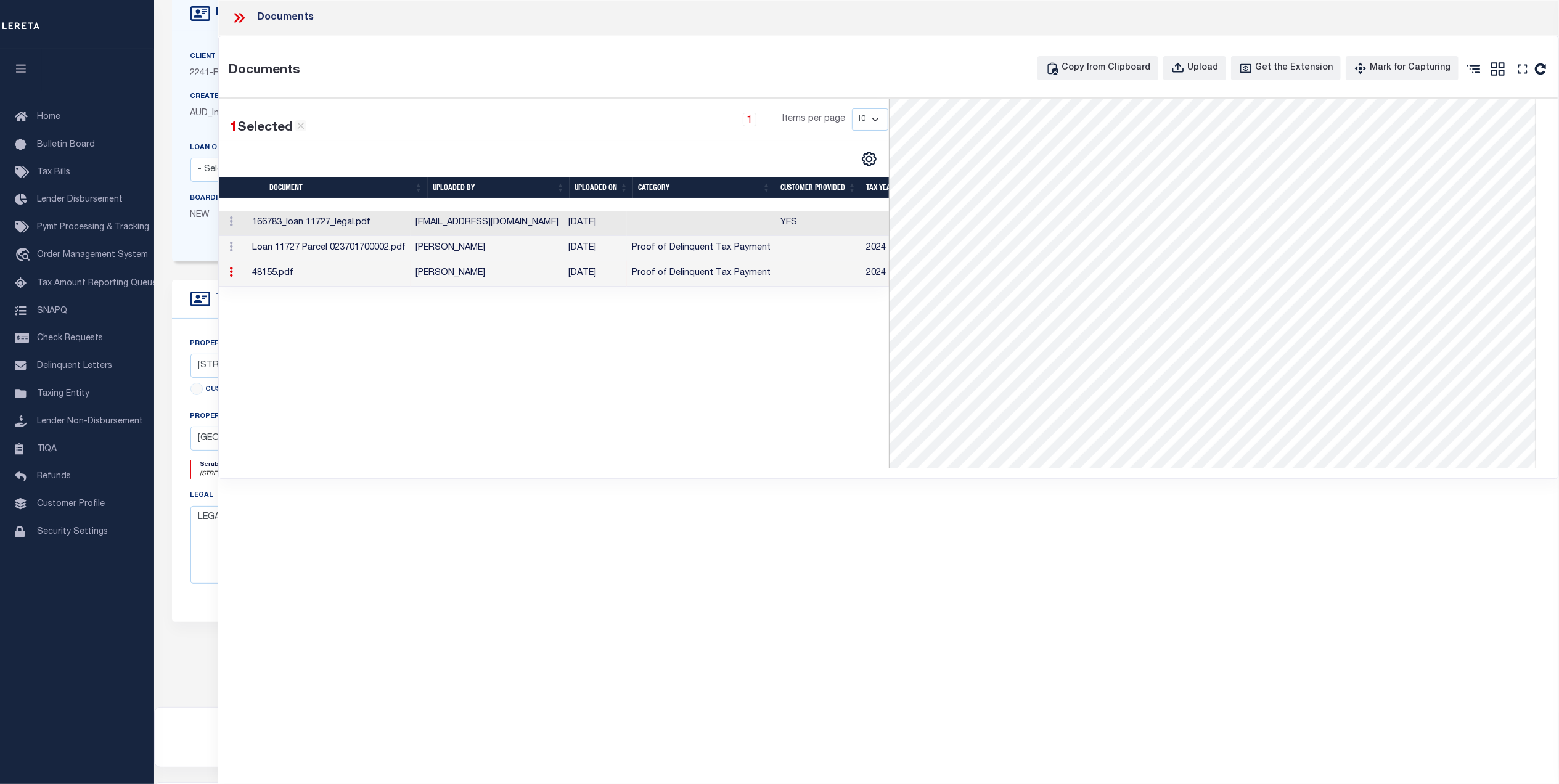
click at [758, 257] on td "Proof of Delinquent Tax Payment" at bounding box center [701, 248] width 149 height 26
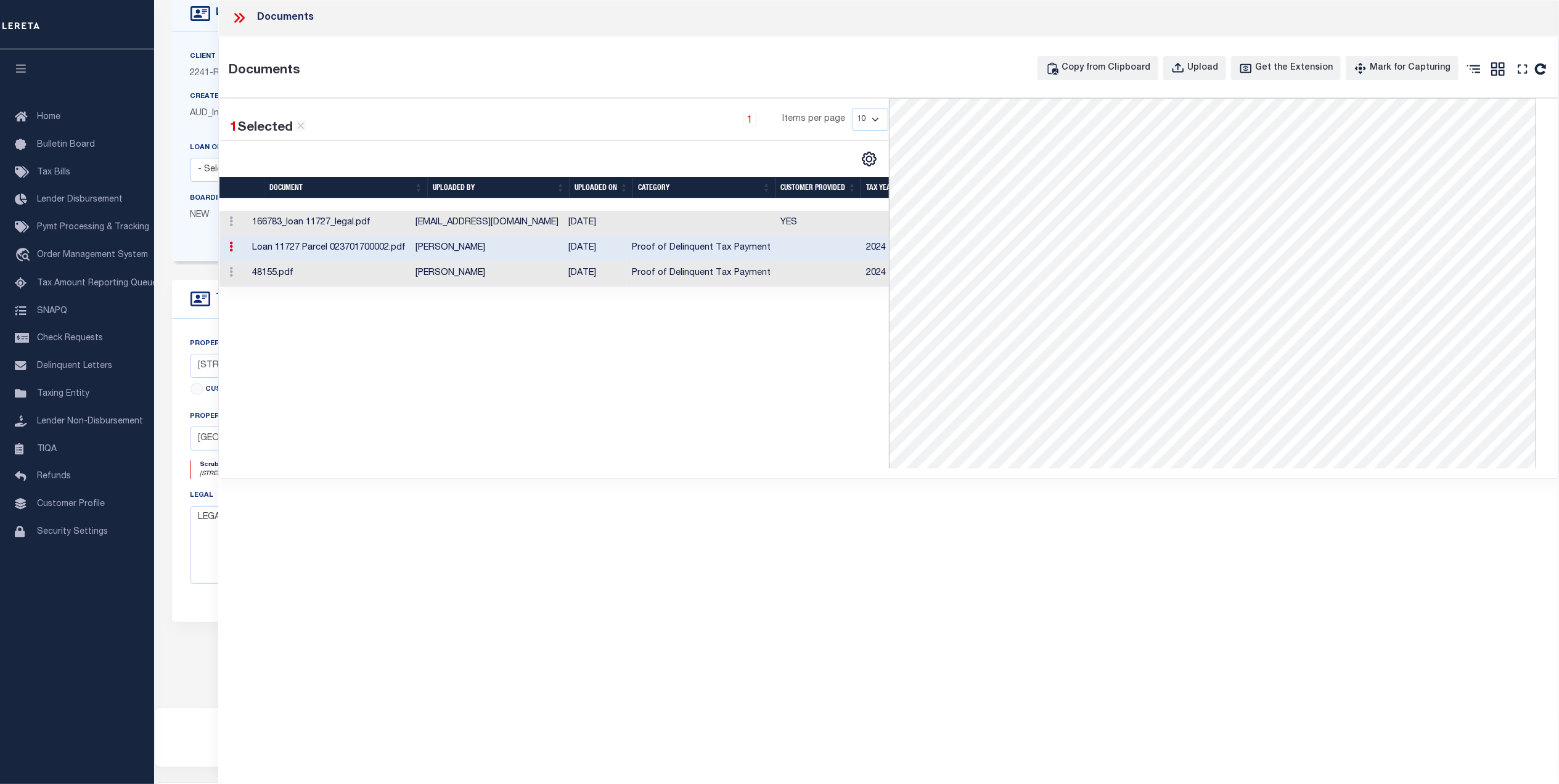
click at [498, 232] on td "tstevenson@renovofinancial.com" at bounding box center [487, 223] width 152 height 26
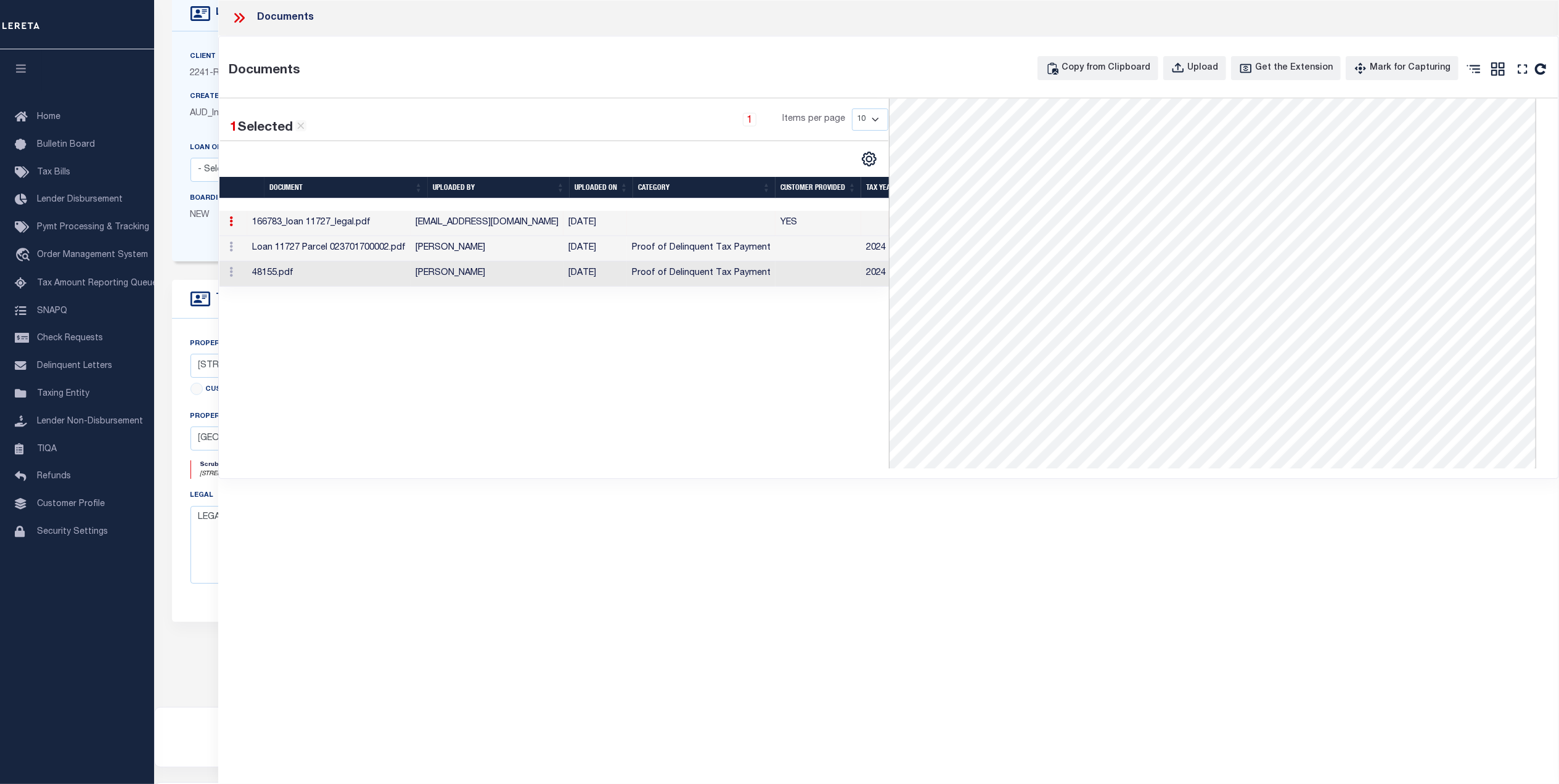
scroll to position [0, 0]
click at [234, 17] on icon at bounding box center [239, 18] width 16 height 16
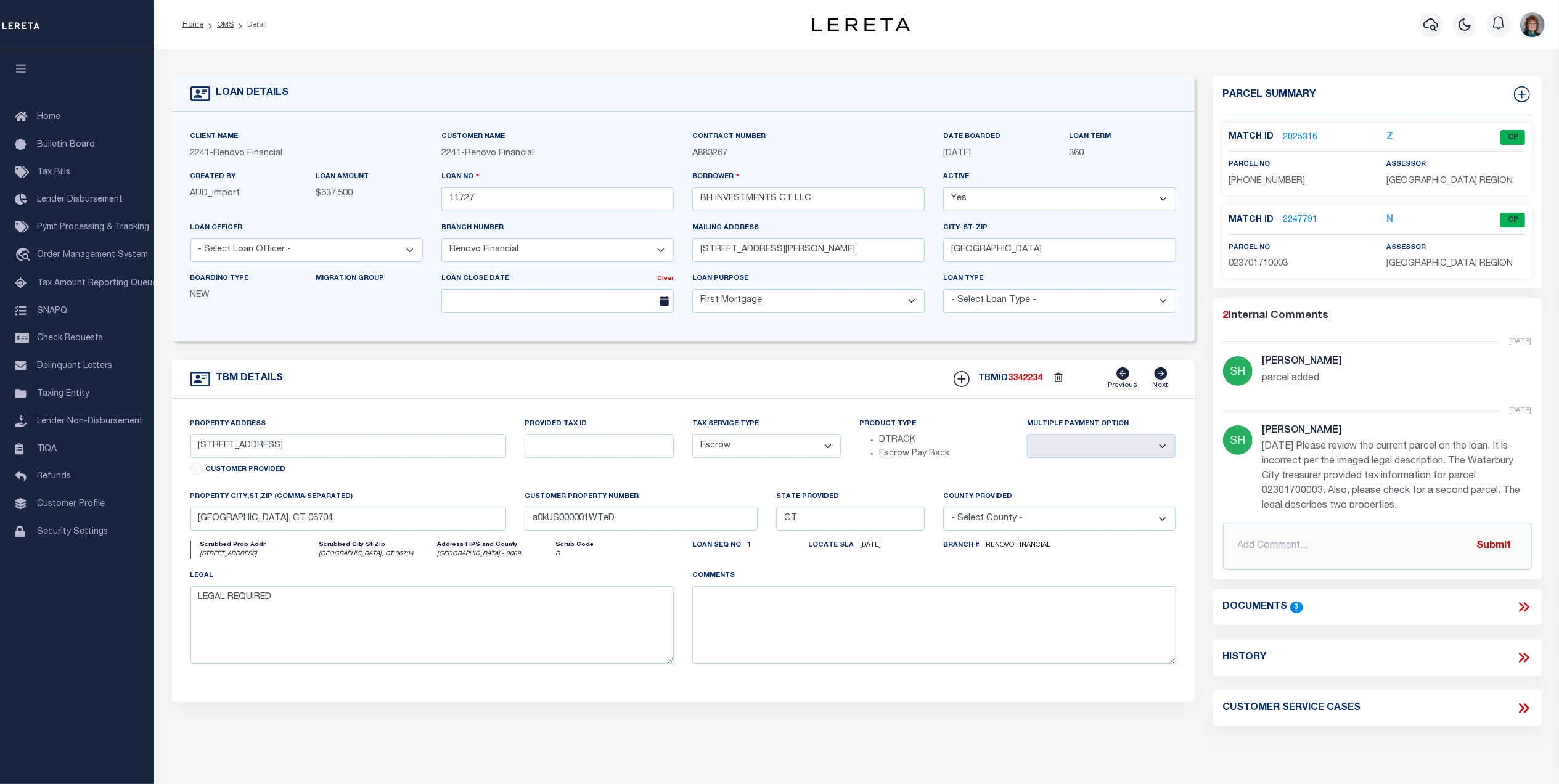
click at [1305, 221] on link "2247791" at bounding box center [1300, 220] width 35 height 13
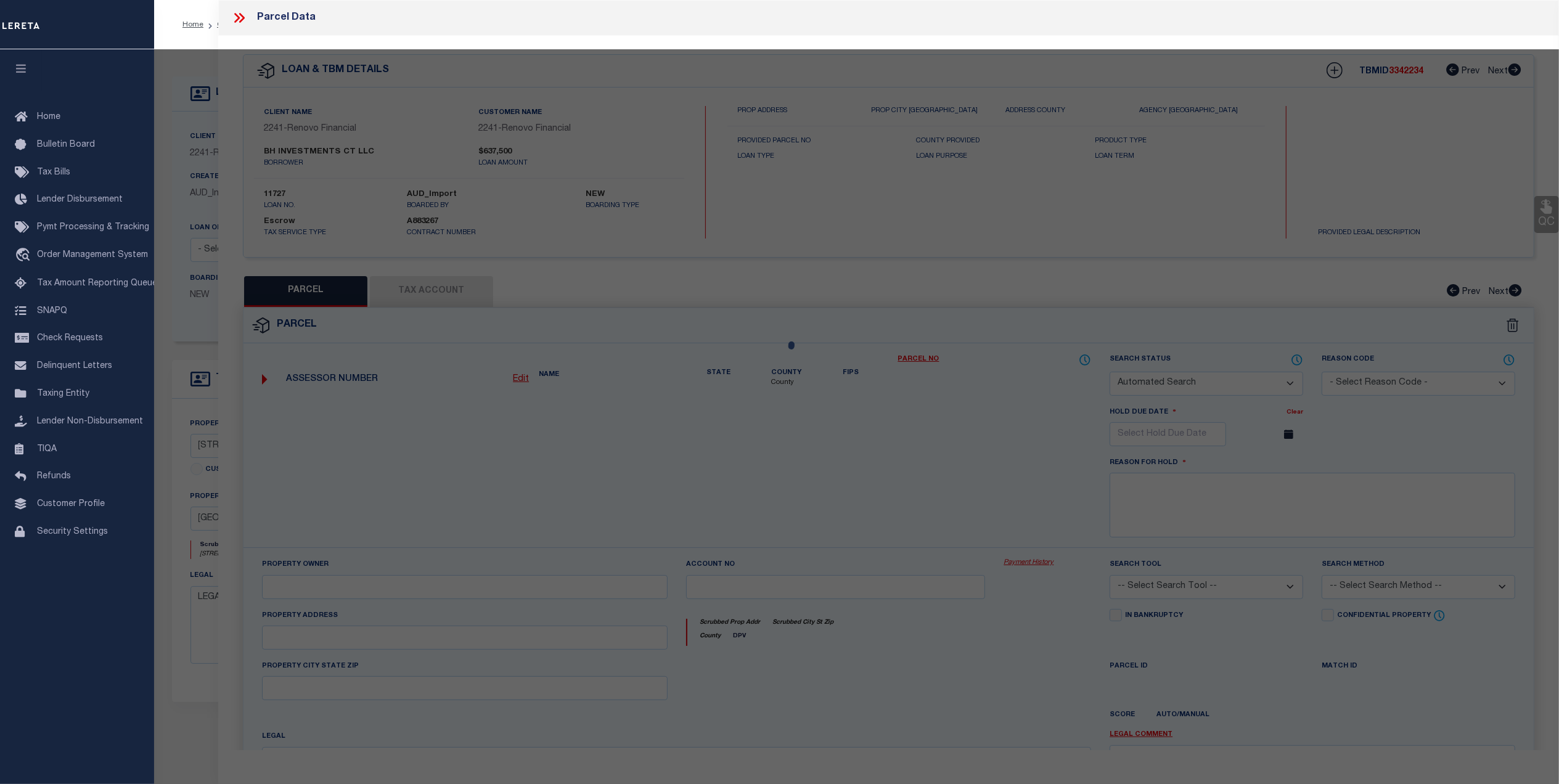
checkbox input "false"
select select "CP"
select select "099"
type input "BH INVESTMENTS CT LLC"
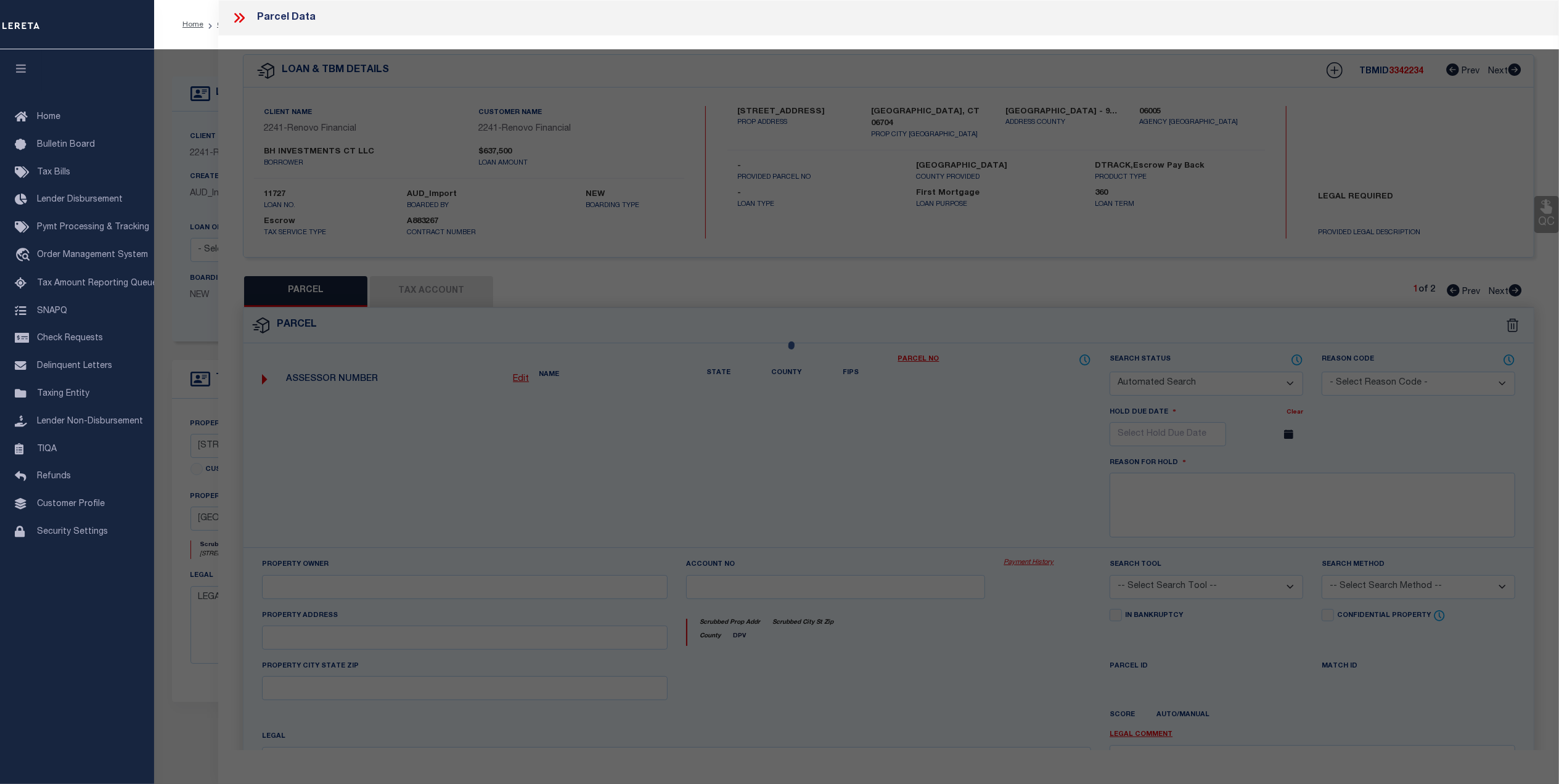
select select "AGW"
select select
type input "5 HILL ST"
checkbox input "false"
type textarea "Acres: 0.12"
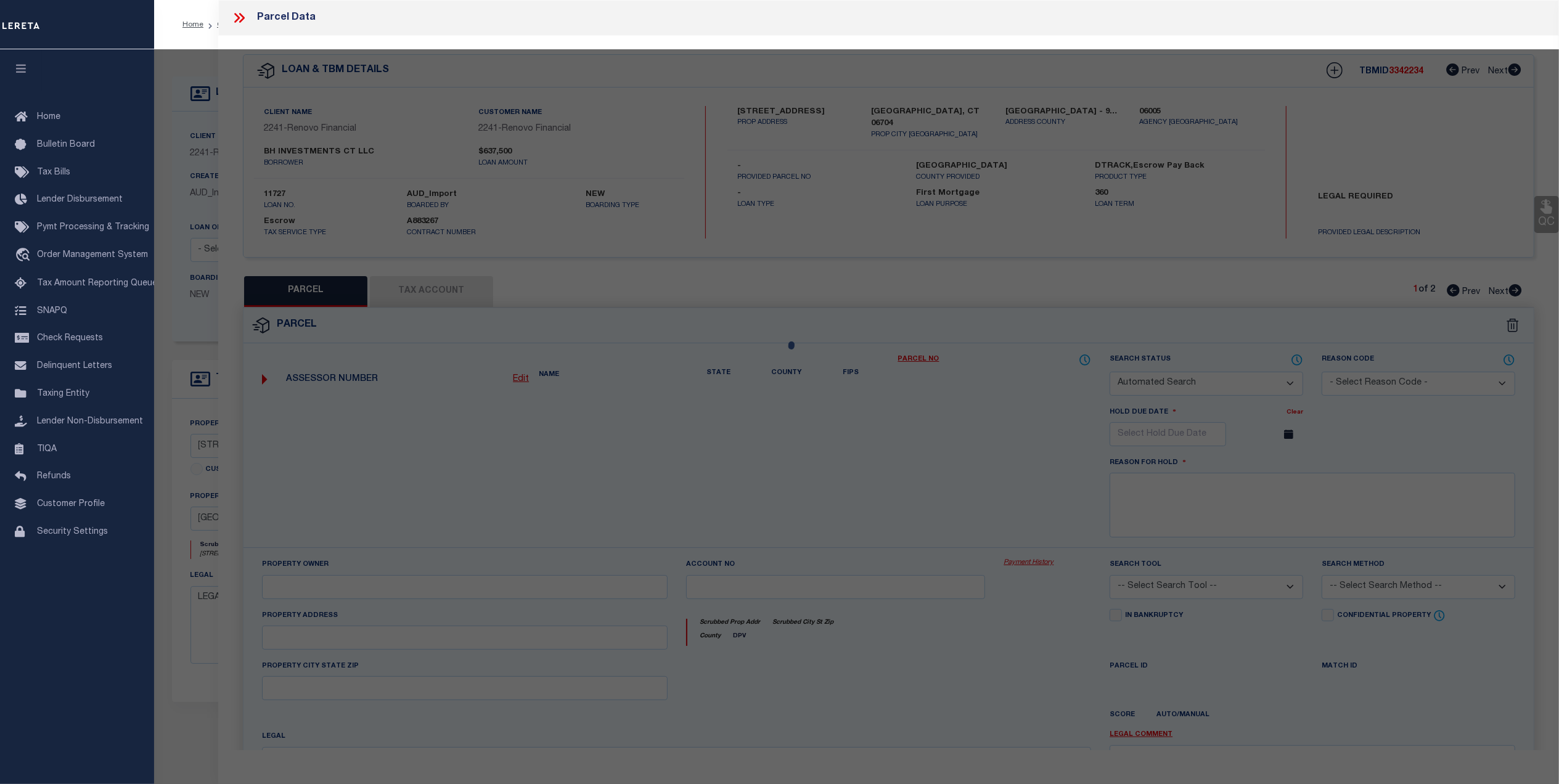
type textarea "parcel added"
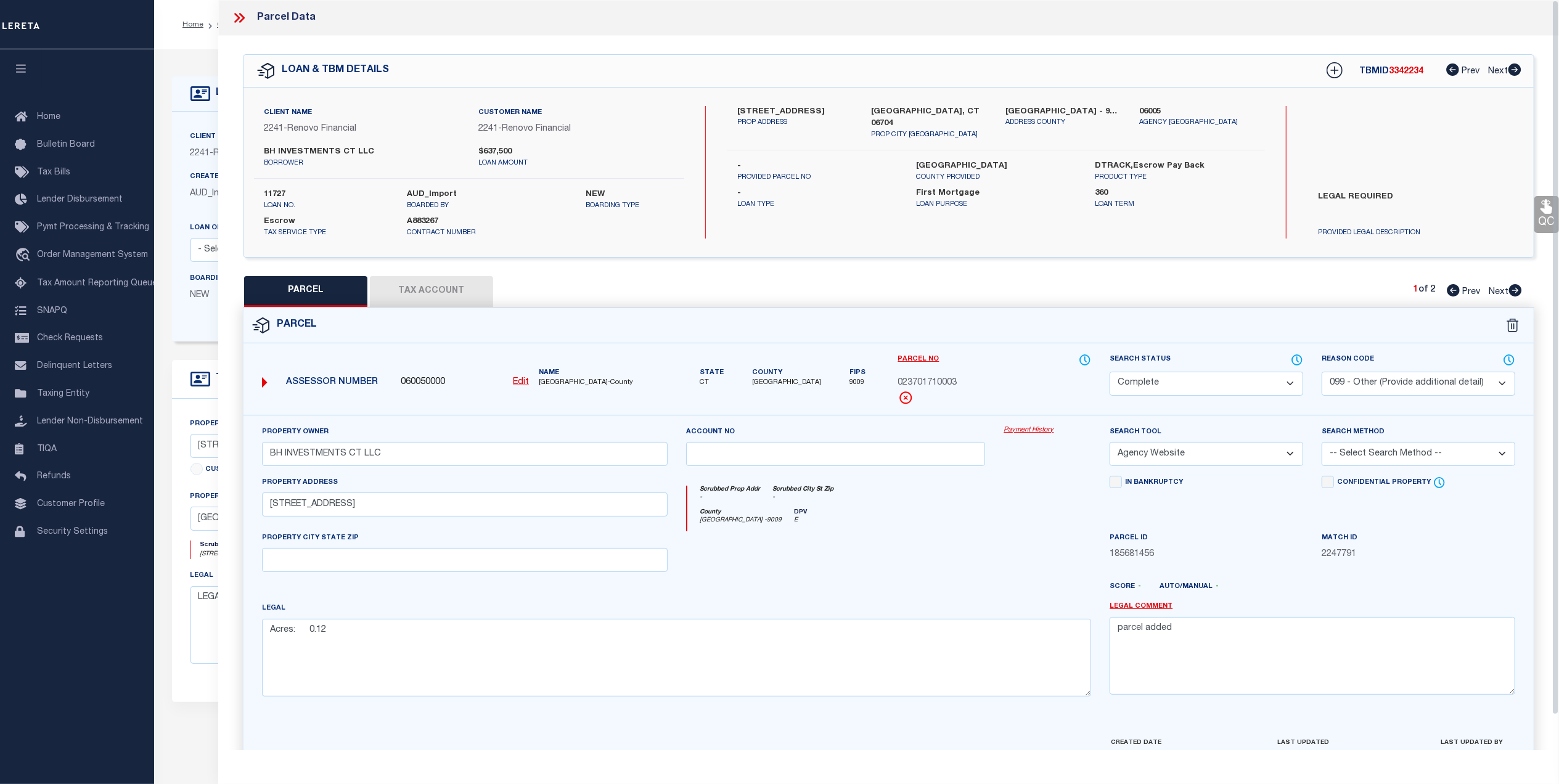
click at [1019, 431] on link "Payment History" at bounding box center [1047, 431] width 88 height 11
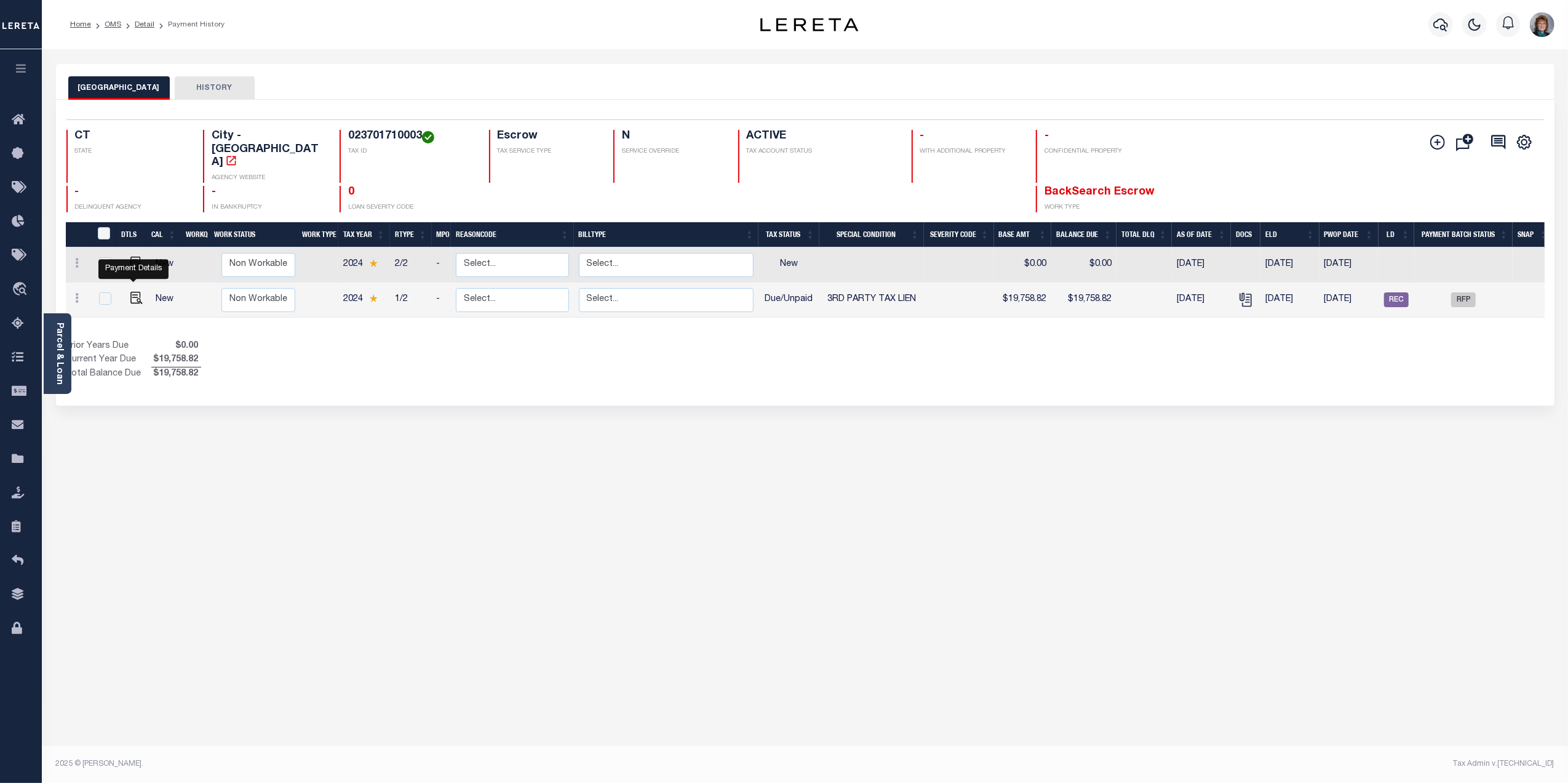
drag, startPoint x: 134, startPoint y: 286, endPoint x: 141, endPoint y: 286, distance: 7.0
click at [135, 292] on img "" at bounding box center [136, 298] width 12 height 12
checkbox input "true"
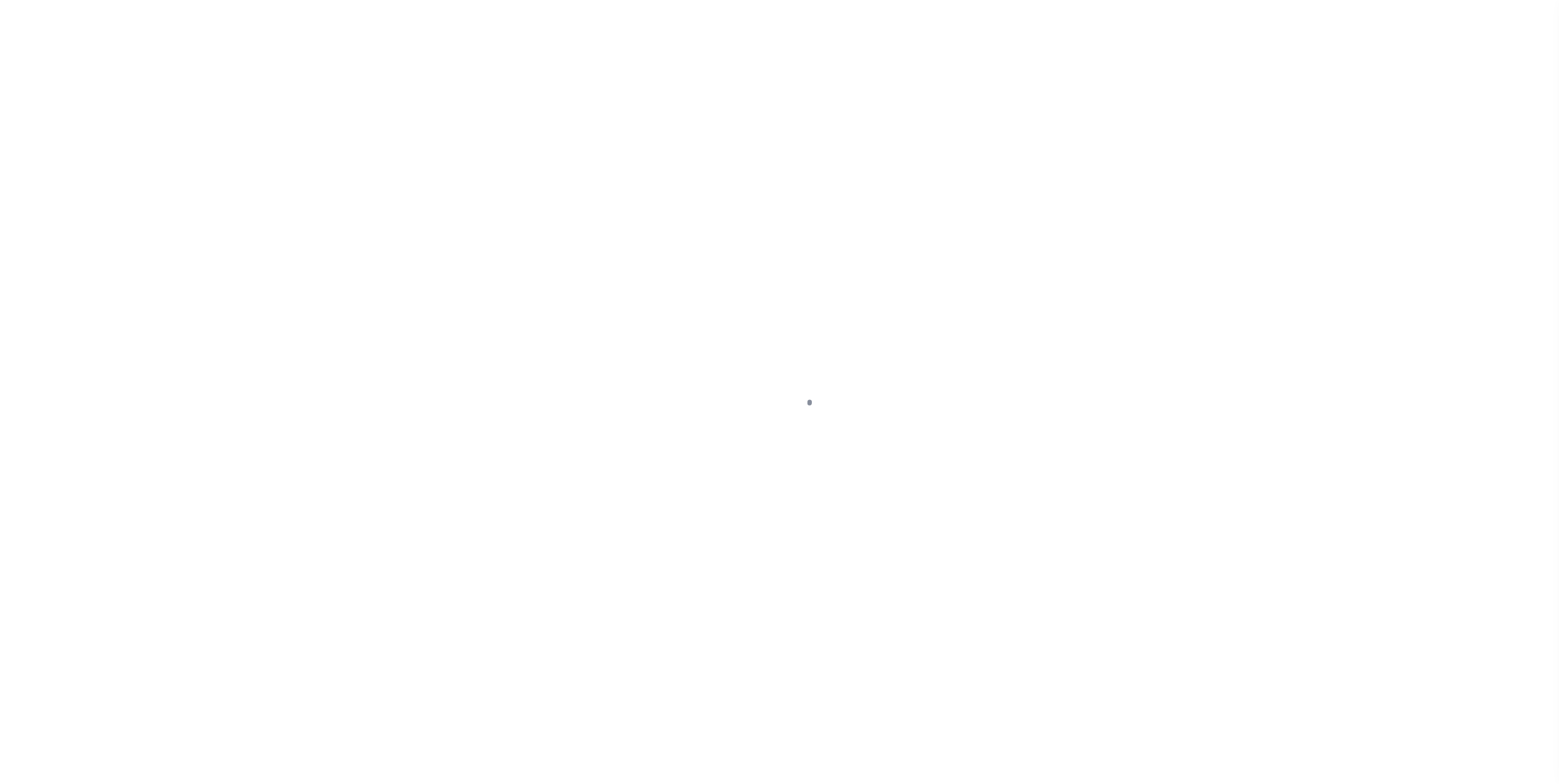
select select "DUE"
select select "20"
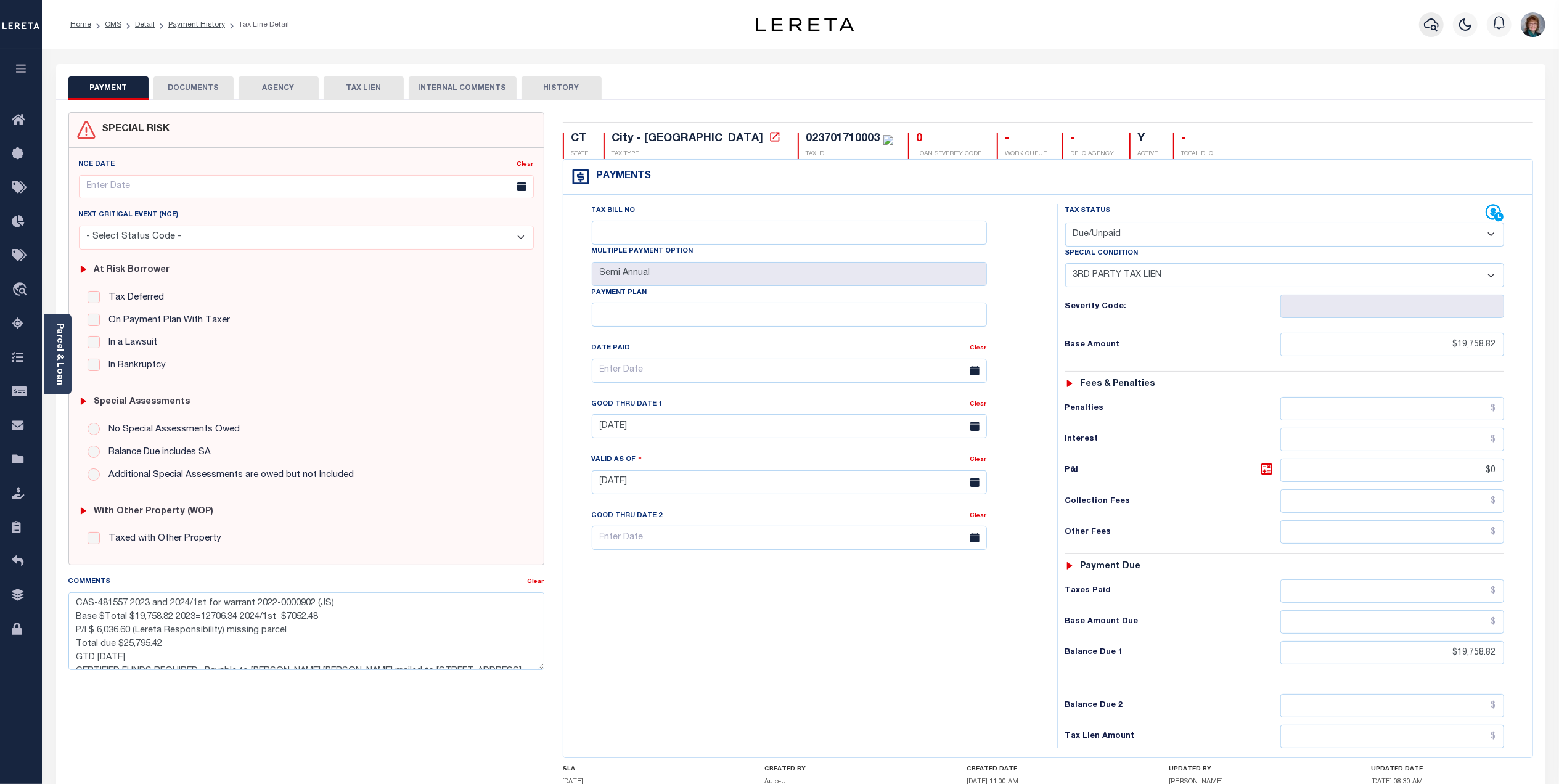
click at [1434, 27] on icon "button" at bounding box center [1431, 24] width 15 height 15
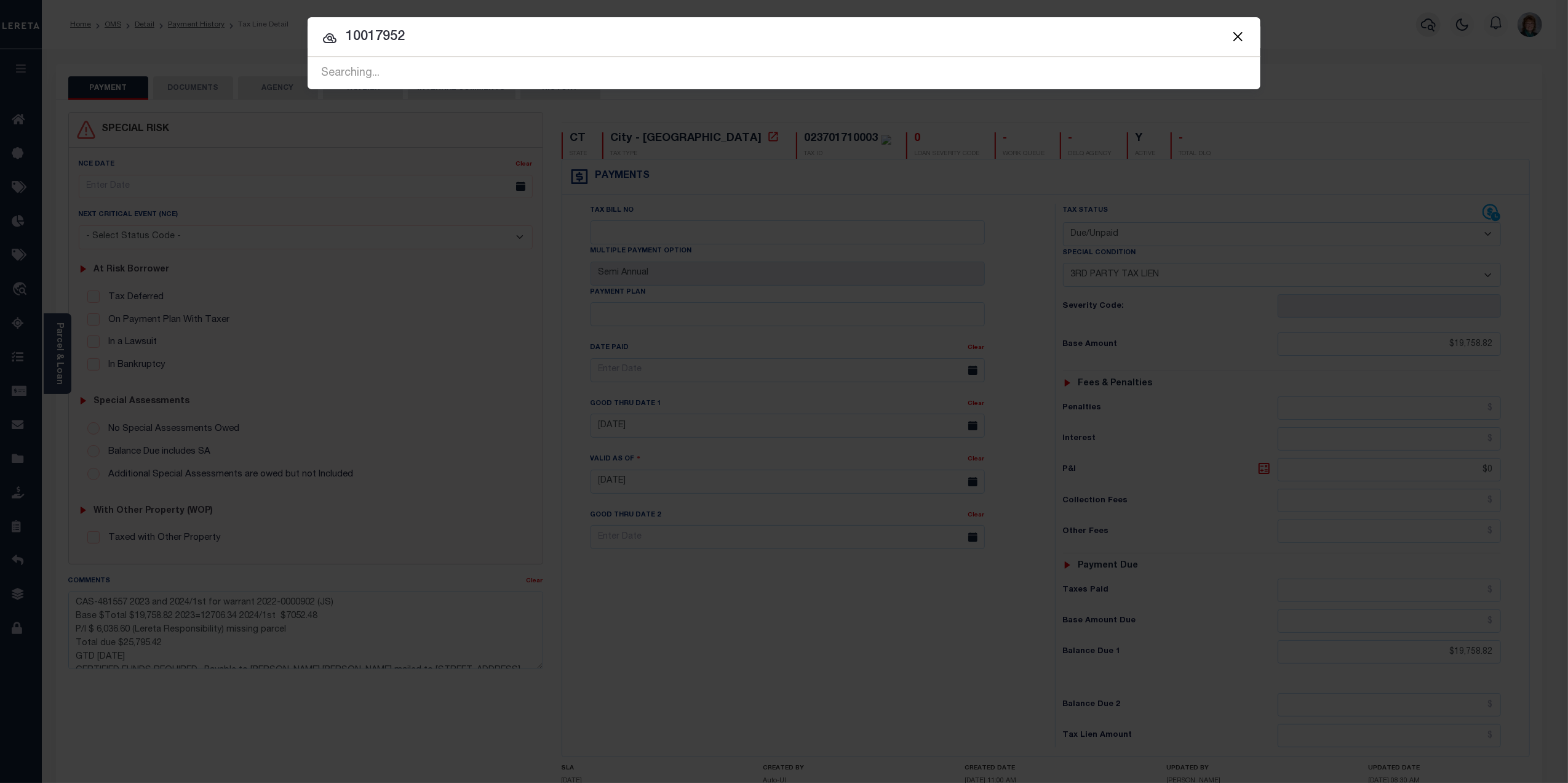
type input "10017952"
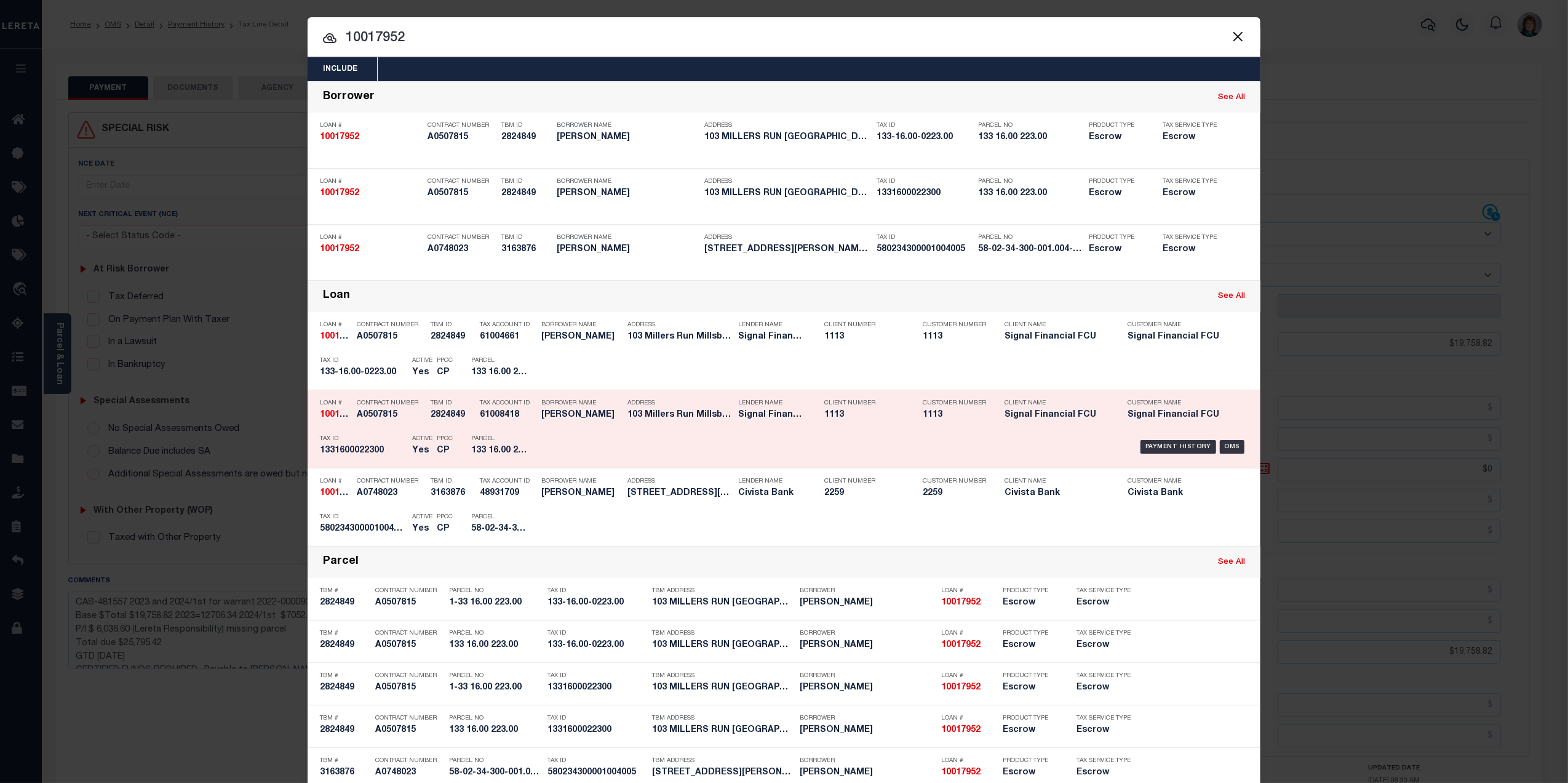
click at [1159, 456] on div "Payment History OMS" at bounding box center [896, 447] width 703 height 35
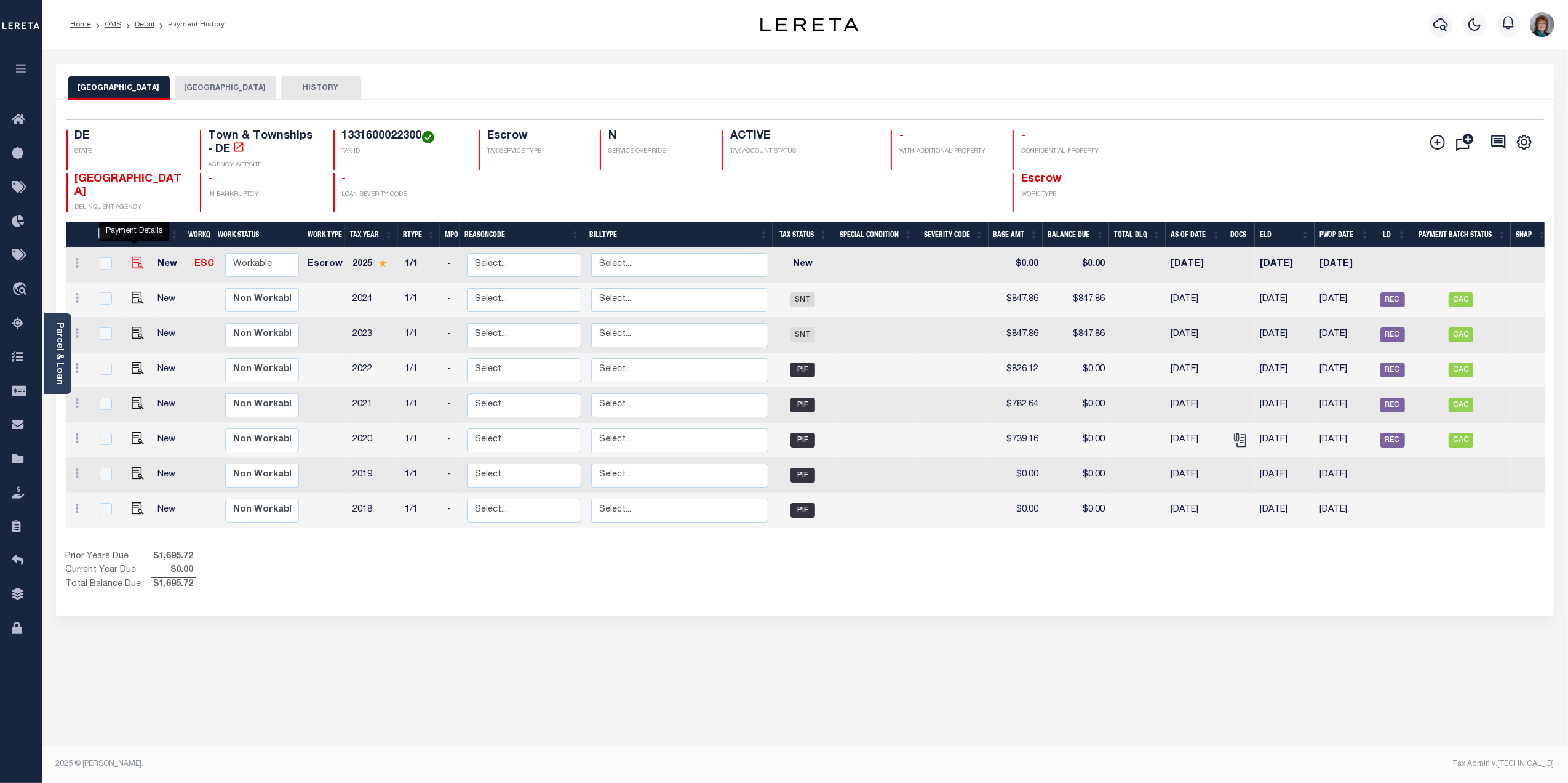
click at [132, 257] on img "" at bounding box center [138, 263] width 12 height 12
checkbox input "true"
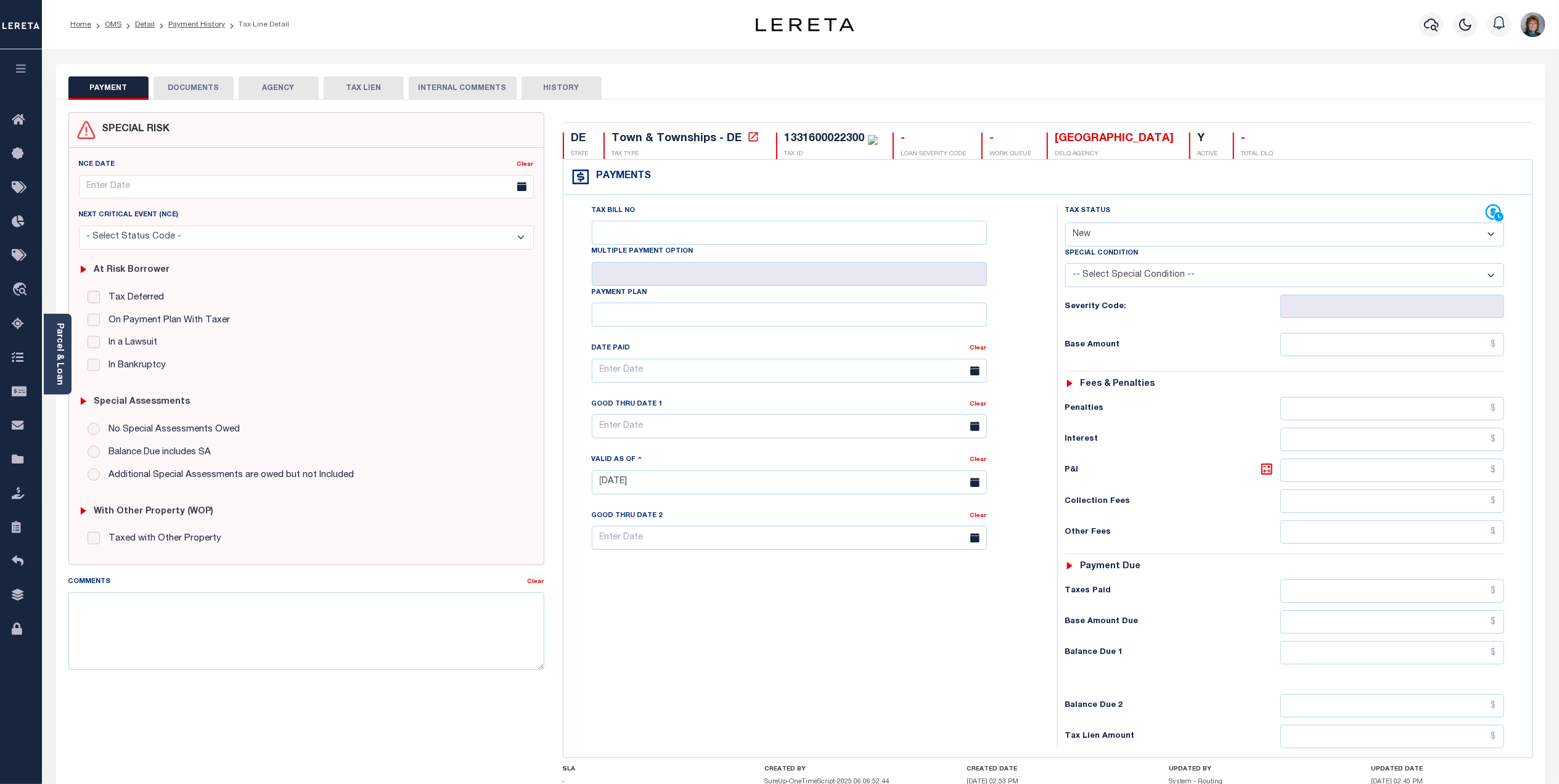
click at [1360, 234] on select "- Select Status Code - Open Due/Unpaid Paid Incomplete No Tax Due Internal Refu…" at bounding box center [1284, 234] width 439 height 24
select select "DUE"
click at [1065, 223] on select "- Select Status Code - Open Due/Unpaid Paid Incomplete No Tax Due Internal Refu…" at bounding box center [1284, 234] width 439 height 24
type input "[DATE]"
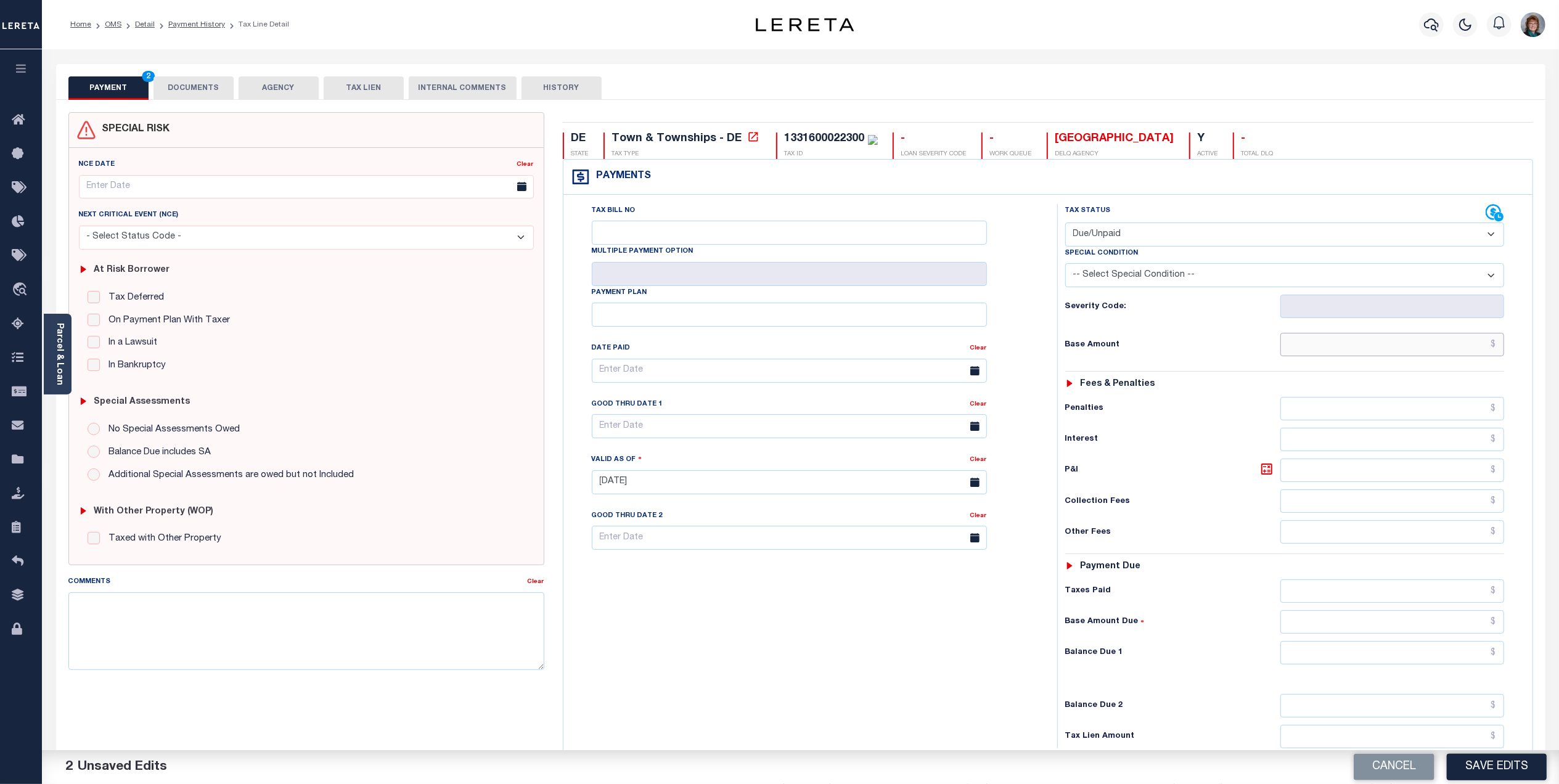
click at [1458, 355] on input "text" at bounding box center [1392, 345] width 223 height 23
type input "$847.86"
click at [1471, 664] on input "text" at bounding box center [1392, 652] width 223 height 23
type input "$847.86"
click at [784, 439] on input "text" at bounding box center [790, 425] width 395 height 24
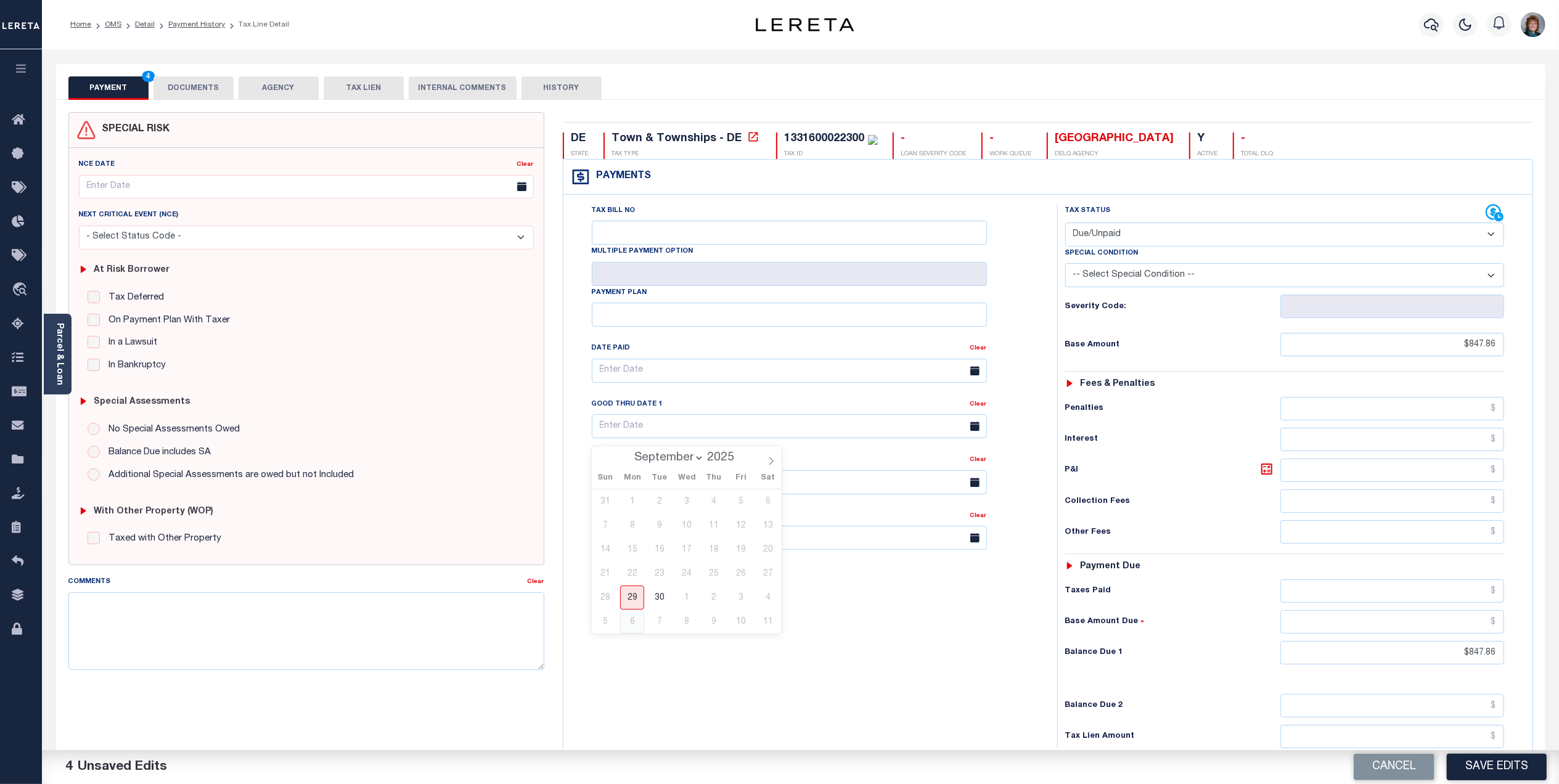
click at [630, 625] on span "6" at bounding box center [632, 621] width 24 height 24
type input "10/06/2025"
click at [396, 605] on textarea "Comments" at bounding box center [306, 631] width 476 height 78
click at [178, 606] on textarea "Lereta responsible for P&I - Locate Search - Manual Base $847.86" at bounding box center [306, 631] width 476 height 78
click at [339, 605] on textarea "Lereta responsible for P&I $12.71 - Locate Search - Manual Base $847.86" at bounding box center [306, 631] width 476 height 78
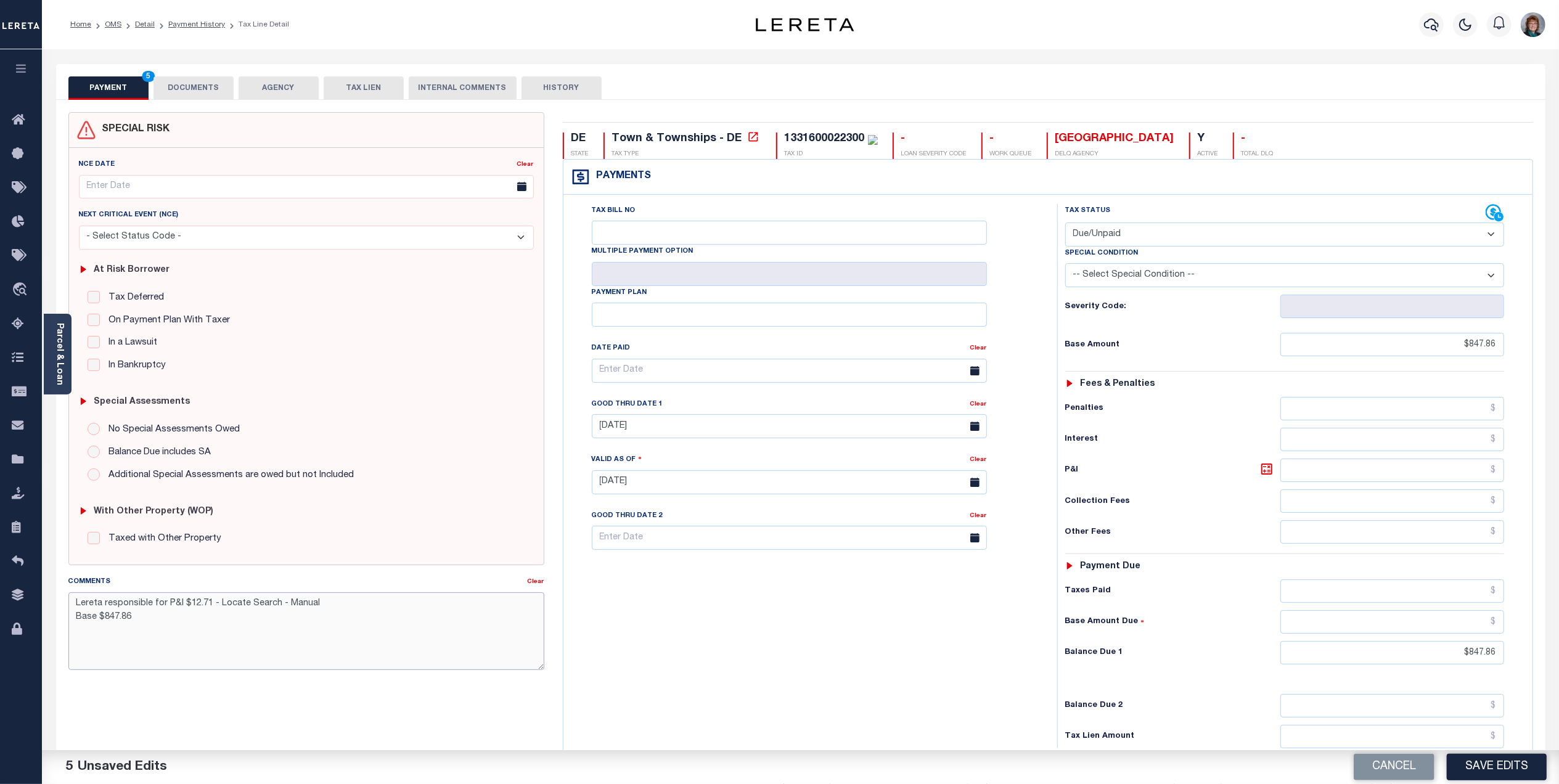
click at [218, 604] on textarea "Lereta responsible for P&I $12.71 - Locate Search - Manual Base $847.86" at bounding box center [306, 631] width 476 height 78
click at [142, 621] on textarea "Lereta responsible for P&I $12.71 - Good thru 10/6/25 - Locate Search - Manual …" at bounding box center [306, 631] width 476 height 78
type textarea "Lereta responsible for P&I $12.71 - Good thru 10/6/25 - Locate Search - Manual …"
click at [1475, 770] on button "Save Edits" at bounding box center [1496, 767] width 100 height 27
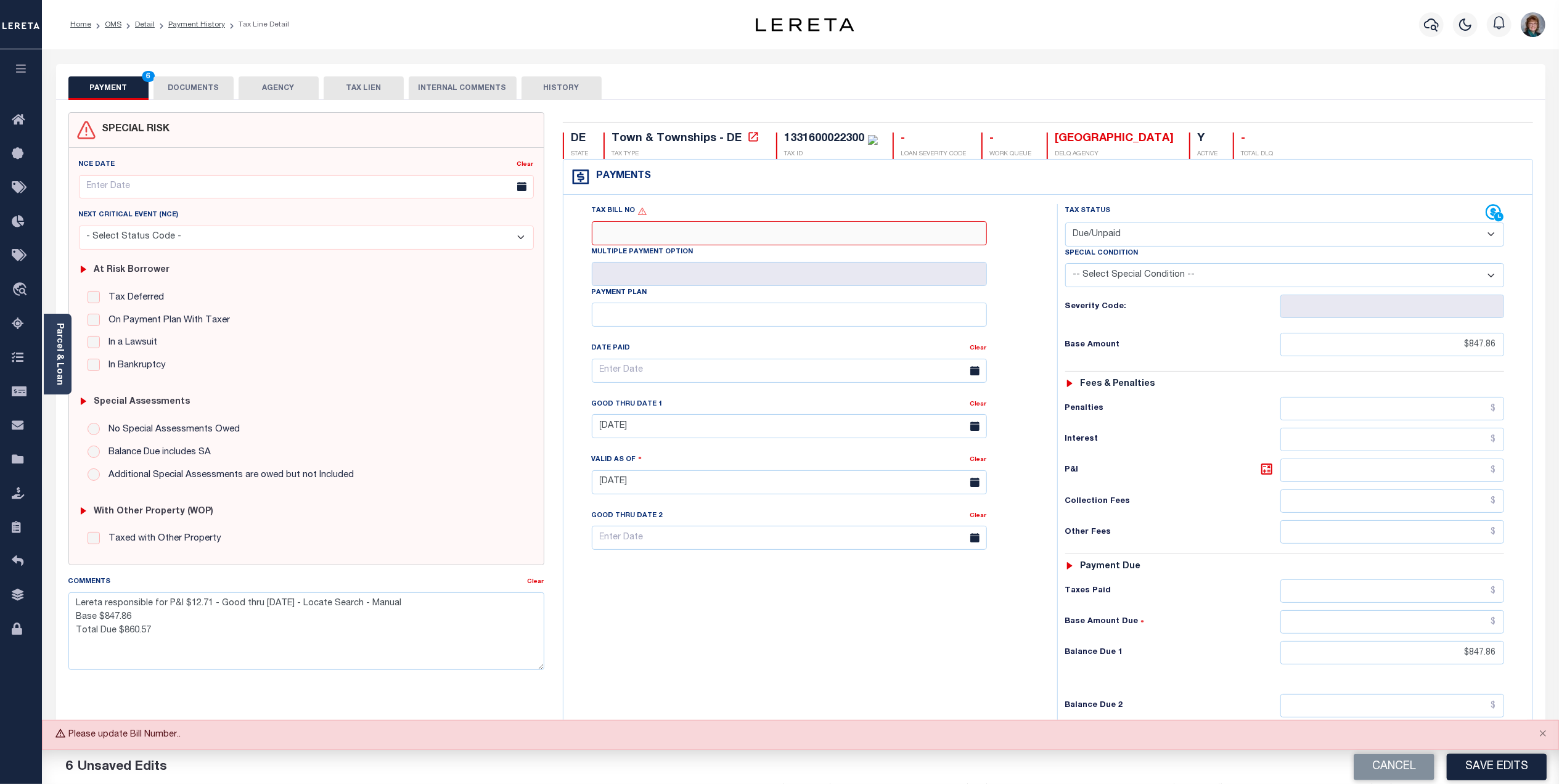
click at [649, 229] on input "Tax Bill No" at bounding box center [790, 233] width 395 height 24
type input "0946900715"
click at [1485, 767] on button "Save Edits" at bounding box center [1496, 767] width 100 height 27
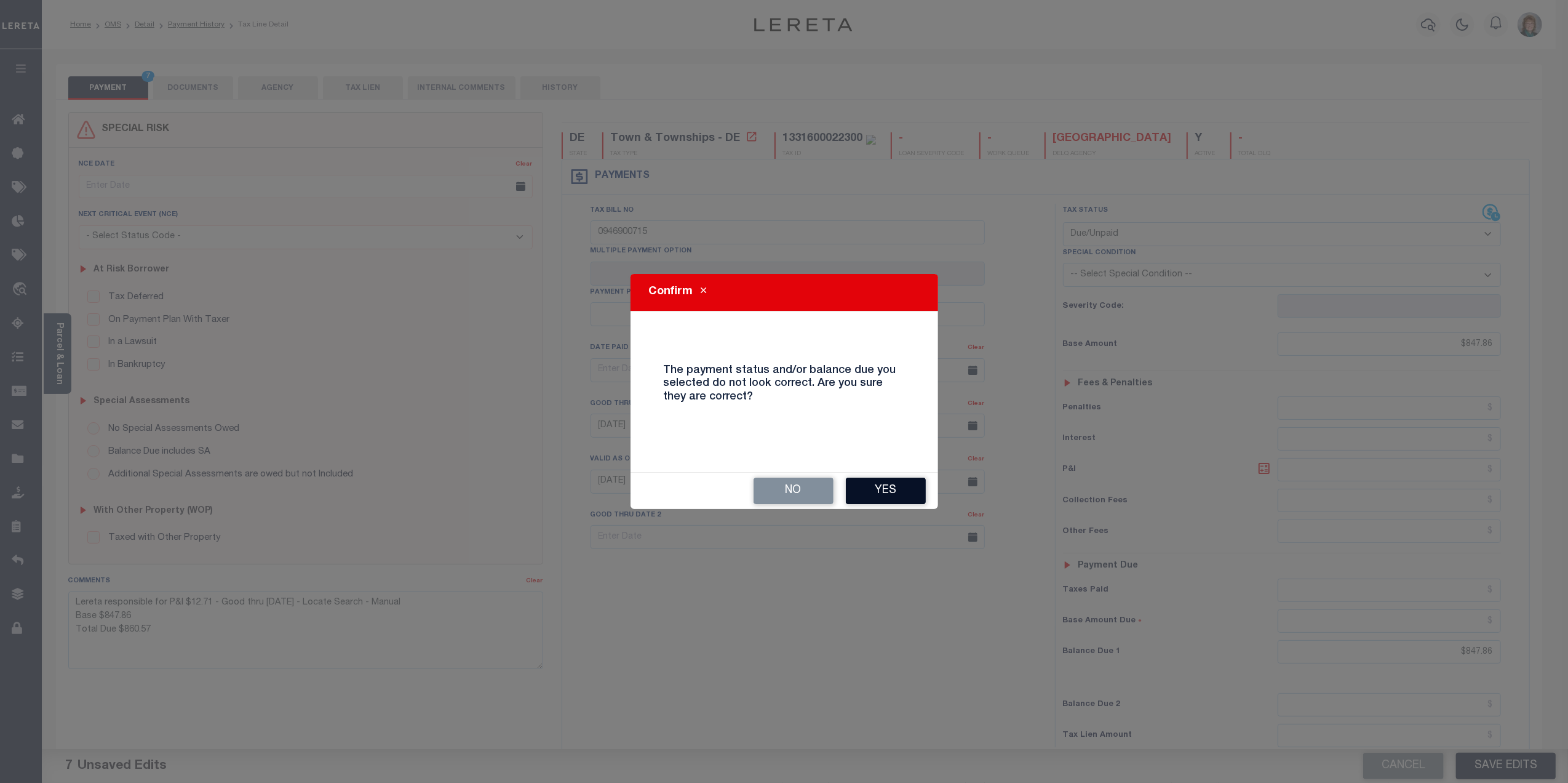
click at [868, 482] on button "Yes" at bounding box center [885, 491] width 80 height 27
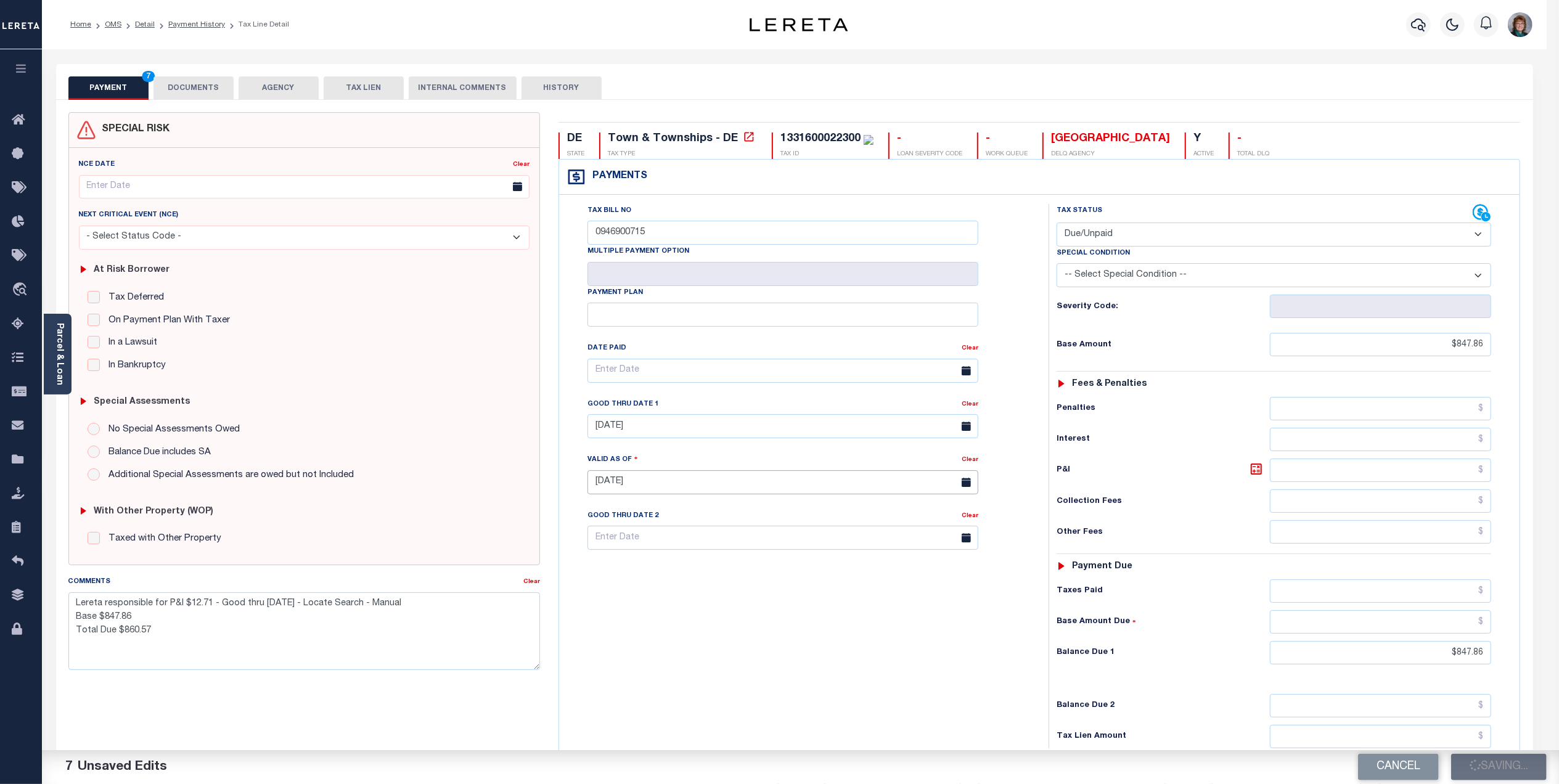
click at [869, 483] on input "09/29/2025" at bounding box center [783, 482] width 391 height 24
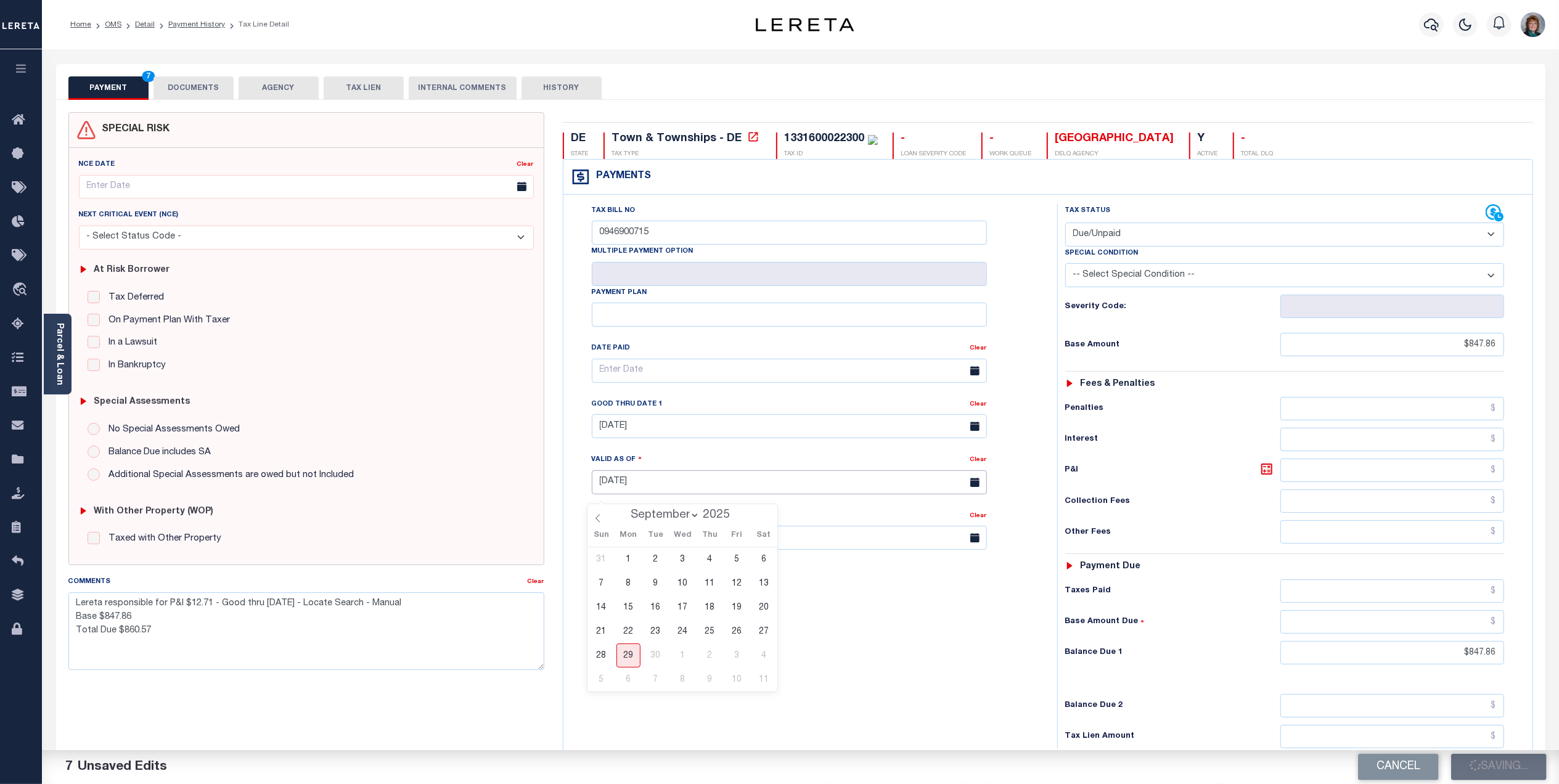
checkbox input "false"
type textarea "Lereta responsible for P&I $12.71 - Good thru 10/6/25 - Locate Search - Manual …"
type input "$847.86"
click at [861, 598] on div "Tax Bill No 0946900715 Multiple Payment Option Payment Plan Clear" at bounding box center [807, 476] width 481 height 544
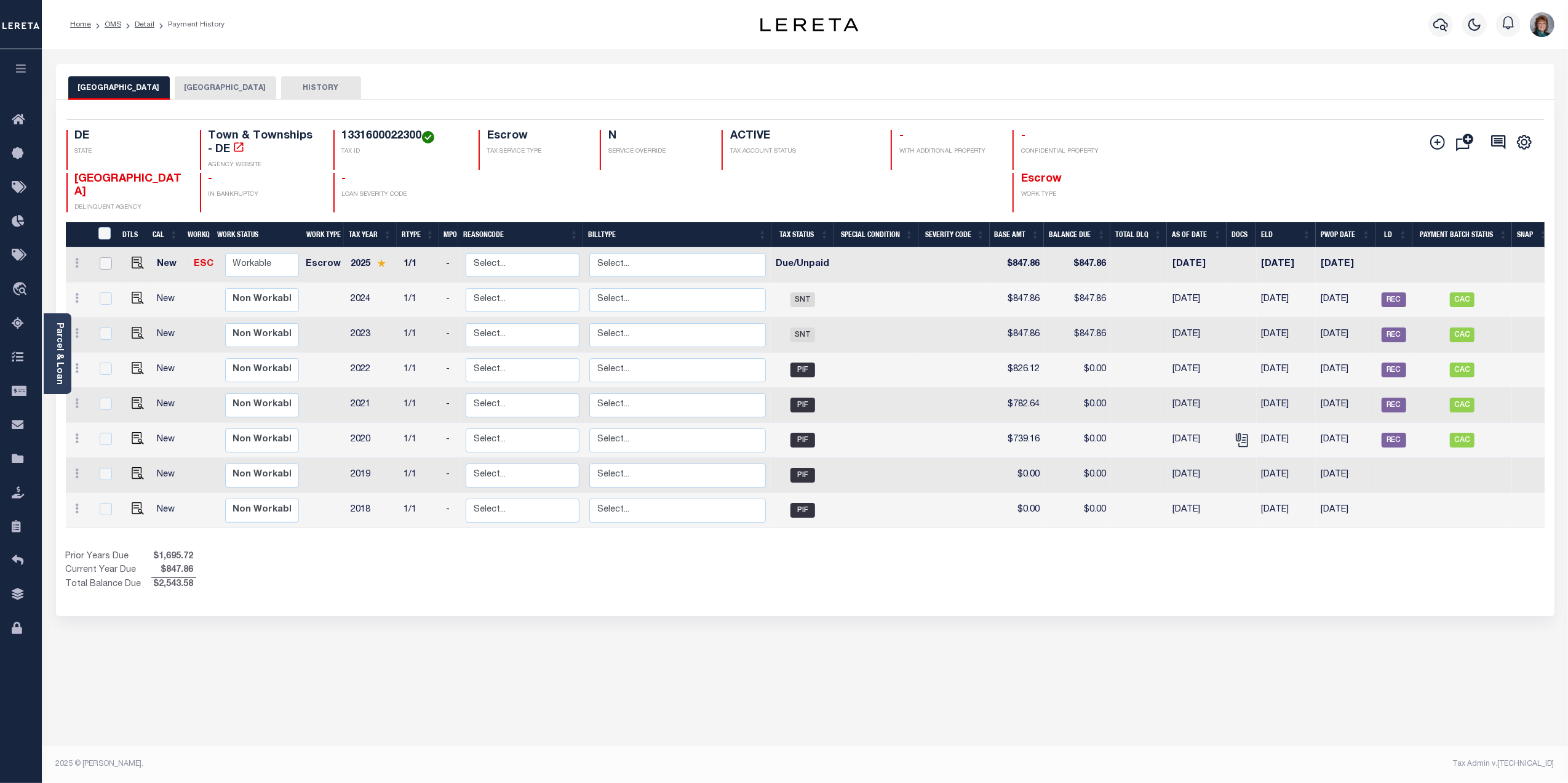
click at [100, 257] on input "checkbox" at bounding box center [106, 264] width 12 height 12
checkbox input "true"
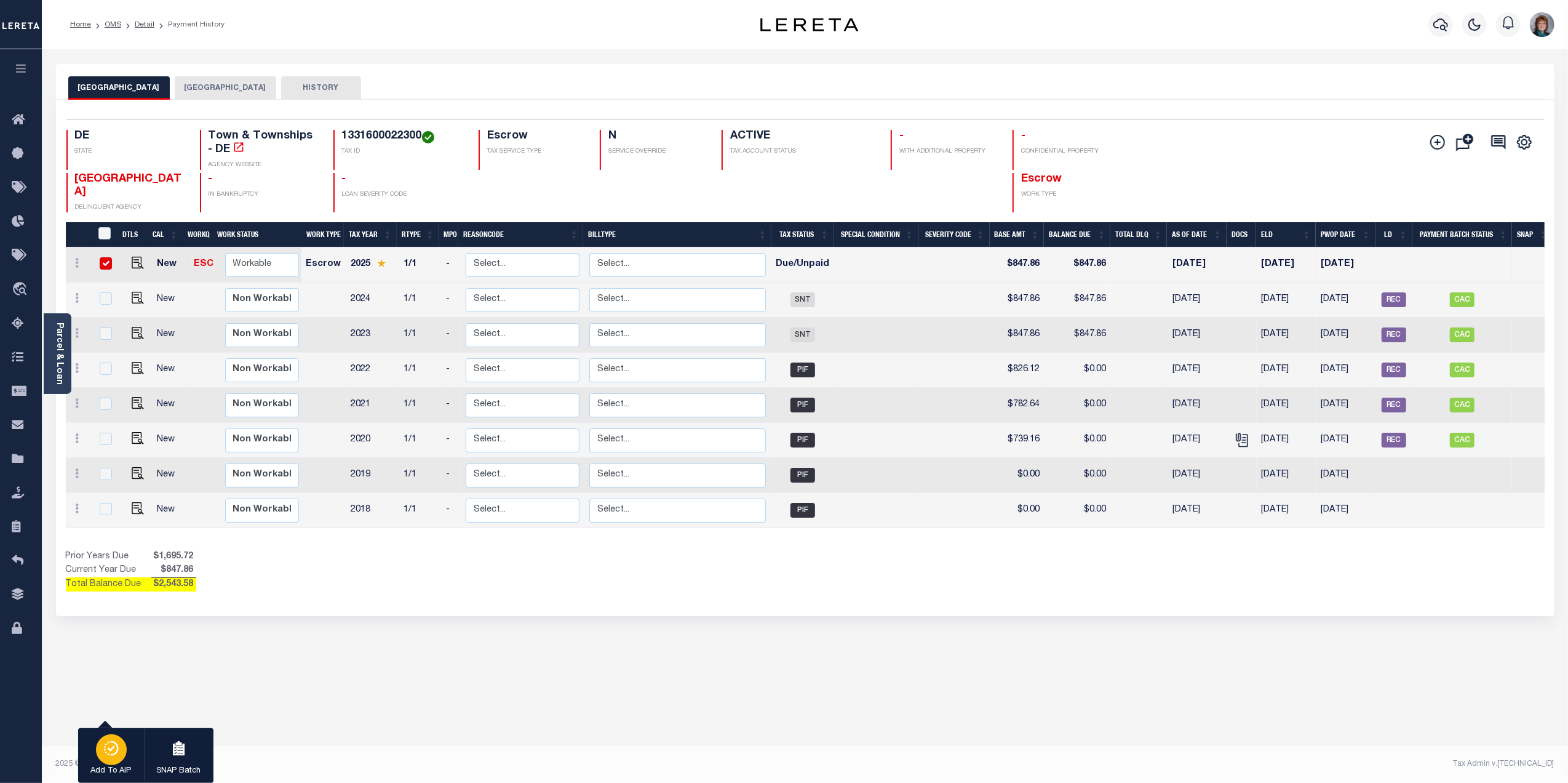
click at [102, 746] on div "button" at bounding box center [111, 749] width 31 height 31
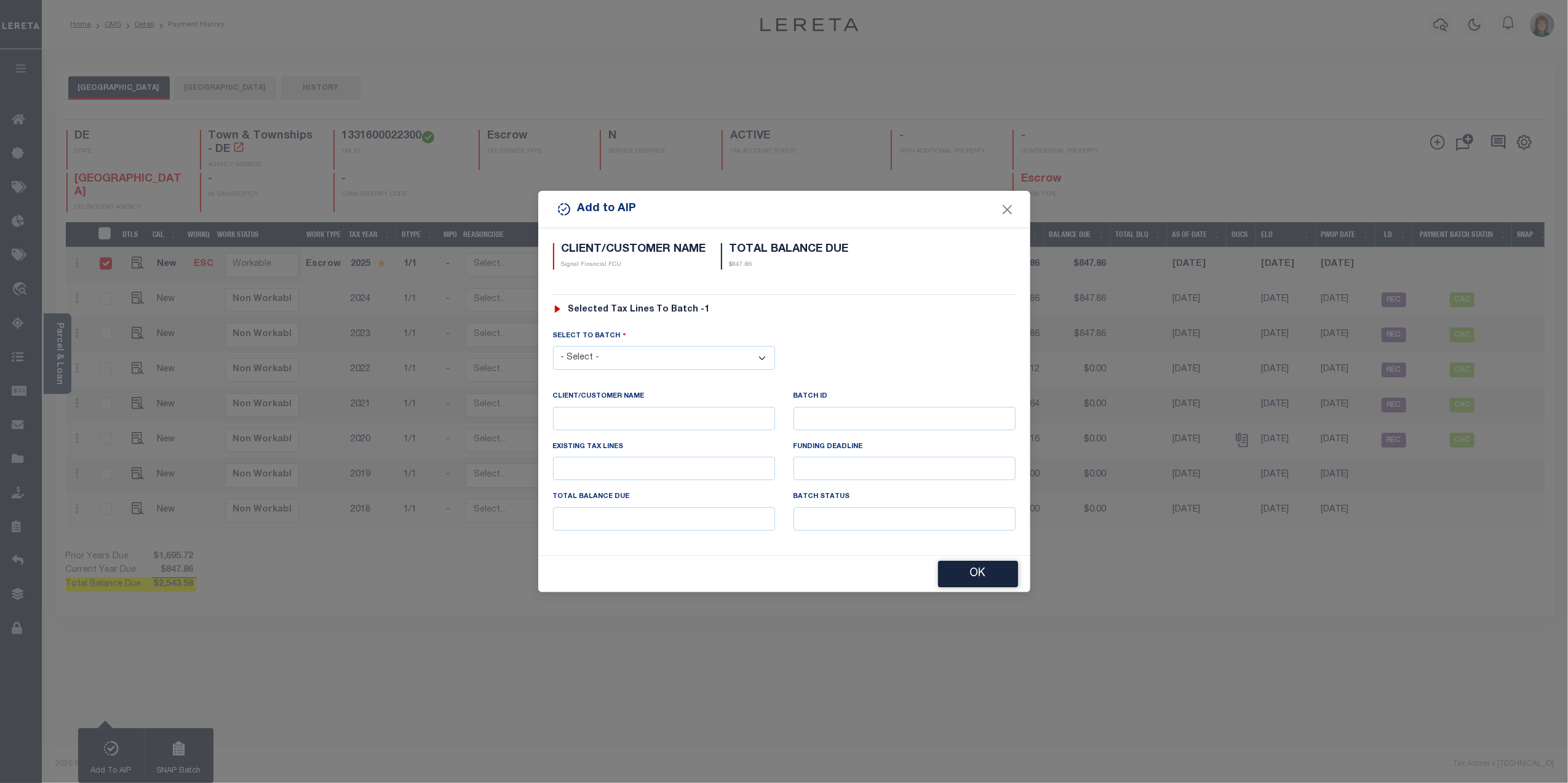
click at [698, 346] on select "- Select - 39668 42924 43653 43655 43771 44916 46394" at bounding box center [663, 357] width 222 height 24
select select "46394"
click at [553, 346] on select "- Select - 39668 42924 43653 43655 43771 44916 46394" at bounding box center [663, 357] width 222 height 24
click at [977, 576] on button "OK" at bounding box center [978, 574] width 80 height 27
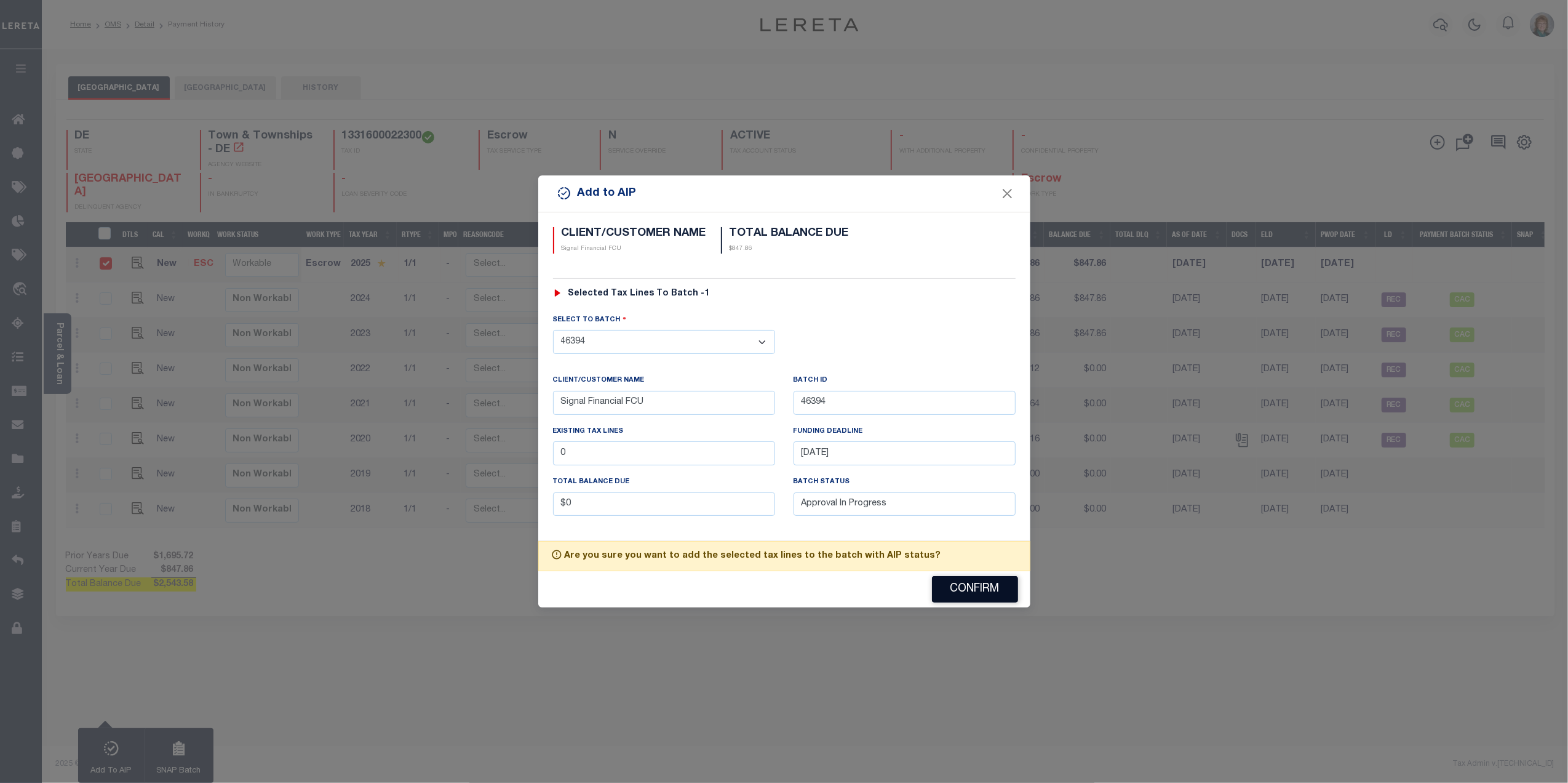
click at [977, 576] on div "Confirm" at bounding box center [784, 588] width 492 height 36
click at [977, 594] on button "Confirm" at bounding box center [975, 589] width 86 height 27
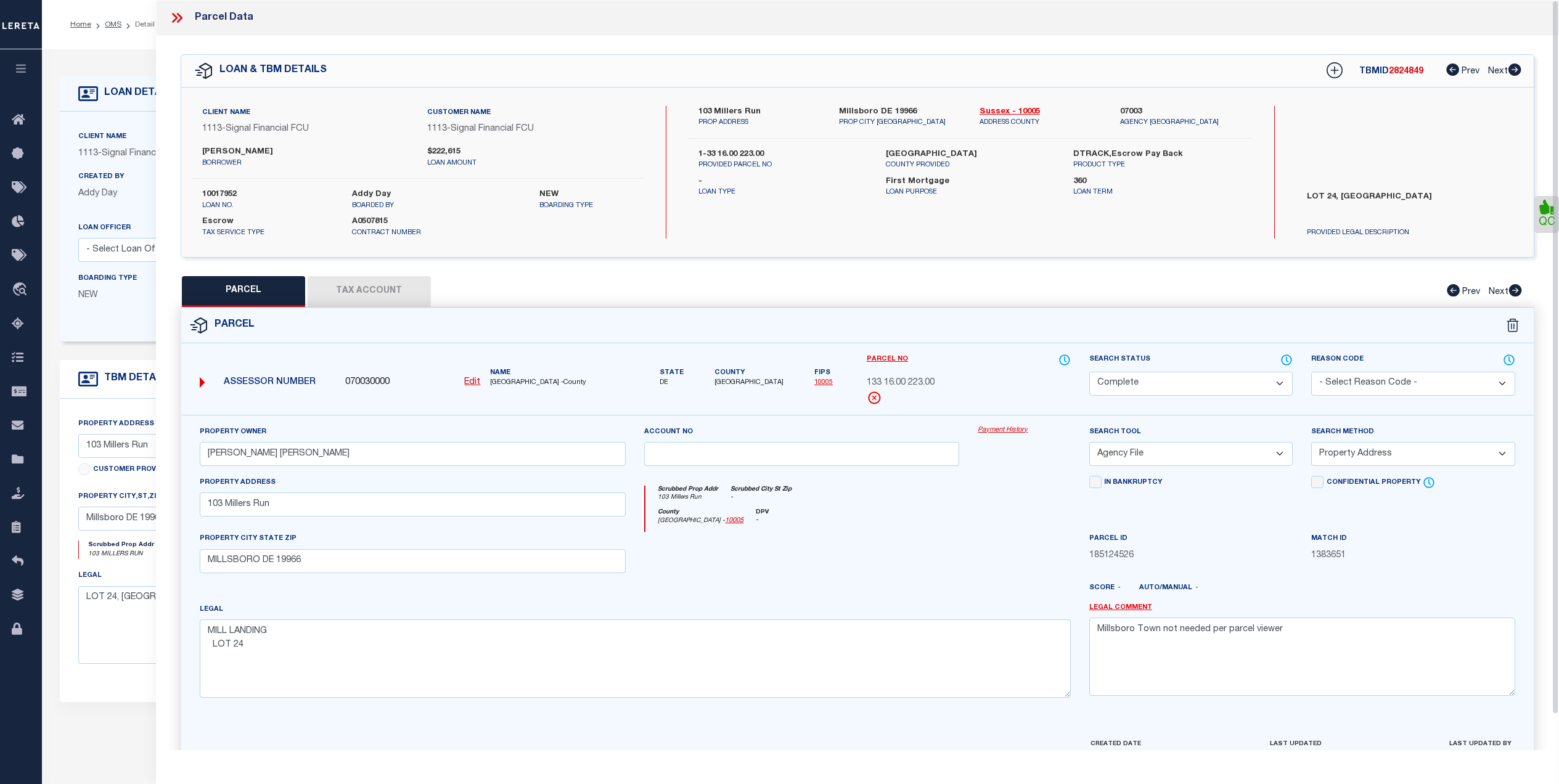
select select "CP"
select select "AGF"
select select "ADD"
select select "2140"
select select "10"
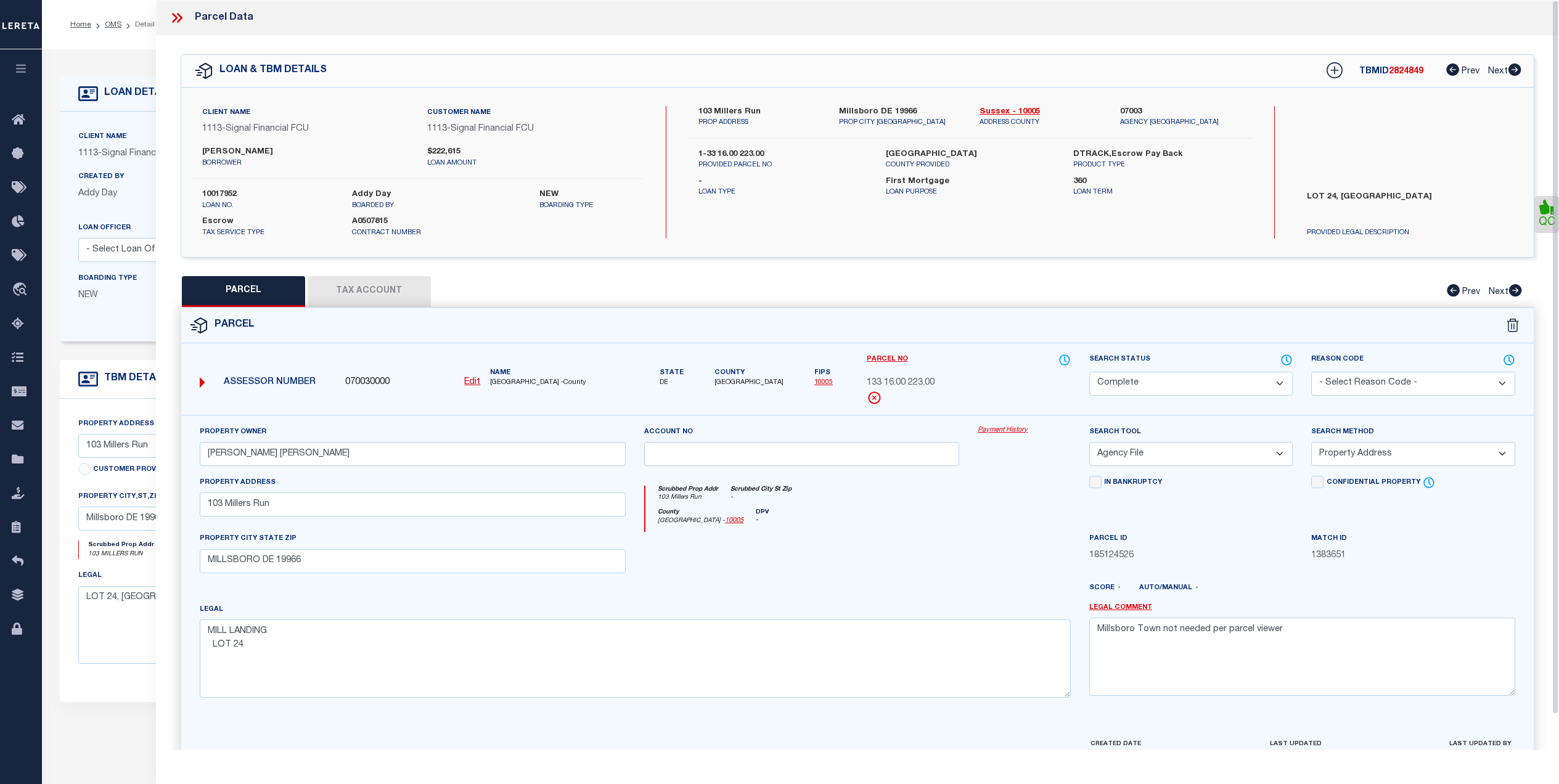
select select "Escrow"
select select "[GEOGRAPHIC_DATA]"
click at [168, 13] on div "Parcel Data" at bounding box center [857, 18] width 1403 height 35
drag, startPoint x: 175, startPoint y: 13, endPoint x: 169, endPoint y: 18, distance: 7.8
click at [175, 15] on icon at bounding box center [177, 18] width 16 height 16
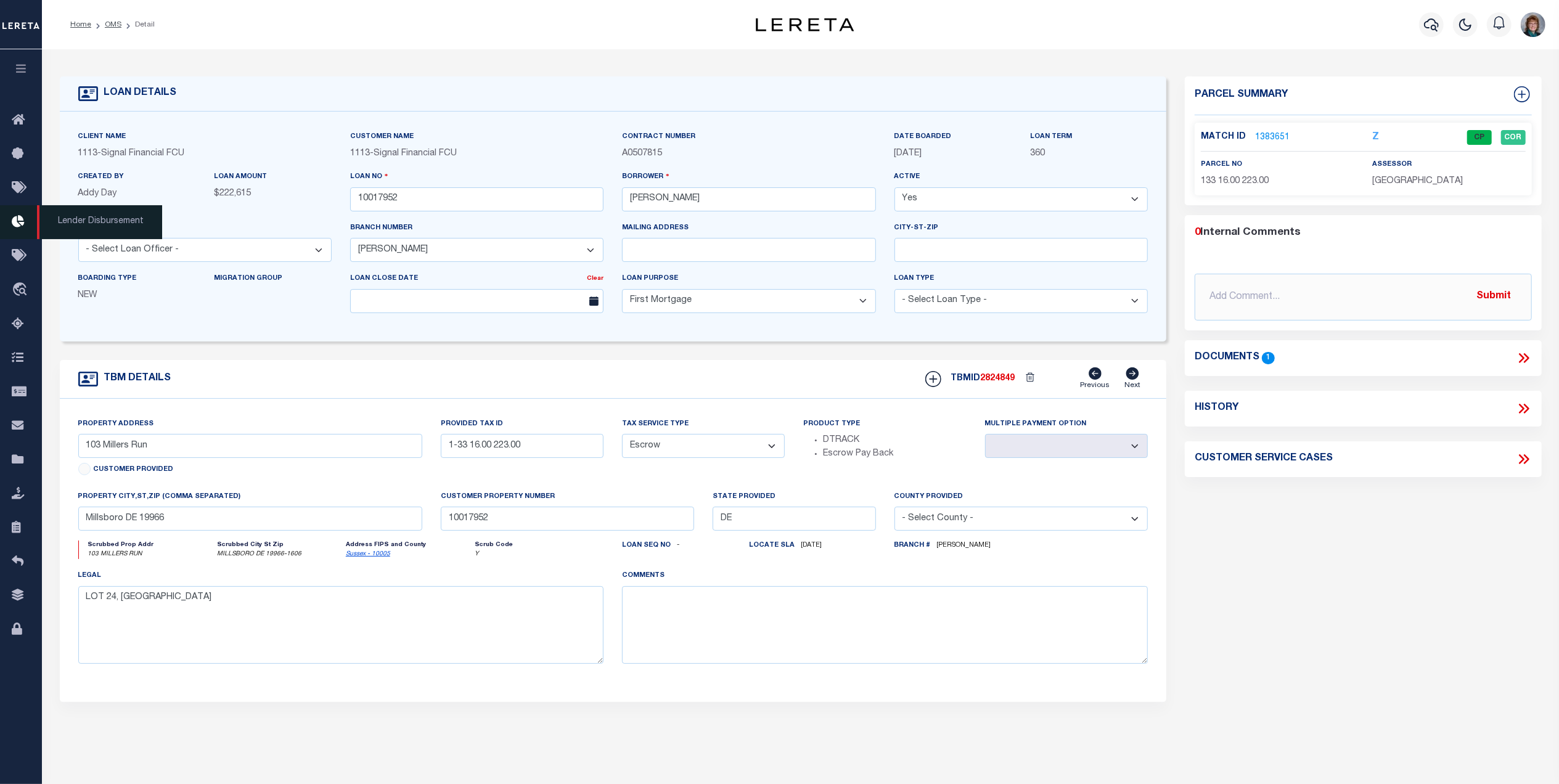
click at [27, 228] on icon at bounding box center [21, 221] width 19 height 15
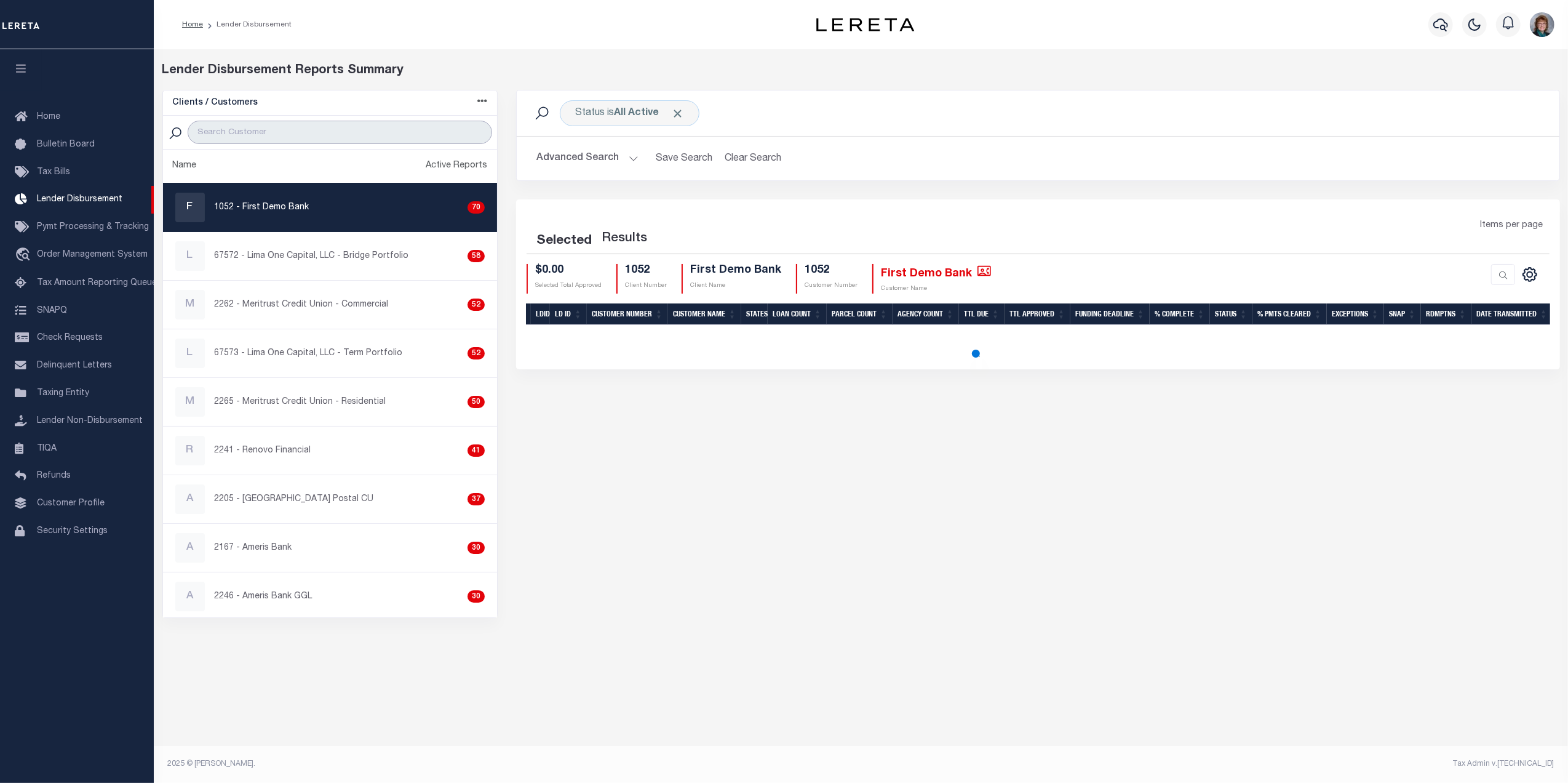
click at [356, 129] on input "search" at bounding box center [340, 132] width 304 height 23
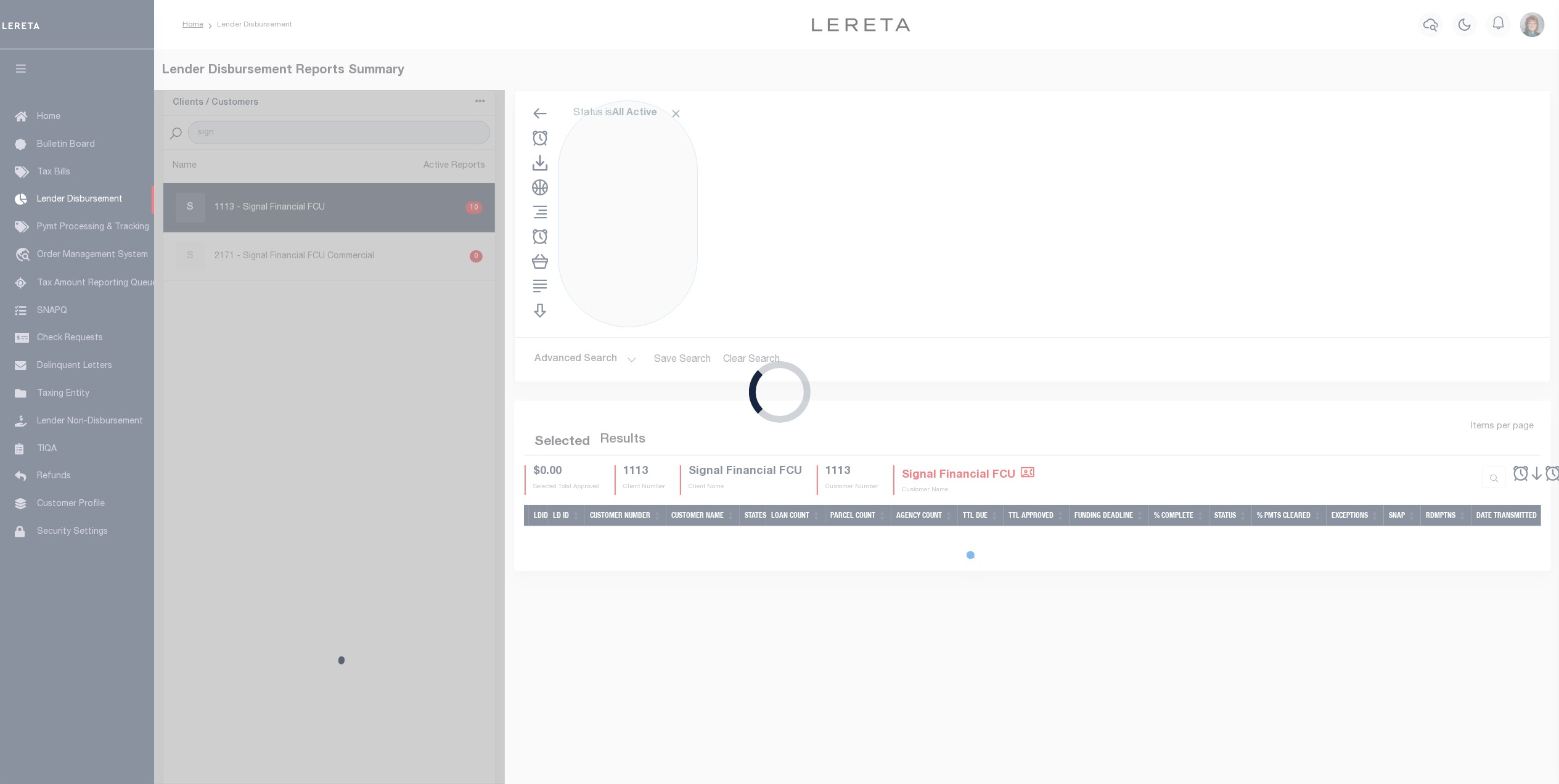
type input "signal Financial"
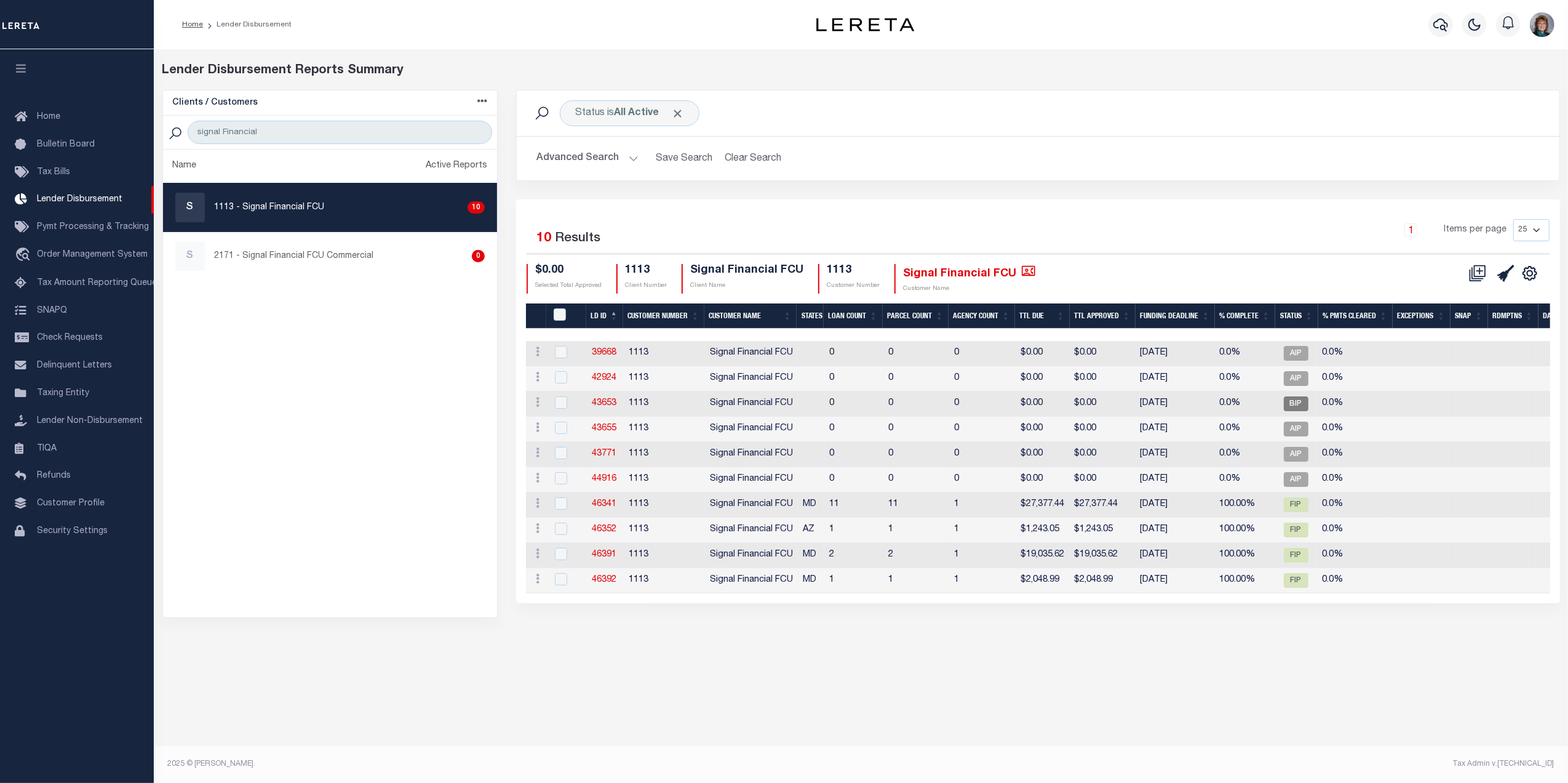
click at [1467, 271] on button at bounding box center [1478, 273] width 28 height 19
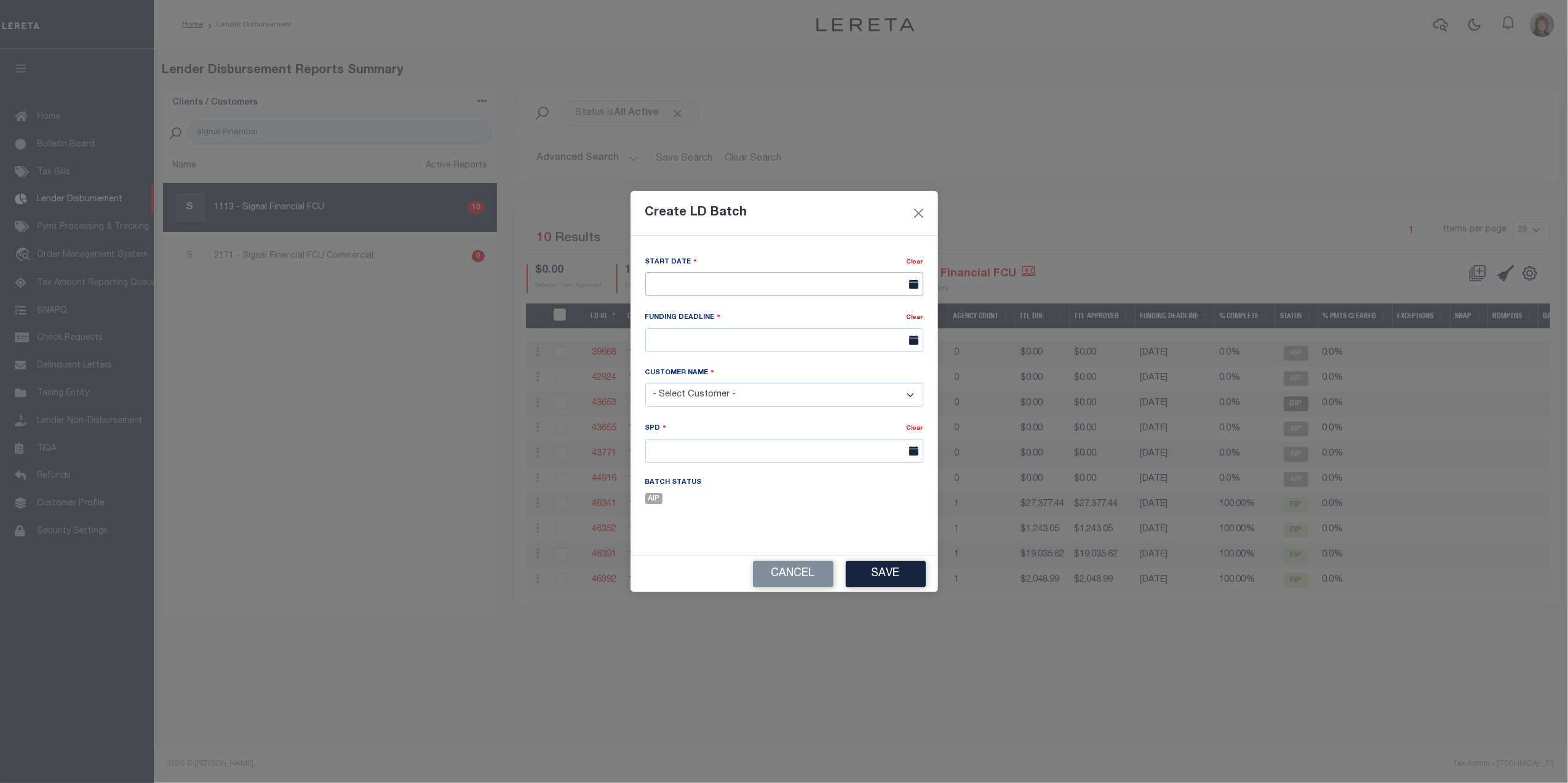
drag, startPoint x: 803, startPoint y: 283, endPoint x: 765, endPoint y: 278, distance: 38.3
click at [802, 283] on input "text" at bounding box center [784, 283] width 278 height 24
click at [684, 447] on span "29" at bounding box center [685, 447] width 24 height 24
type input "[DATE]"
click at [737, 339] on input "text" at bounding box center [784, 340] width 278 height 24
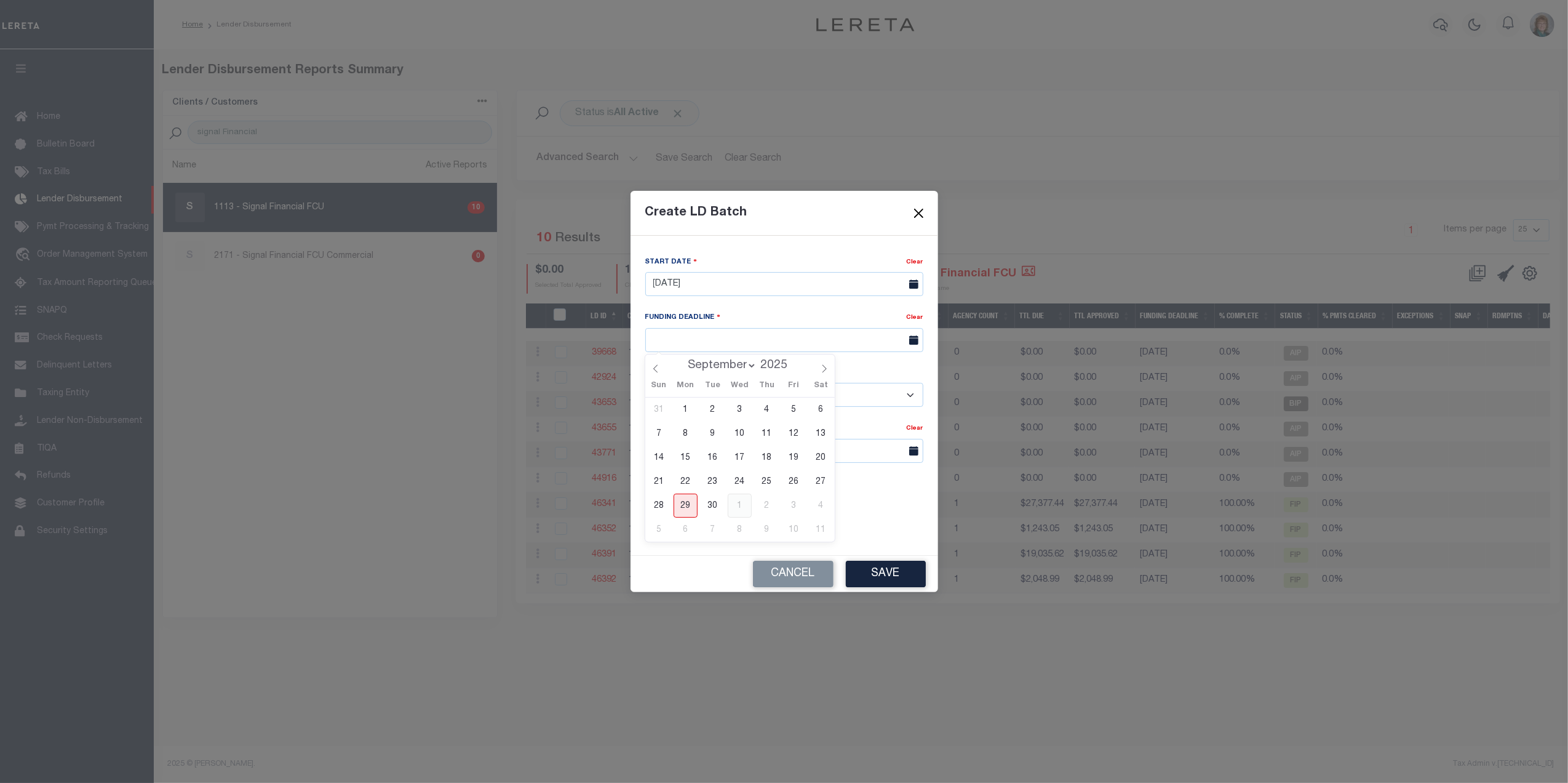
click at [746, 501] on span "1" at bounding box center [739, 505] width 24 height 24
type input "[DATE]"
click at [736, 399] on select "- Select Customer - Accumatch - Refunds All In Credit Union Amarillo National B…" at bounding box center [784, 395] width 278 height 24
select select "1113"
click at [646, 383] on select "- Select Customer - Accumatch - Refunds All In Credit Union Amarillo National B…" at bounding box center [784, 395] width 278 height 24
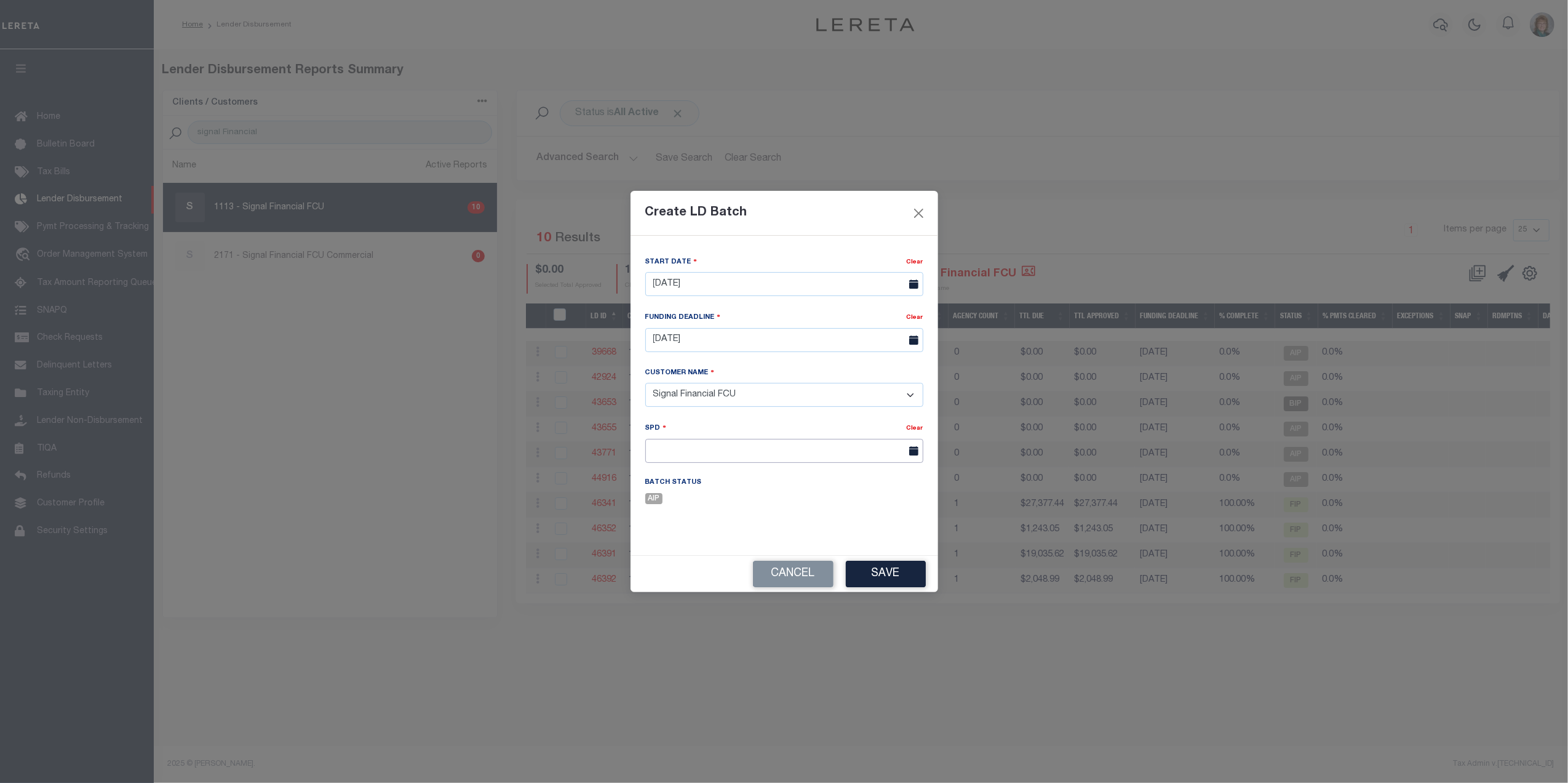
click at [788, 456] on input "text" at bounding box center [784, 450] width 278 height 24
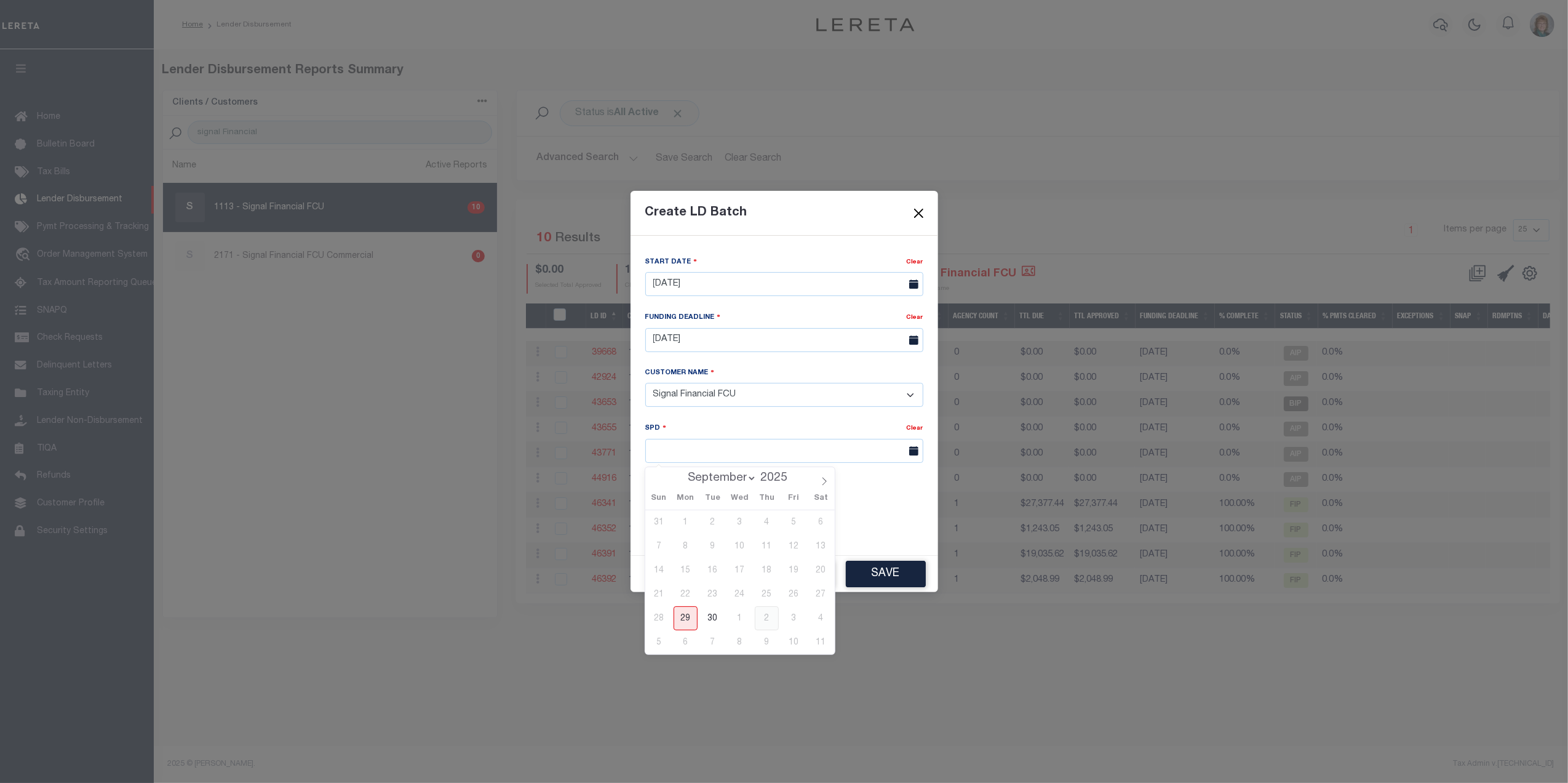
click at [761, 616] on span "2" at bounding box center [766, 618] width 24 height 24
type input "[DATE]"
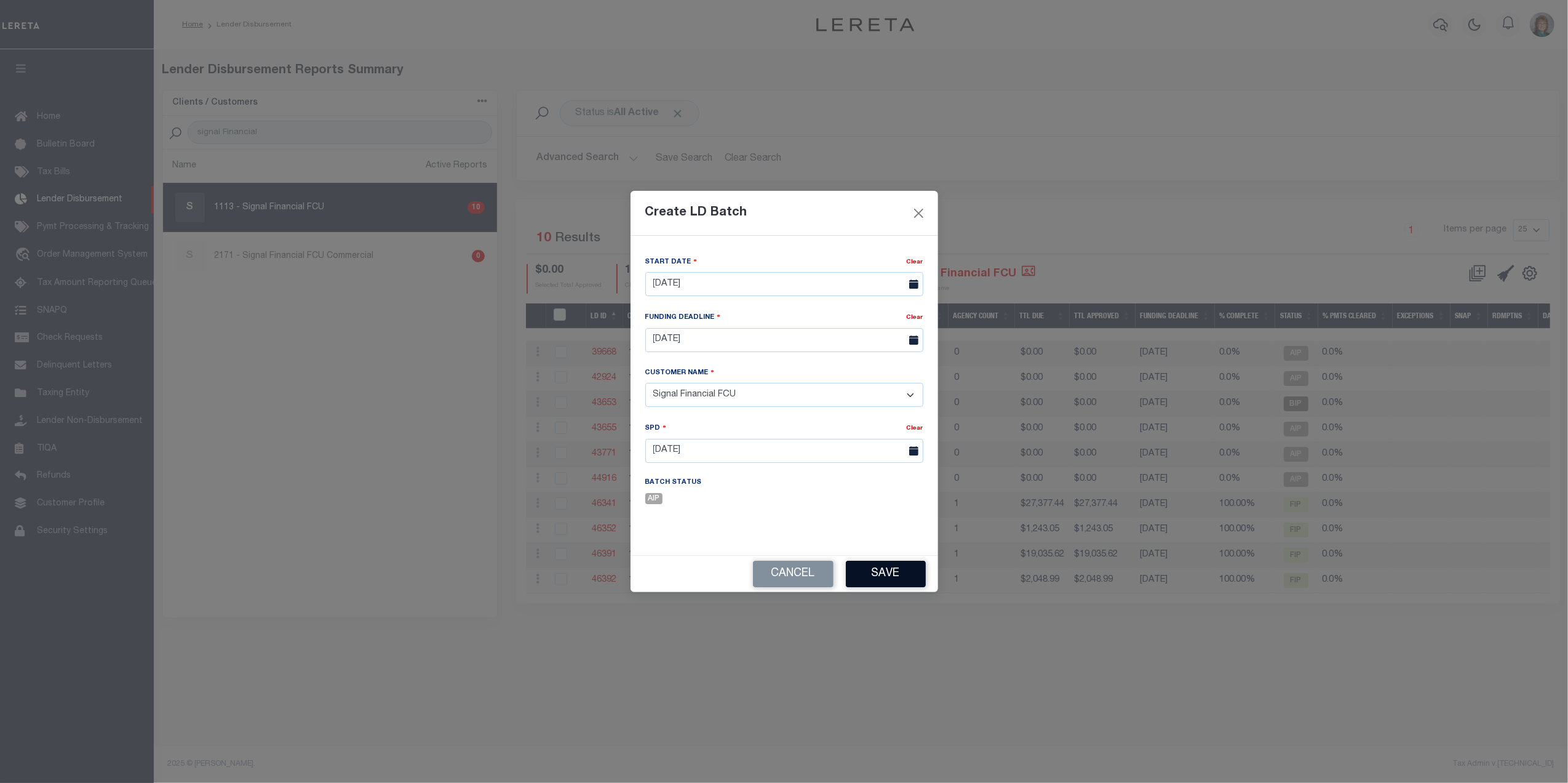
click at [865, 580] on button "Save" at bounding box center [885, 574] width 80 height 27
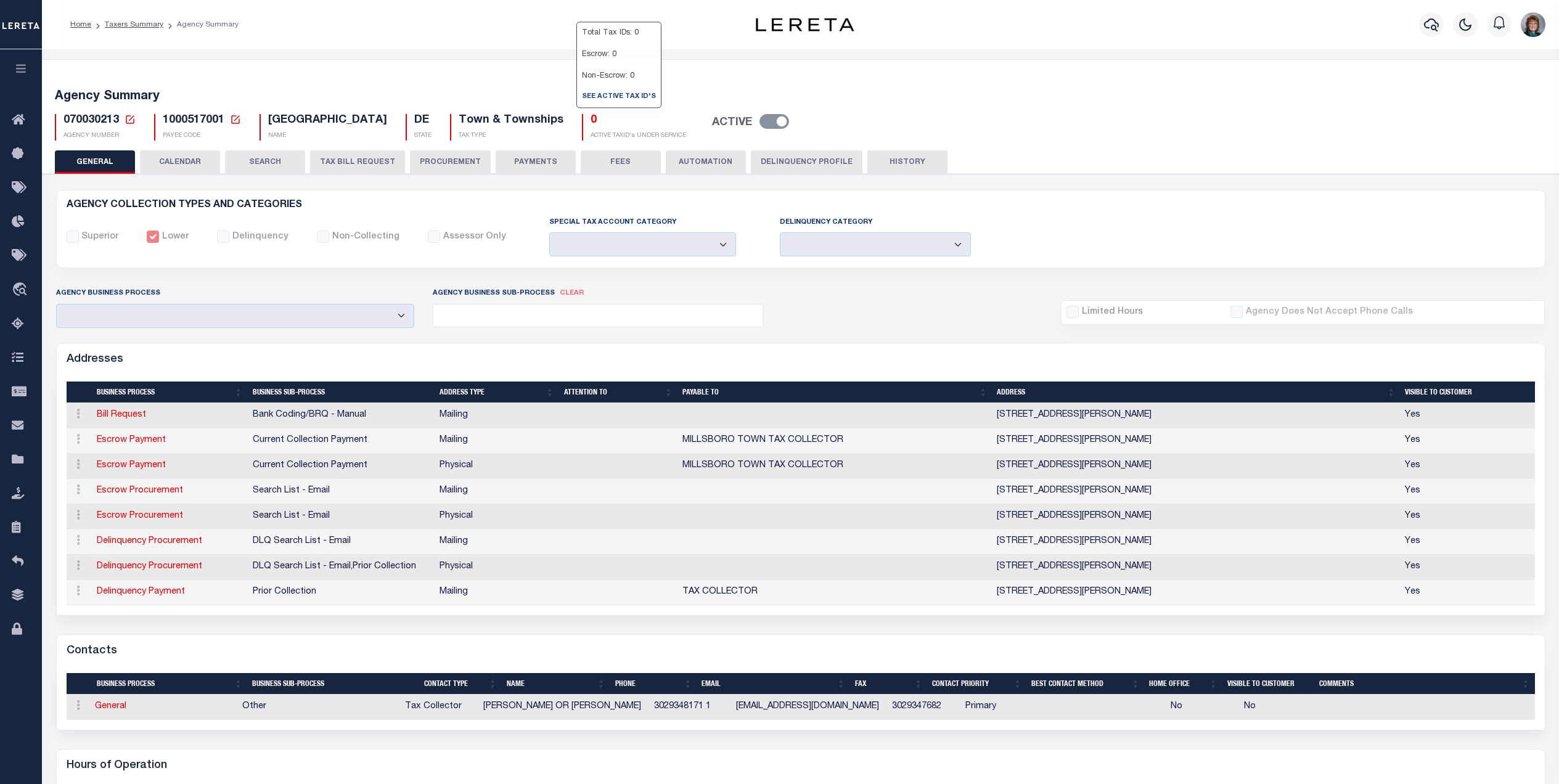
select select
click at [19, 586] on link "Customer Profile" at bounding box center [20, 595] width 42 height 34
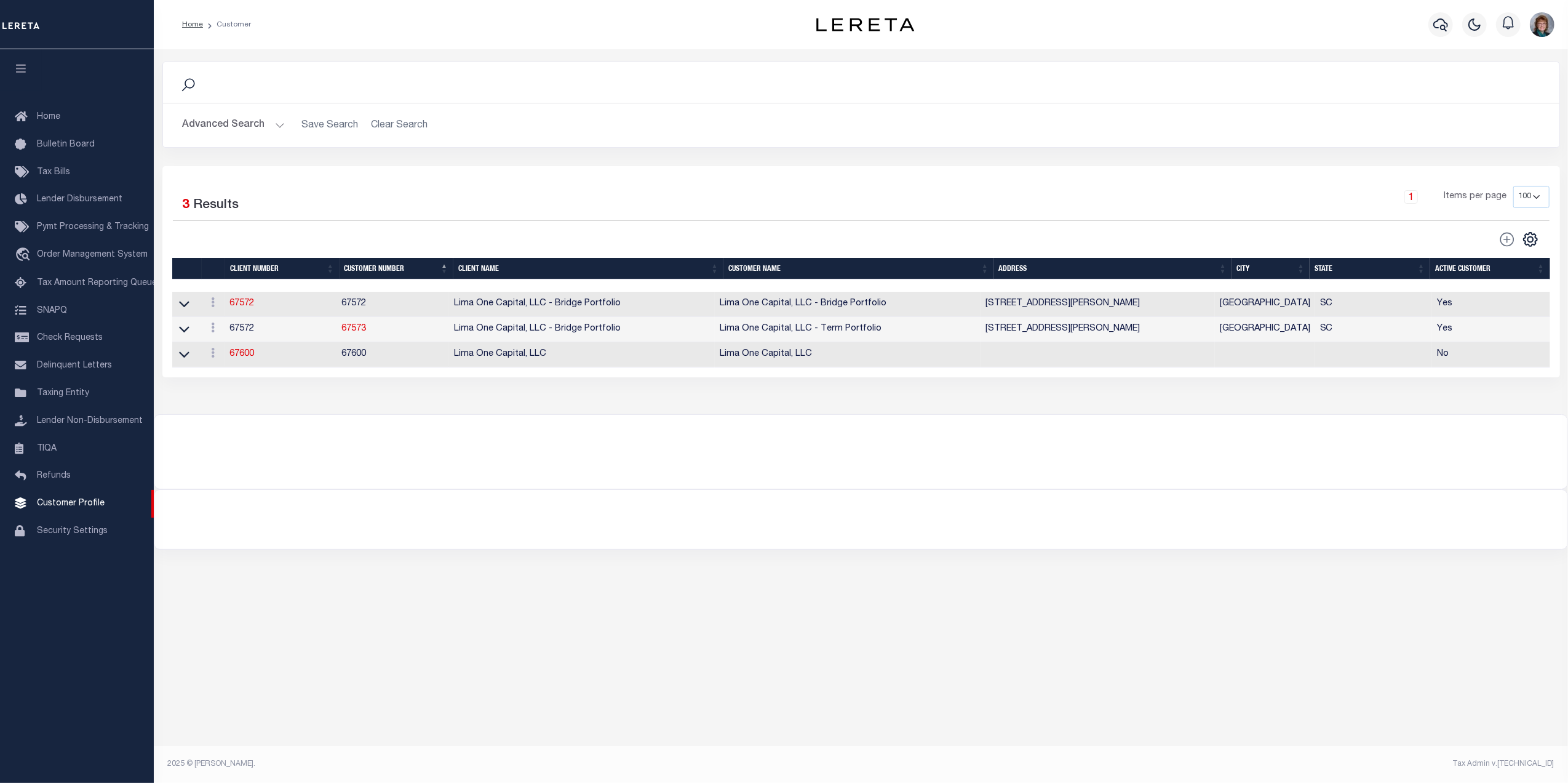
click at [240, 130] on button "Advanced Search" at bounding box center [233, 125] width 102 height 24
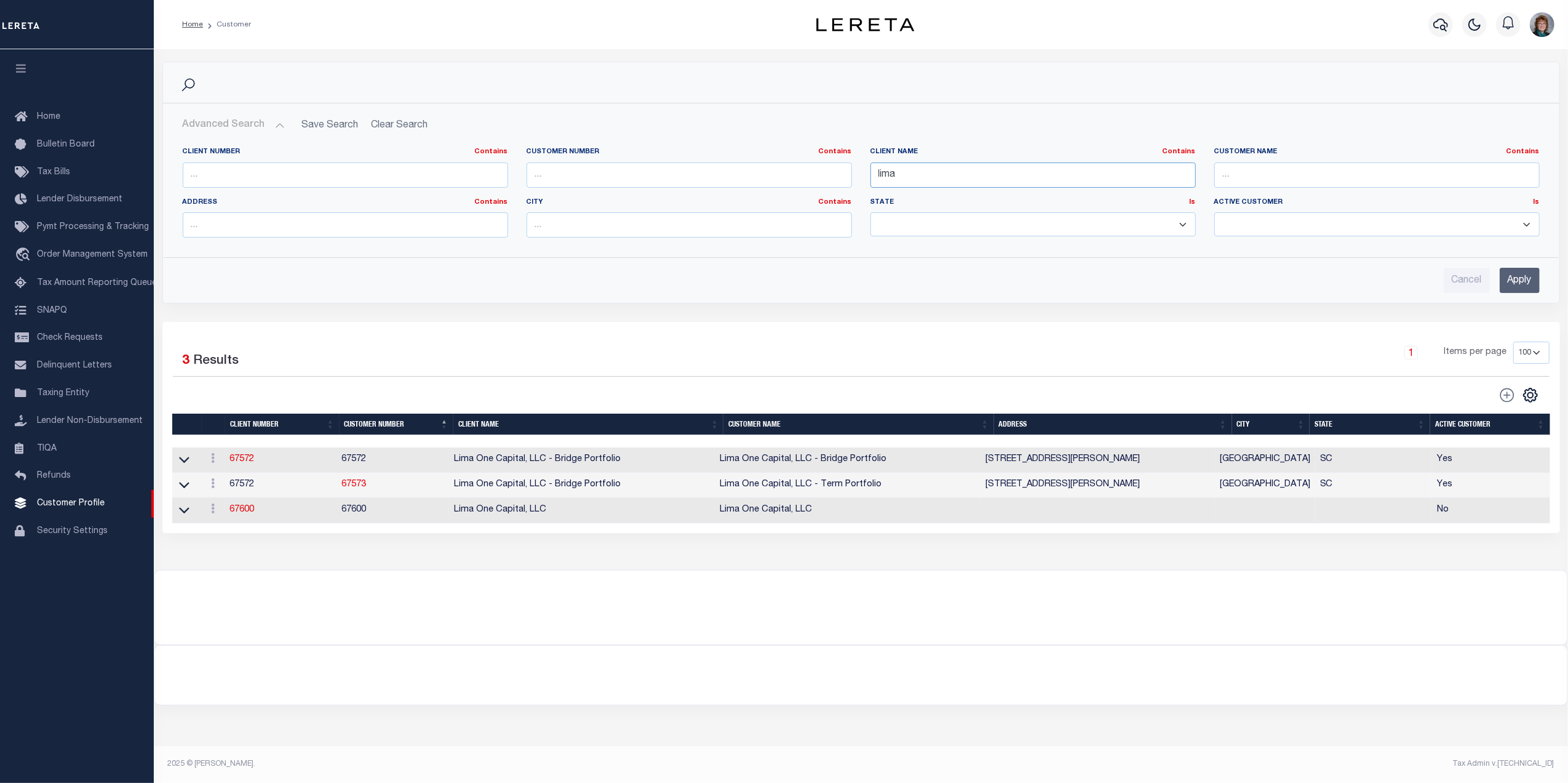
drag, startPoint x: 926, startPoint y: 185, endPoint x: 837, endPoint y: 161, distance: 92.2
click at [845, 167] on div "Client Number Contains Contains Is Customer Number Contains Contains Is Contains" at bounding box center [860, 196] width 1375 height 100
type input "signa"
click at [1526, 280] on input "Apply" at bounding box center [1519, 280] width 40 height 26
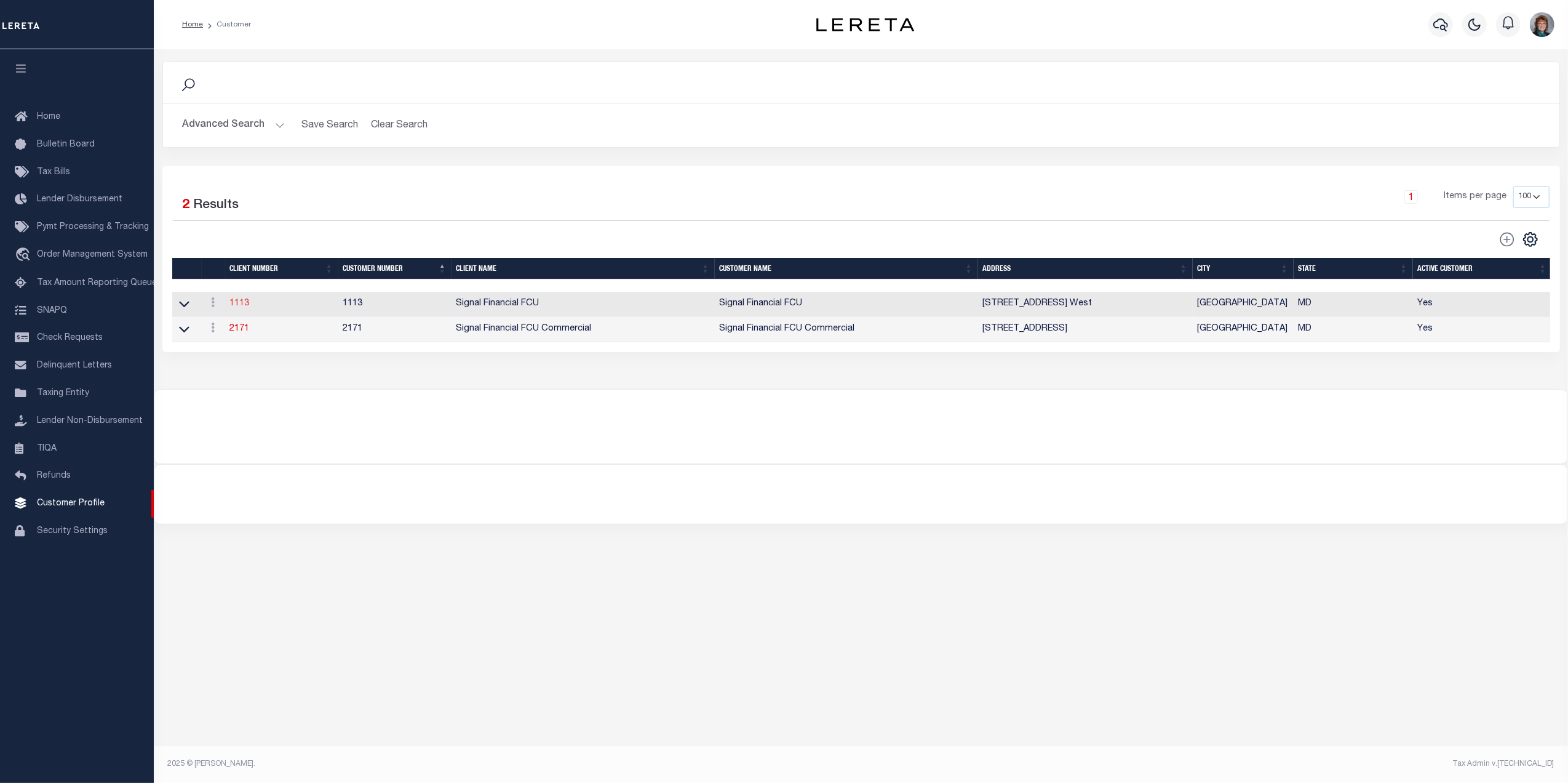
click at [242, 308] on link "1113" at bounding box center [240, 303] width 19 height 9
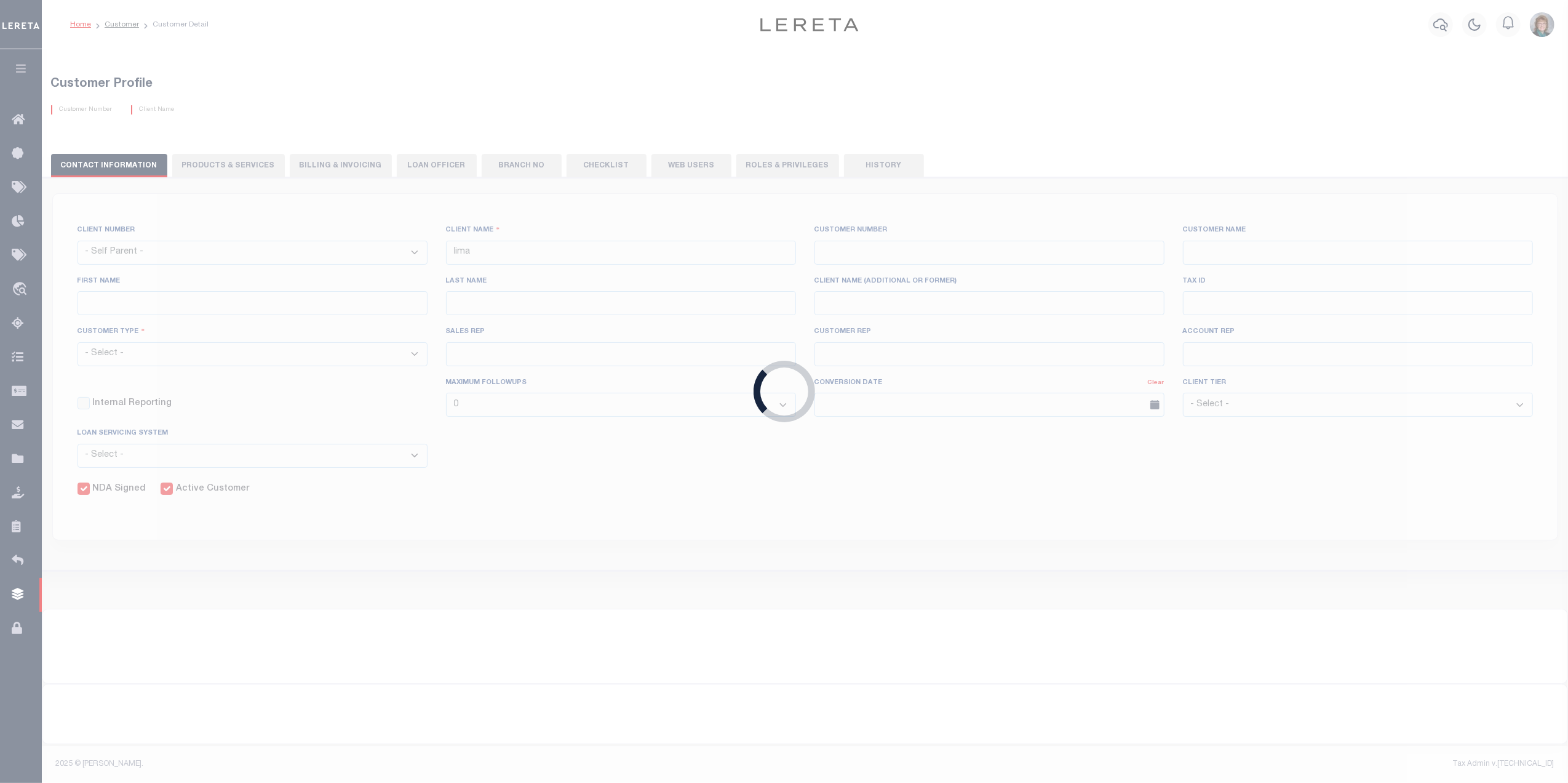
select select
type input "Signal Financial FCU"
type input "1113"
type input "Signal Financial FCU"
type input "[PERSON_NAME]"
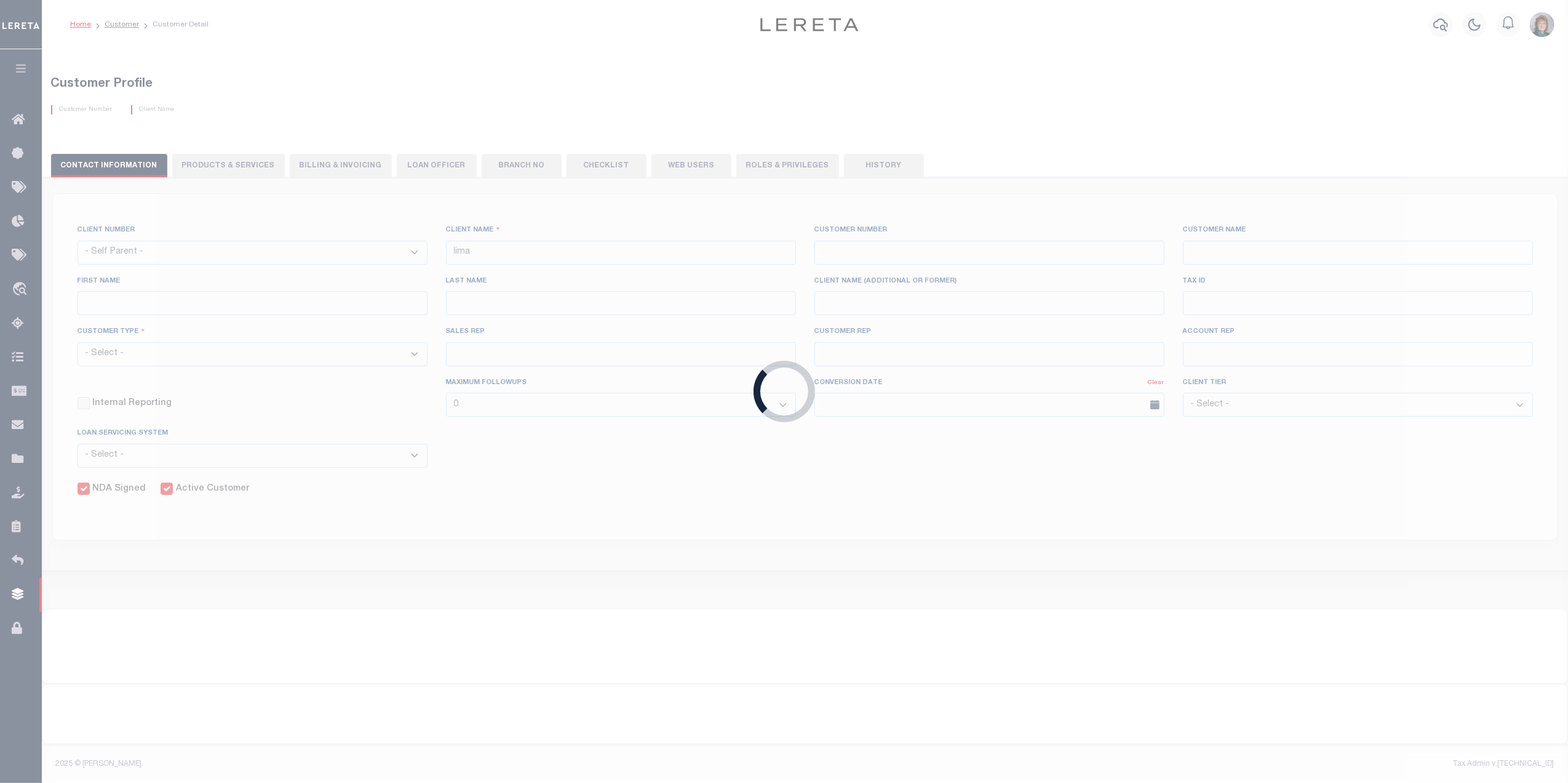
type input "[PERSON_NAME]"
select select "Residential"
type input "[PERSON_NAME]"
checkbox input "true"
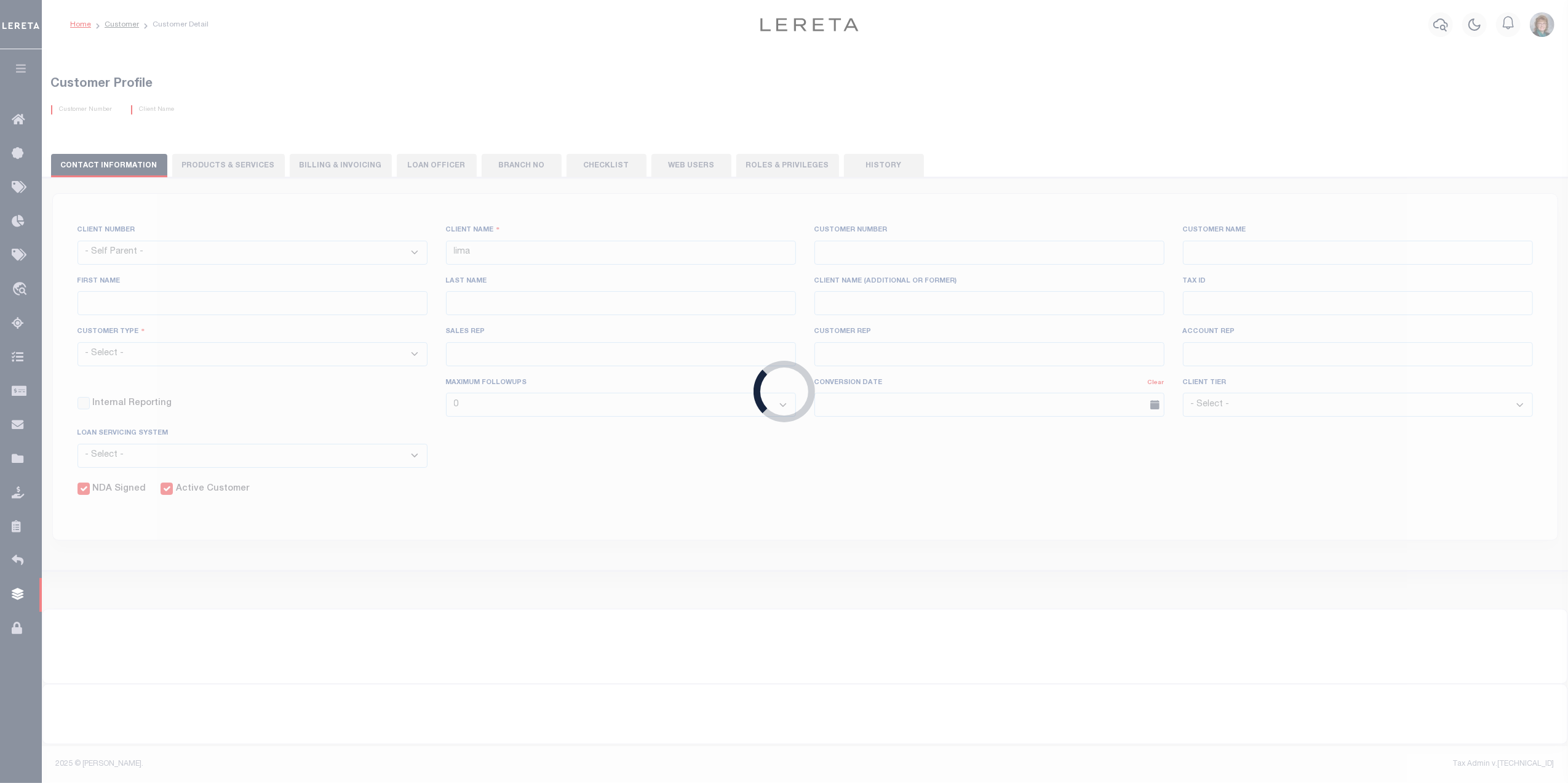
checkbox input "true"
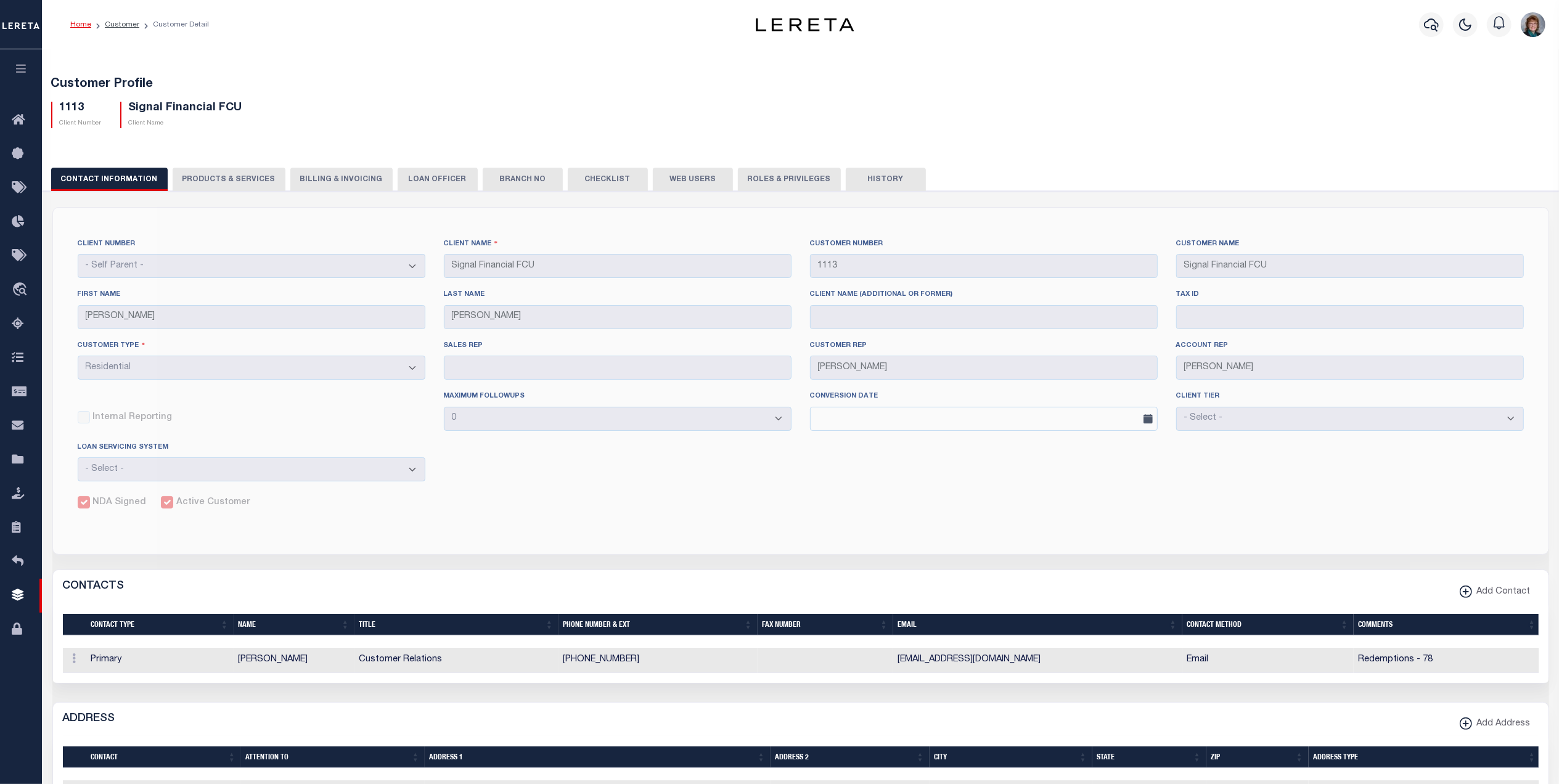
click at [435, 180] on button "LOAN OFFICER" at bounding box center [438, 179] width 80 height 23
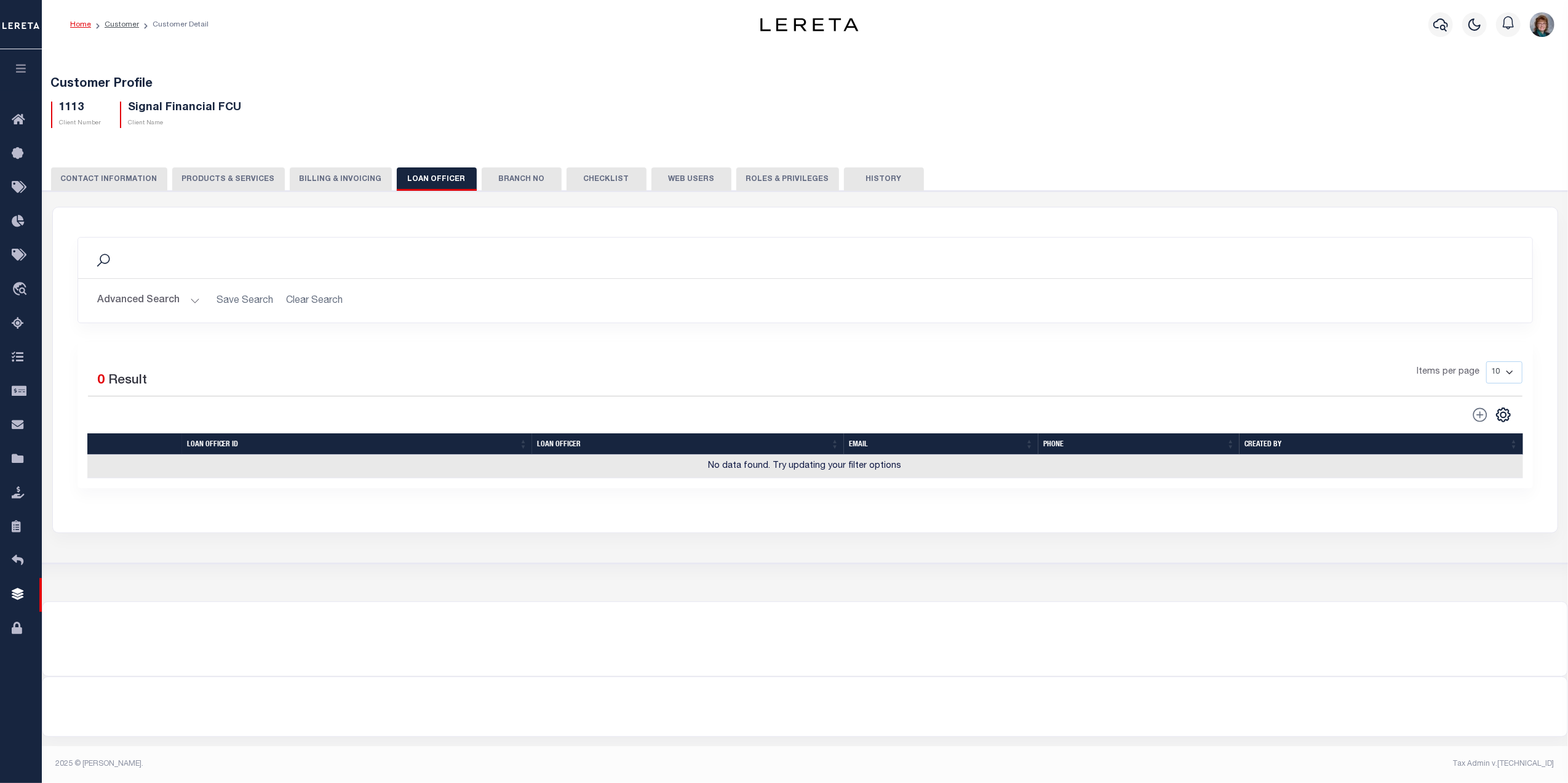
click at [746, 178] on button "Roles & Privileges" at bounding box center [788, 179] width 103 height 23
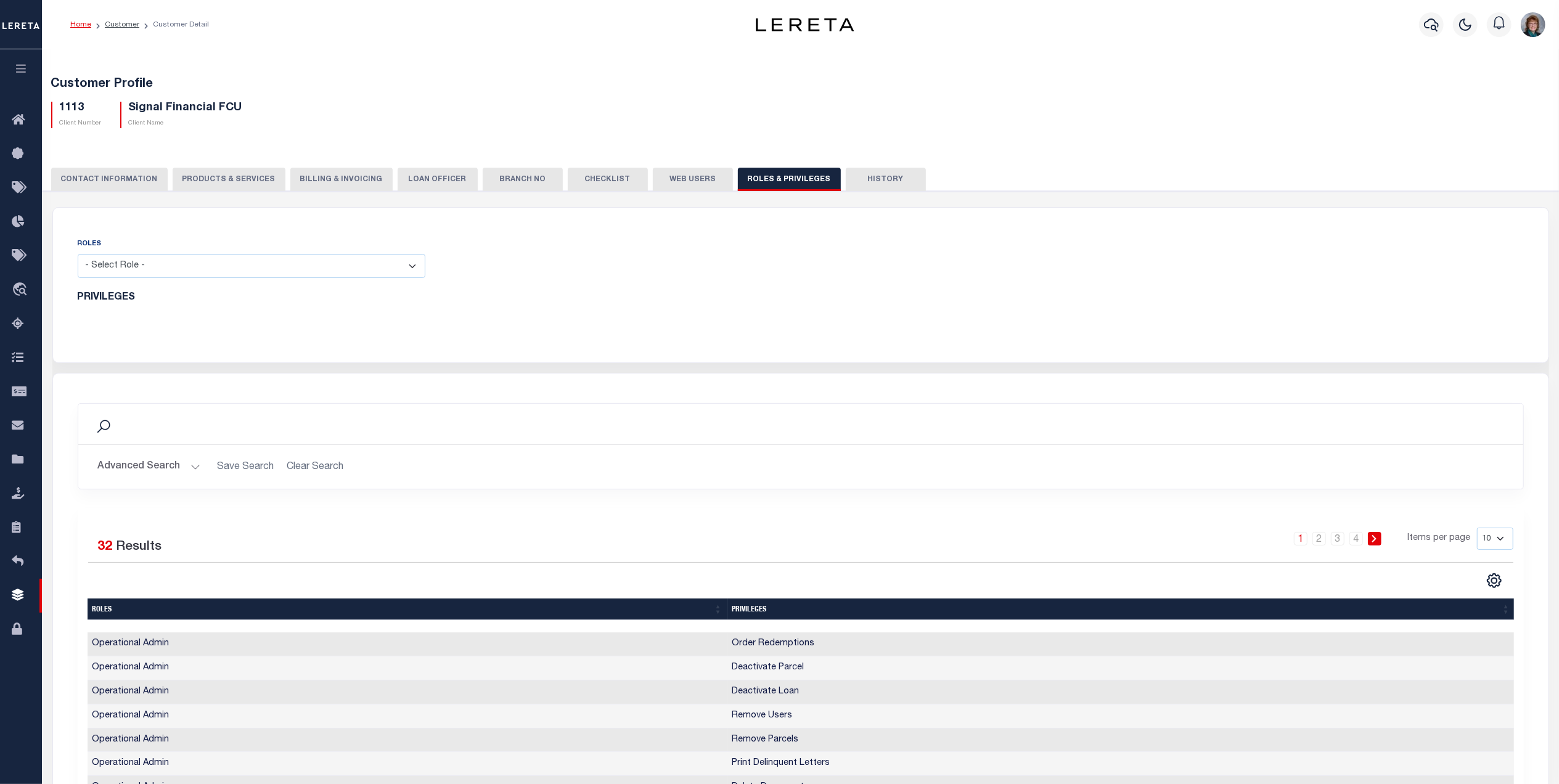
click at [125, 175] on button "CONTACT INFORMATION" at bounding box center [109, 179] width 116 height 23
